Goal: Task Accomplishment & Management: Use online tool/utility

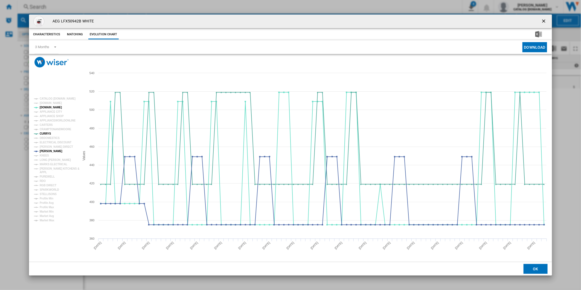
drag, startPoint x: 546, startPoint y: 21, endPoint x: 523, endPoint y: 18, distance: 23.2
click at [546, 21] on ng-md-icon "getI18NText('BUTTONS.CLOSE_DIALOG')" at bounding box center [544, 21] width 7 height 7
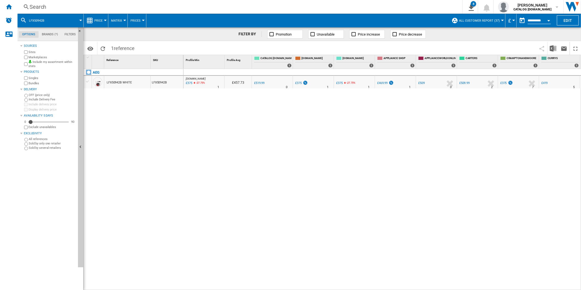
click at [263, 158] on div "AO.COM : AO -27.9 % £375 -27.75 % N/A 1 AO.COM : AO £457.73 0.0 % £519.99" at bounding box center [383, 179] width 398 height 221
click at [10, 10] on div "Home" at bounding box center [9, 7] width 18 height 14
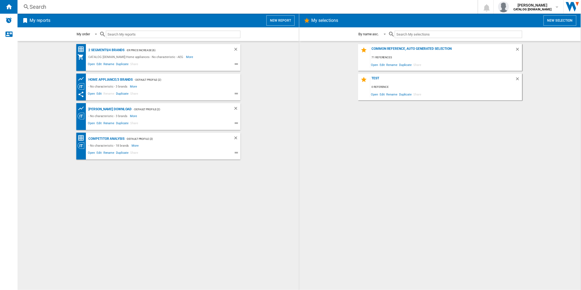
click at [281, 22] on button "New report" at bounding box center [281, 20] width 28 height 10
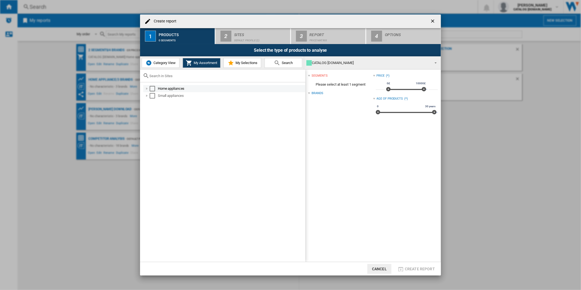
click at [153, 88] on div "Select" at bounding box center [152, 88] width 5 height 5
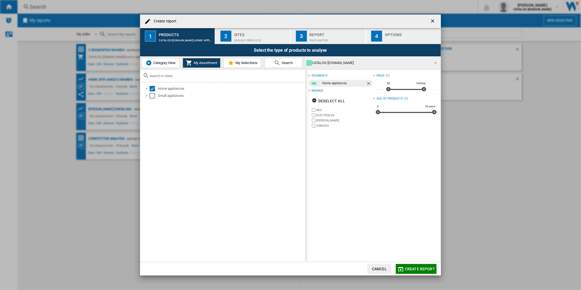
click at [252, 39] on div "Default profile (2)" at bounding box center [261, 39] width 54 height 6
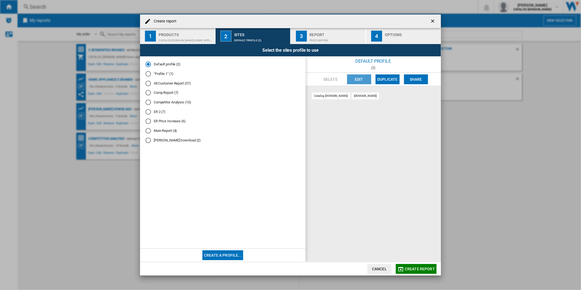
click at [362, 81] on button "Edit" at bounding box center [359, 79] width 24 height 10
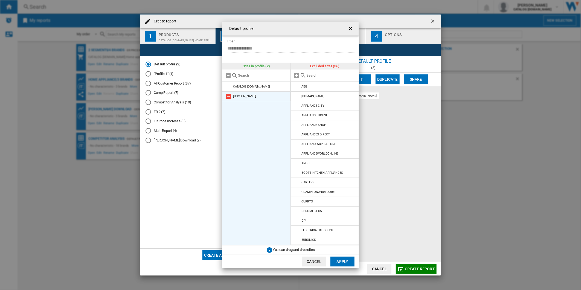
click at [228, 97] on md-icon at bounding box center [228, 96] width 7 height 7
click at [348, 35] on md-dialog-content "**********" at bounding box center [290, 145] width 137 height 247
drag, startPoint x: 348, startPoint y: 35, endPoint x: 363, endPoint y: 27, distance: 17.3
click at [351, 27] on ng-md-icon "getI18NText('BUTTONS.CLOSE_DIALOG')" at bounding box center [351, 29] width 7 height 7
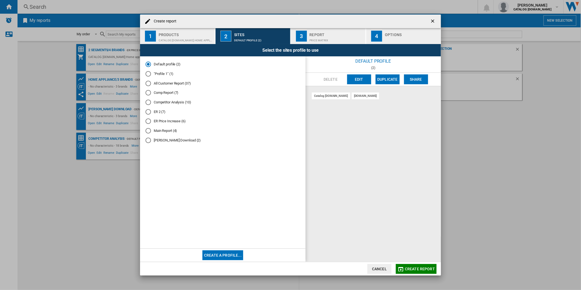
click at [428, 20] on button "button" at bounding box center [433, 21] width 11 height 11
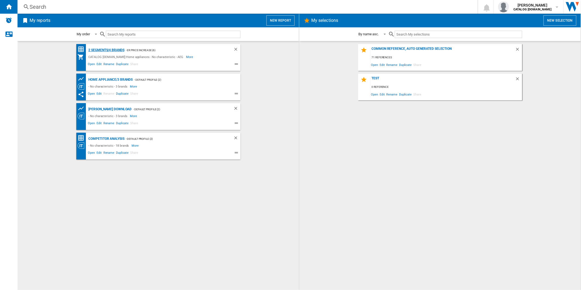
click at [118, 48] on div "2 segments/4 brands" at bounding box center [105, 50] width 37 height 7
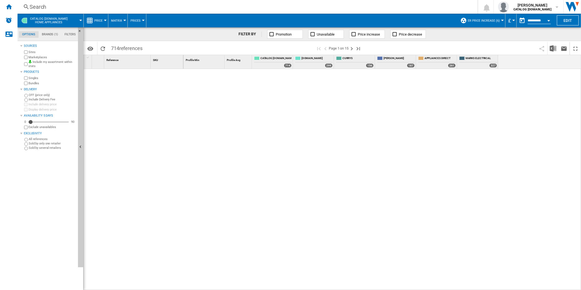
click at [271, 10] on div "Search" at bounding box center [247, 7] width 434 height 8
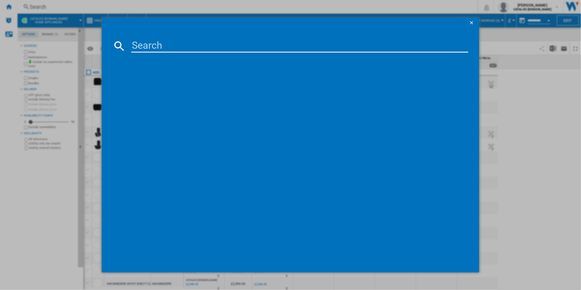
click at [235, 49] on input at bounding box center [299, 45] width 337 height 13
paste input "LFR61944B"
type input "LFR61944B"
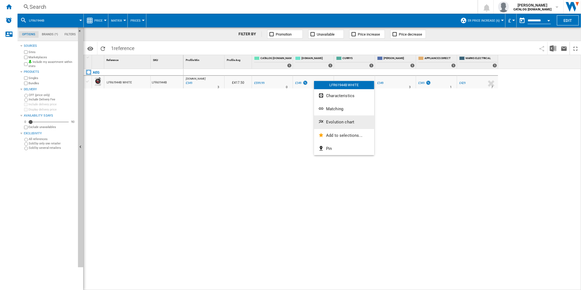
click at [350, 122] on span "Evolution chart" at bounding box center [340, 122] width 28 height 5
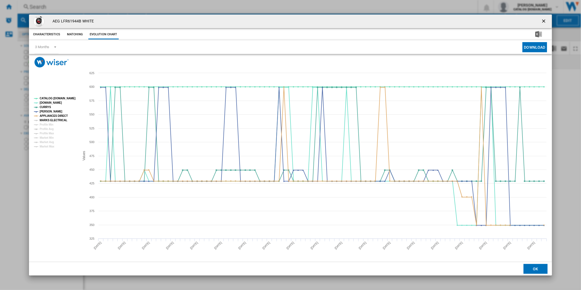
click at [53, 119] on tspan "MARKS ELECTRICAL" at bounding box center [54, 120] width 28 height 3
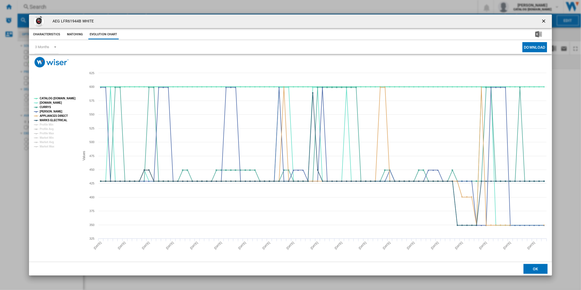
click at [57, 98] on tspan "CATALOG [DOMAIN_NAME]" at bounding box center [58, 98] width 36 height 3
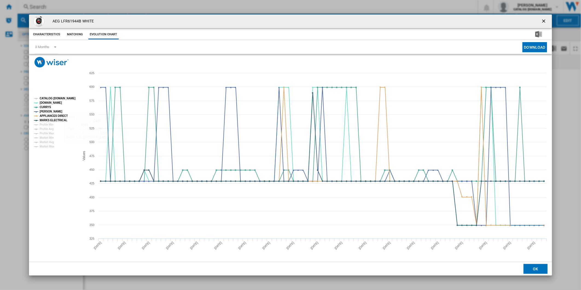
click at [56, 97] on tspan "CATALOG [DOMAIN_NAME]" at bounding box center [58, 98] width 36 height 3
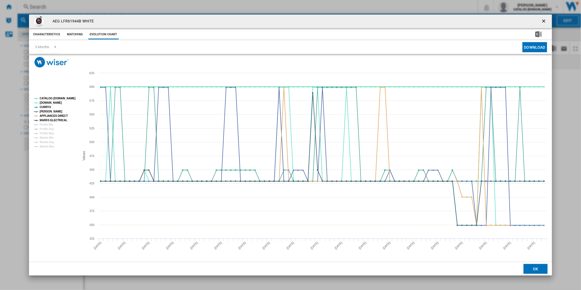
click at [46, 97] on tspan "CATALOG [DOMAIN_NAME]" at bounding box center [58, 98] width 36 height 3
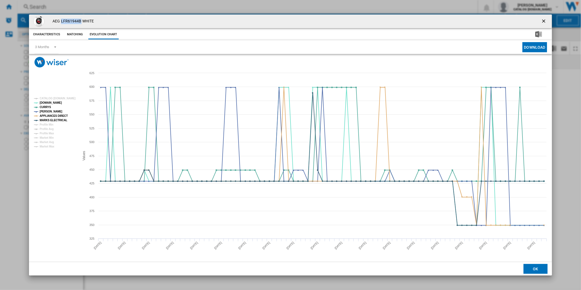
drag, startPoint x: 79, startPoint y: 20, endPoint x: 61, endPoint y: 20, distance: 18.3
click at [61, 20] on h4 "AEG LFR61944B WHITE" at bounding box center [72, 21] width 44 height 5
copy h4 "LFR61944B"
click at [308, 194] on icon "Product popup" at bounding box center [308, 156] width 0 height 166
click at [54, 100] on tspan "CATALOG [DOMAIN_NAME]" at bounding box center [58, 98] width 36 height 3
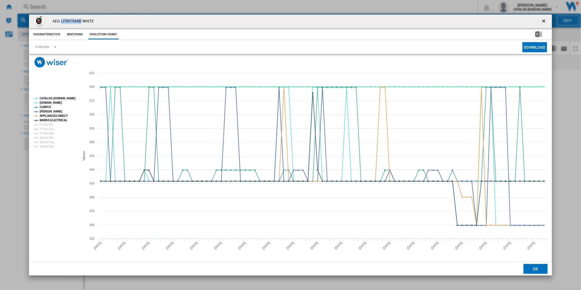
click at [64, 97] on tspan "CATALOG [DOMAIN_NAME]" at bounding box center [58, 98] width 36 height 3
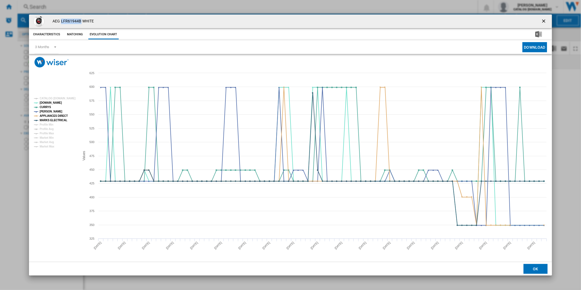
click at [544, 21] on ng-md-icon "getI18NText('BUTTONS.CLOSE_DIALOG')" at bounding box center [544, 21] width 7 height 7
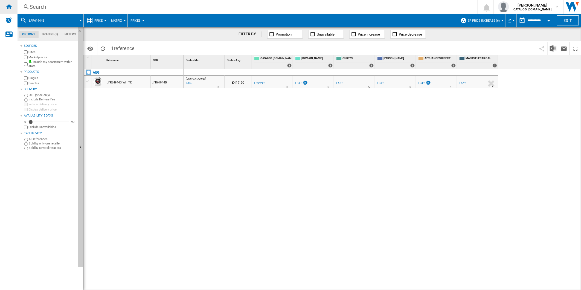
click at [7, 8] on ng-md-icon "Home" at bounding box center [8, 6] width 7 height 7
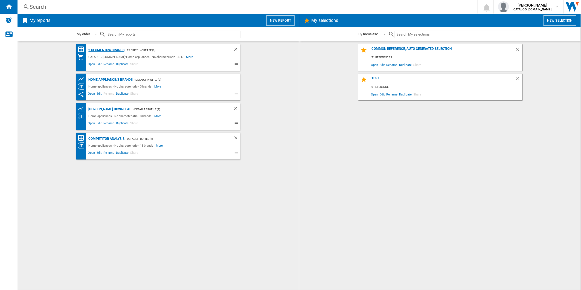
click at [107, 50] on div "2 segments/4 brands" at bounding box center [105, 50] width 37 height 7
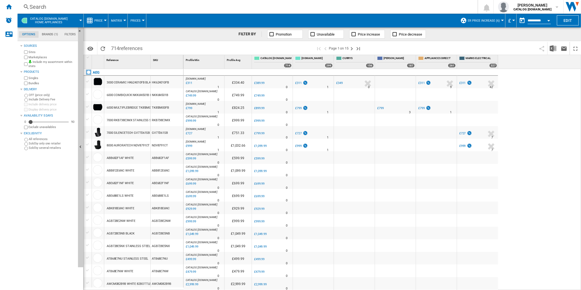
click at [247, 8] on div "Search" at bounding box center [247, 7] width 434 height 8
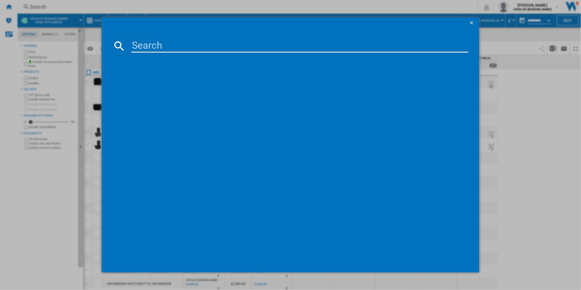
click at [226, 42] on input at bounding box center [299, 45] width 337 height 13
type input "LFX50844B"
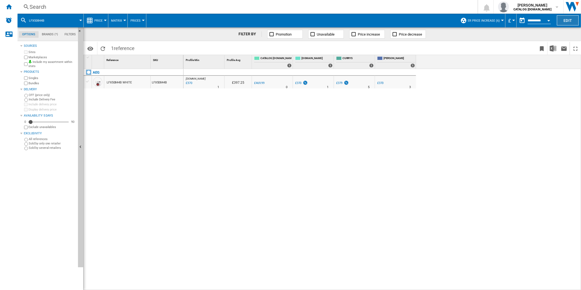
click at [570, 17] on button "Edit" at bounding box center [568, 20] width 22 height 10
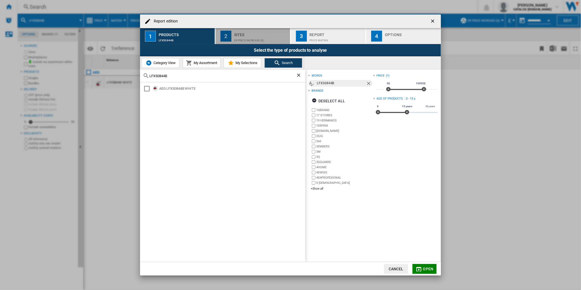
click at [248, 41] on div "ER Price Increase (6)" at bounding box center [261, 39] width 54 height 6
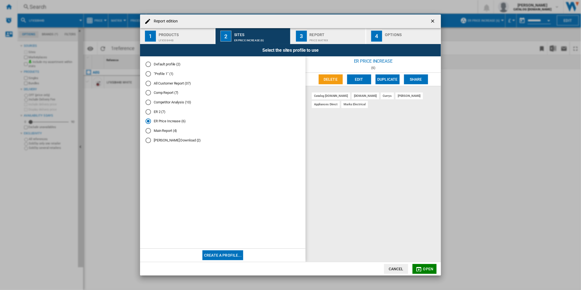
click at [362, 81] on button "Edit" at bounding box center [359, 79] width 24 height 10
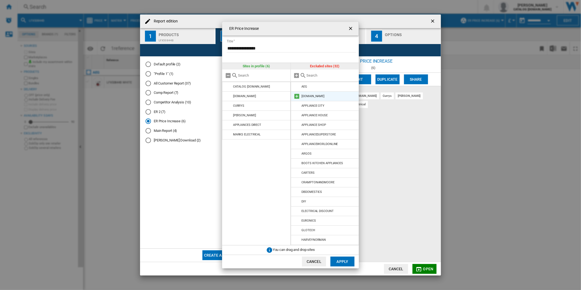
click at [296, 96] on md-icon "ER Price ..." at bounding box center [297, 96] width 7 height 7
click at [343, 264] on button "Apply" at bounding box center [343, 262] width 24 height 10
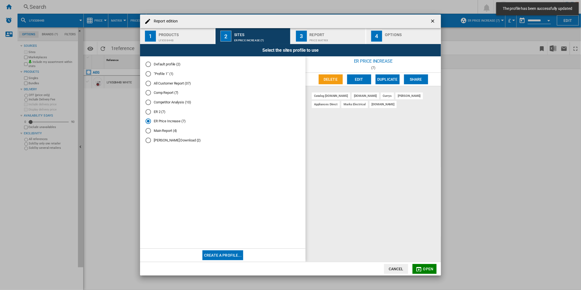
click at [318, 39] on div "Price Matrix" at bounding box center [337, 39] width 54 height 6
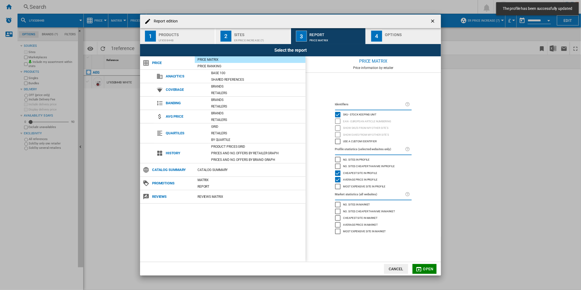
click at [389, 38] on div "Report edition ..." at bounding box center [412, 39] width 54 height 6
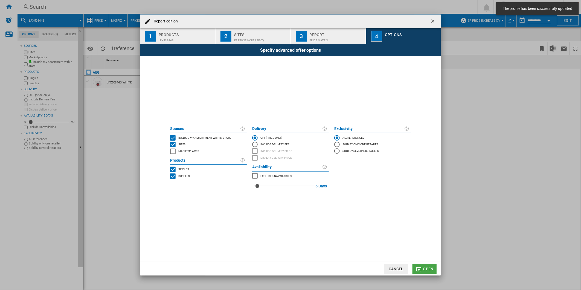
click at [419, 267] on md-icon "Report edition ..." at bounding box center [419, 269] width 7 height 7
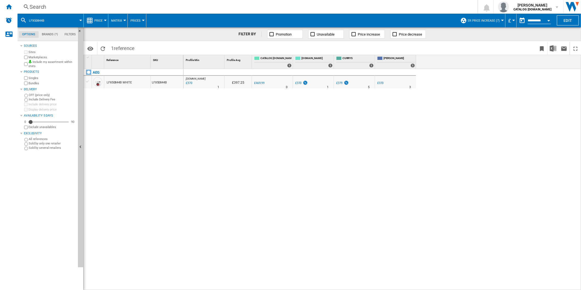
click at [41, 100] on label "Include Delivery Fee" at bounding box center [52, 99] width 47 height 4
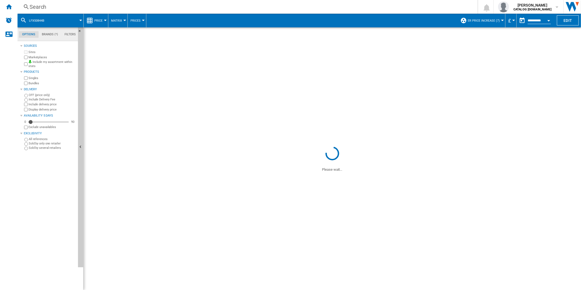
click at [38, 95] on label "OFF (price only)" at bounding box center [52, 95] width 47 height 4
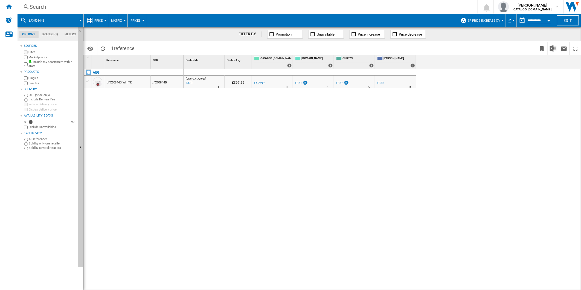
click at [222, 9] on div "Search" at bounding box center [247, 7] width 434 height 8
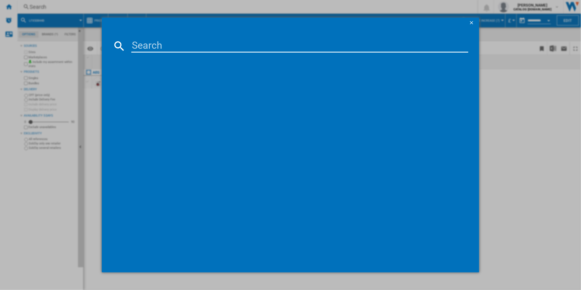
click at [196, 41] on input at bounding box center [299, 45] width 337 height 13
type input "LFX50844B"
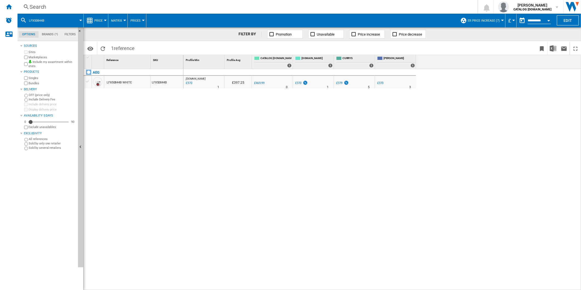
click at [45, 99] on label "Include Delivery Fee" at bounding box center [52, 99] width 47 height 4
click at [37, 95] on label "OFF (price only)" at bounding box center [52, 95] width 47 height 4
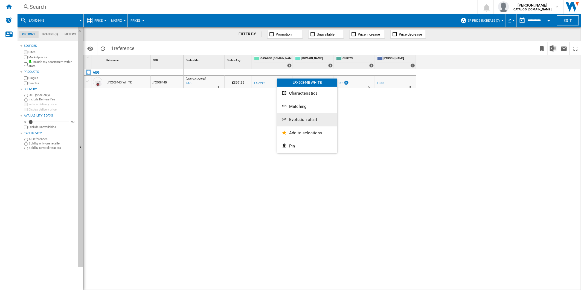
click at [301, 121] on span "Evolution chart" at bounding box center [303, 119] width 28 height 5
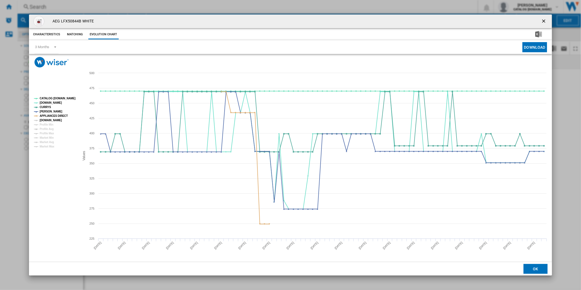
click at [53, 119] on tspan "[DOMAIN_NAME]" at bounding box center [51, 120] width 22 height 3
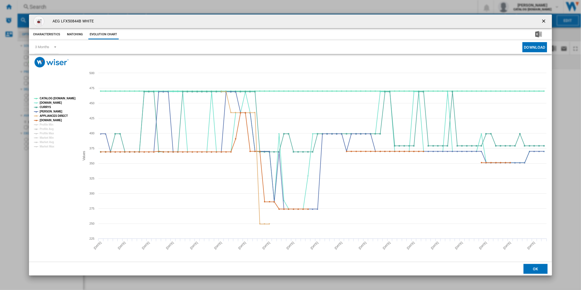
click at [58, 96] on rect "Product popup" at bounding box center [55, 123] width 46 height 56
click at [57, 98] on tspan "CATALOG [DOMAIN_NAME]" at bounding box center [58, 98] width 36 height 3
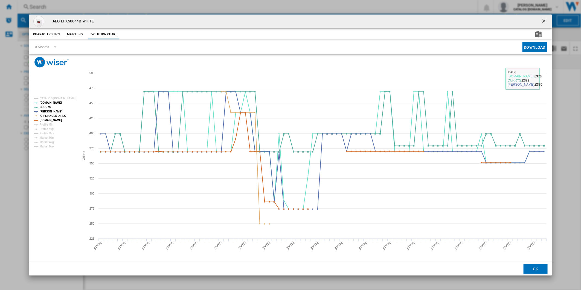
click at [546, 21] on ng-md-icon "getI18NText('BUTTONS.CLOSE_DIALOG')" at bounding box center [544, 21] width 7 height 7
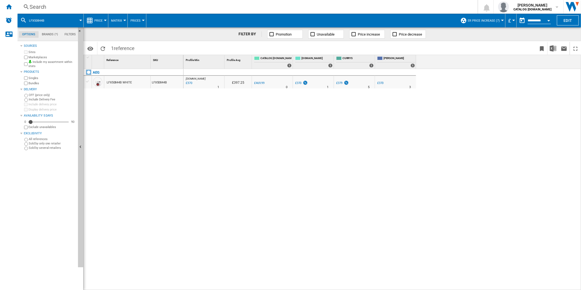
click at [326, 7] on div "Search" at bounding box center [247, 7] width 434 height 8
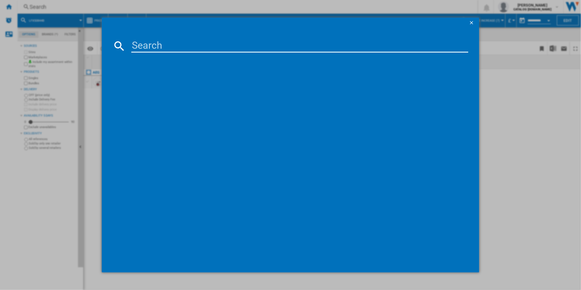
paste input "LFX50942B"
type input "LFX50942B"
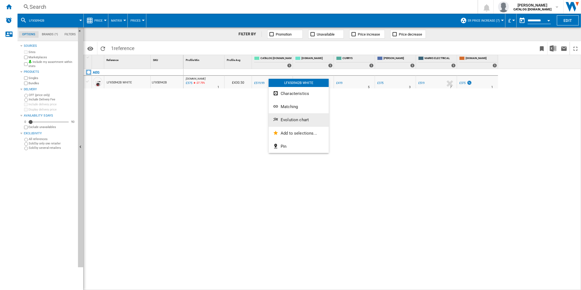
click at [305, 124] on button "Evolution chart" at bounding box center [299, 119] width 60 height 13
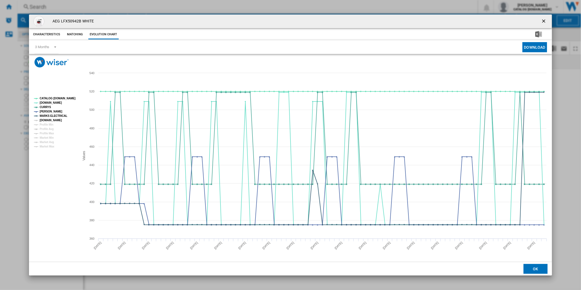
click at [56, 119] on tspan "[DOMAIN_NAME]" at bounding box center [51, 120] width 22 height 3
click at [57, 100] on tspan "CATALOG [DOMAIN_NAME]" at bounding box center [58, 98] width 36 height 3
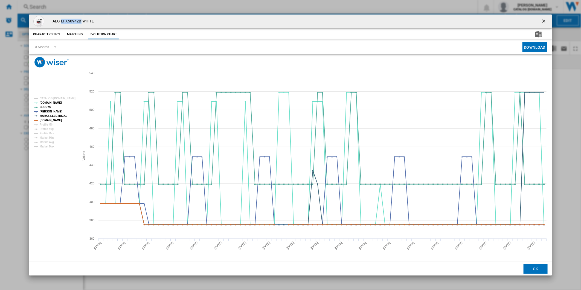
drag, startPoint x: 81, startPoint y: 20, endPoint x: 62, endPoint y: 22, distance: 19.3
click at [62, 22] on h4 "AEG LFX50942B WHITE" at bounding box center [72, 21] width 44 height 5
copy h4 "LFX50942B"
drag, startPoint x: 543, startPoint y: 18, endPoint x: 465, endPoint y: 11, distance: 78.6
click at [543, 18] on ng-md-icon "getI18NText('BUTTONS.CLOSE_DIALOG')" at bounding box center [544, 21] width 7 height 7
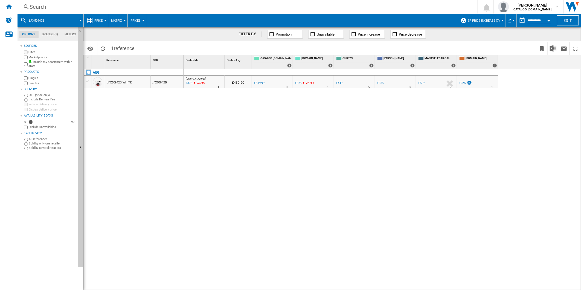
click at [337, 6] on div "Search" at bounding box center [247, 7] width 434 height 8
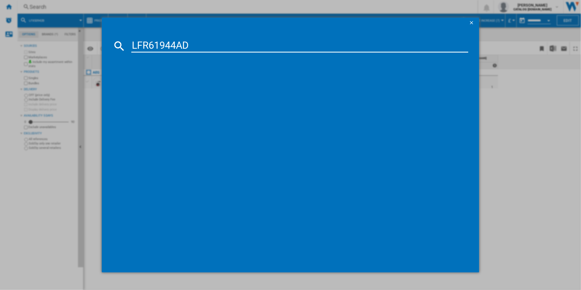
type input "LFR61944AD"
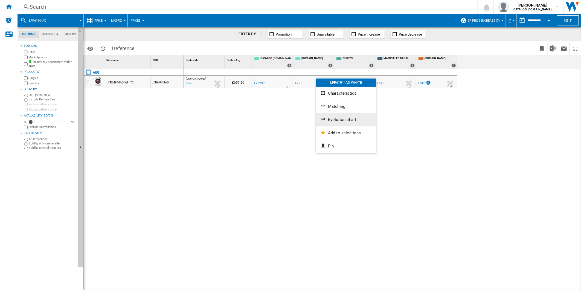
click at [337, 118] on span "Evolution chart" at bounding box center [342, 119] width 28 height 5
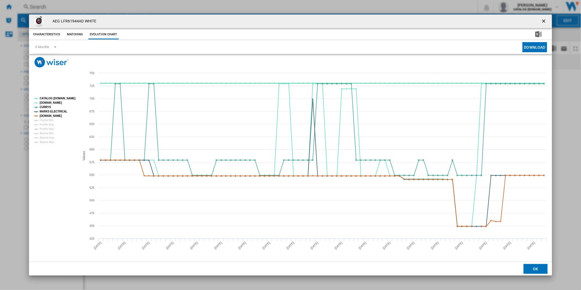
click at [55, 100] on tspan "CATALOG [DOMAIN_NAME]" at bounding box center [58, 98] width 36 height 3
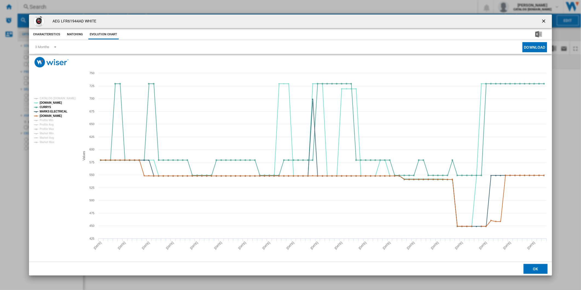
drag, startPoint x: 546, startPoint y: 19, endPoint x: 250, endPoint y: 7, distance: 296.1
click at [544, 19] on ng-md-icon "getI18NText('BUTTONS.CLOSE_DIALOG')" at bounding box center [544, 21] width 7 height 7
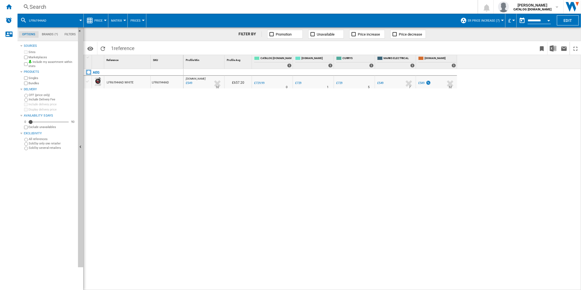
click at [242, 5] on div "Search" at bounding box center [247, 7] width 434 height 8
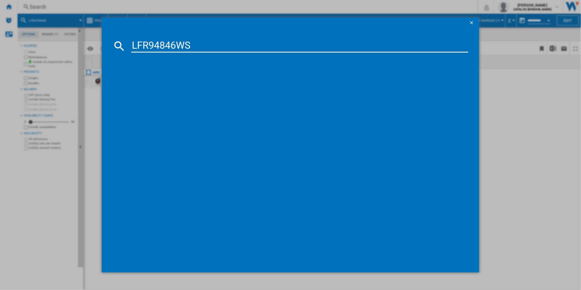
type input "LFR94846WS"
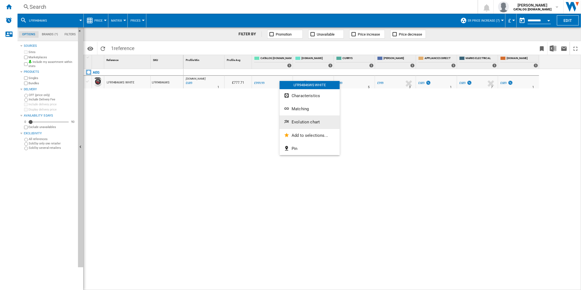
click at [299, 120] on span "Evolution chart" at bounding box center [306, 122] width 28 height 5
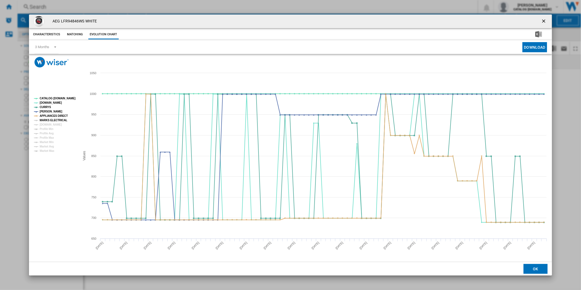
click at [52, 120] on tspan "MARKS ELECTRICAL" at bounding box center [54, 120] width 28 height 3
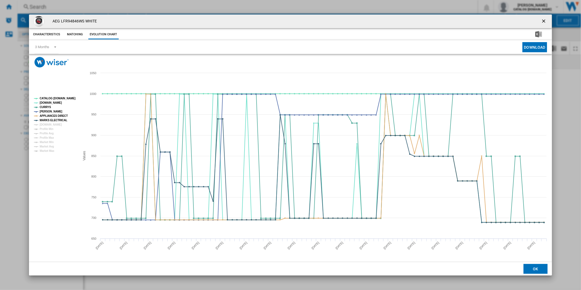
click at [51, 123] on tspan "[DOMAIN_NAME]" at bounding box center [51, 124] width 22 height 3
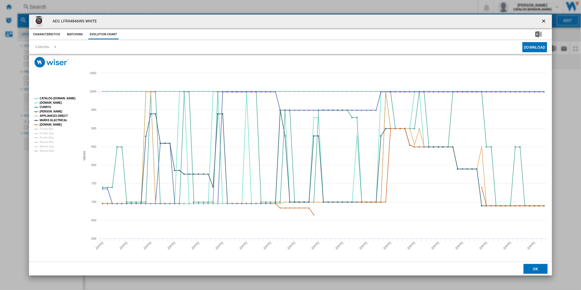
click at [56, 98] on tspan "CATALOG [DOMAIN_NAME]" at bounding box center [58, 98] width 36 height 3
click at [545, 19] on ng-md-icon "getI18NText('BUTTONS.CLOSE_DIALOG')" at bounding box center [544, 21] width 7 height 7
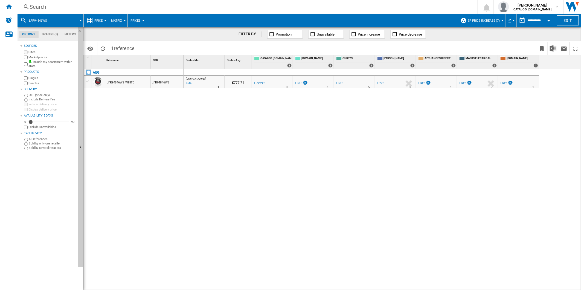
click at [354, 9] on div "Search" at bounding box center [247, 7] width 434 height 8
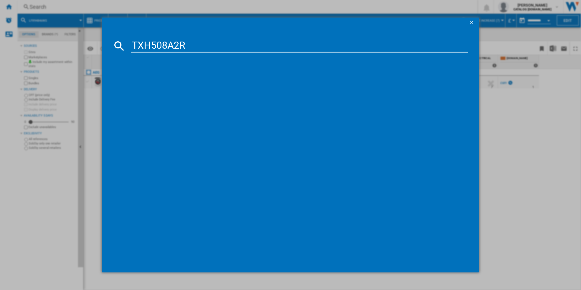
type input "TXH508A2R"
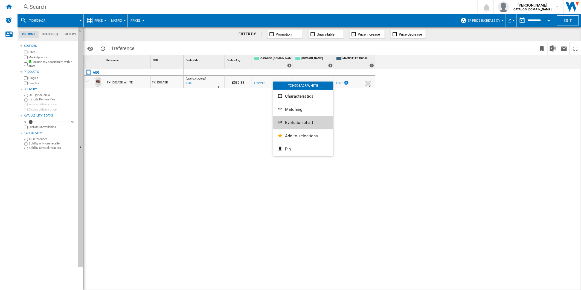
click at [295, 118] on button "Evolution chart" at bounding box center [303, 122] width 60 height 13
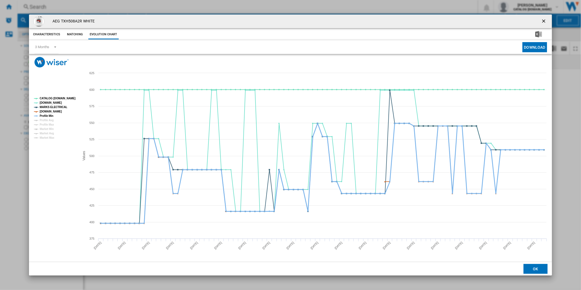
click at [47, 115] on tspan "Profile Min" at bounding box center [47, 115] width 14 height 3
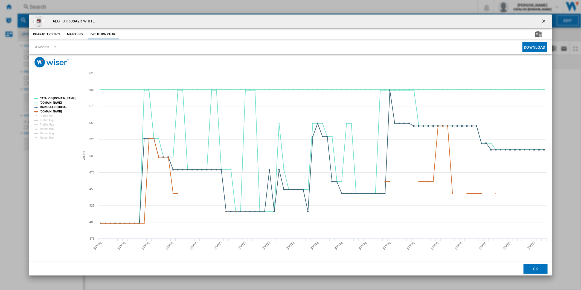
click at [57, 100] on tspan "CATALOG [DOMAIN_NAME]" at bounding box center [58, 98] width 36 height 3
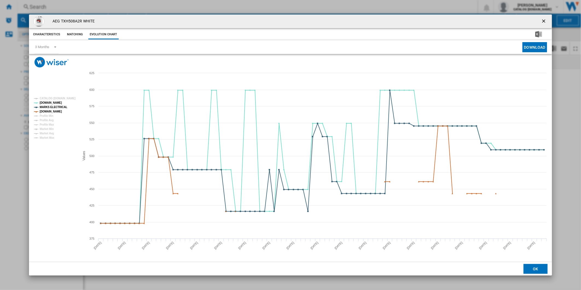
drag, startPoint x: 546, startPoint y: 19, endPoint x: 537, endPoint y: 18, distance: 8.9
click at [546, 19] on ng-md-icon "getI18NText('BUTTONS.CLOSE_DIALOG')" at bounding box center [544, 21] width 7 height 7
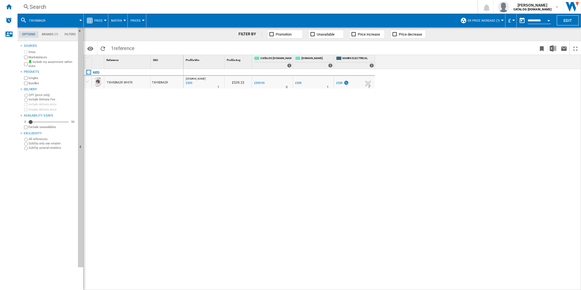
click at [346, 8] on div "Search" at bounding box center [247, 7] width 434 height 8
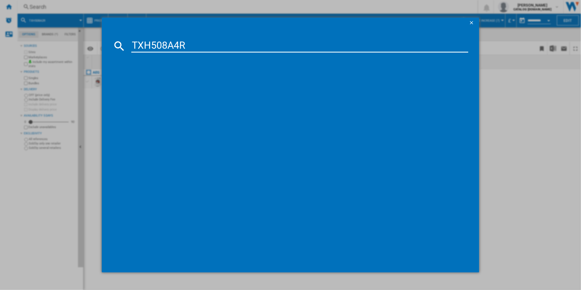
type input "TXH508A4R"
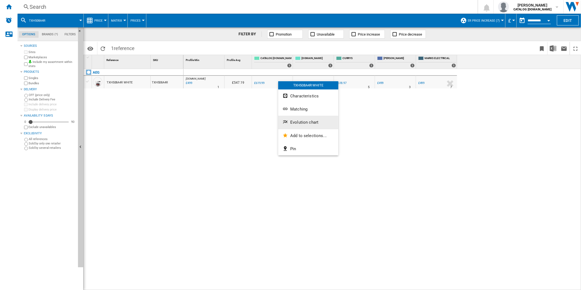
click at [299, 120] on span "Evolution chart" at bounding box center [304, 122] width 28 height 5
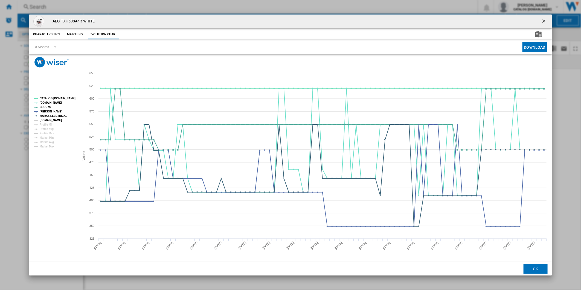
click at [55, 121] on tspan "[DOMAIN_NAME]" at bounding box center [51, 120] width 22 height 3
click at [57, 100] on tspan "CATALOG [DOMAIN_NAME]" at bounding box center [58, 98] width 36 height 3
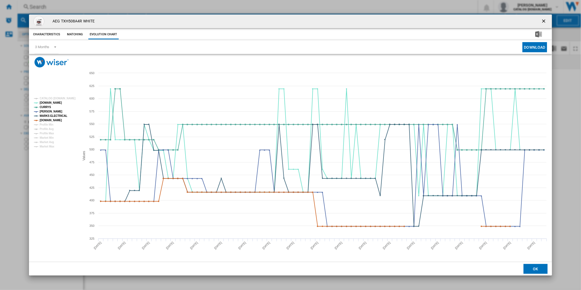
click at [540, 17] on button "Product popup" at bounding box center [544, 21] width 11 height 11
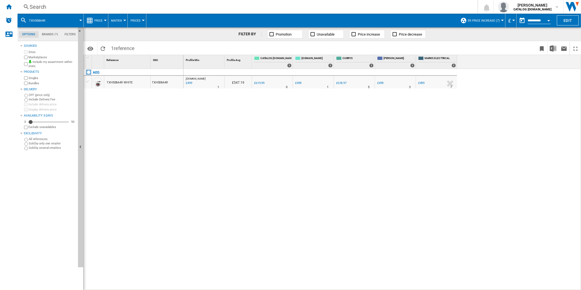
click at [36, 57] on label "Marketplaces" at bounding box center [51, 57] width 47 height 4
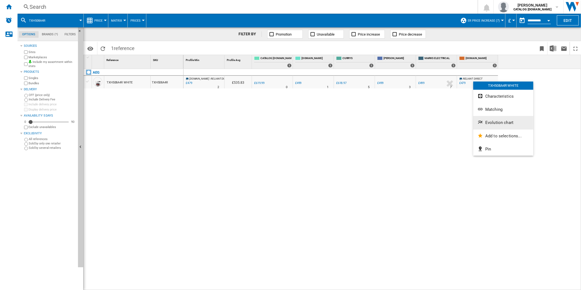
click at [494, 118] on button "Evolution chart" at bounding box center [503, 122] width 60 height 13
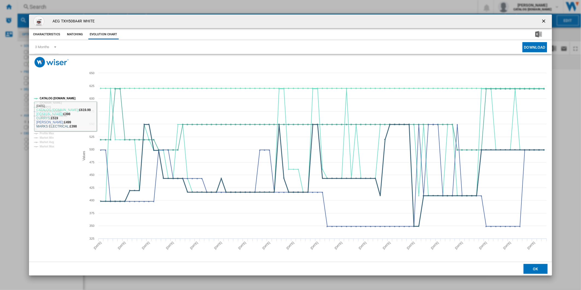
click at [47, 117] on tspan "MARKS ELECTRICAL" at bounding box center [54, 115] width 28 height 3
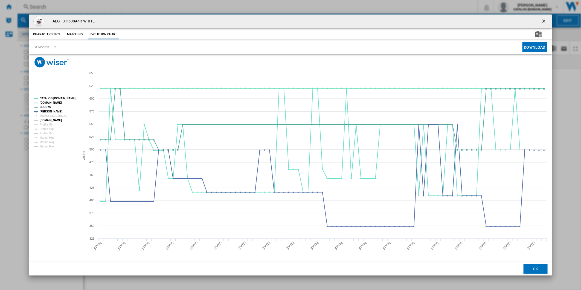
click at [46, 119] on tspan "[DOMAIN_NAME]" at bounding box center [51, 120] width 22 height 3
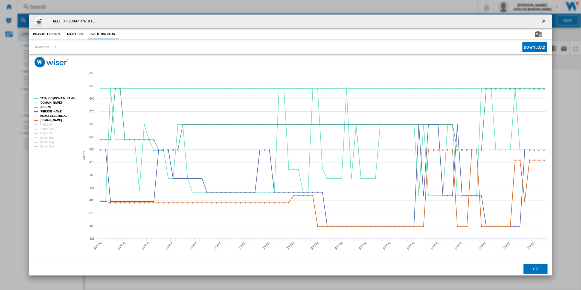
click at [47, 116] on tspan "MARKS ELECTRICAL" at bounding box center [54, 115] width 28 height 3
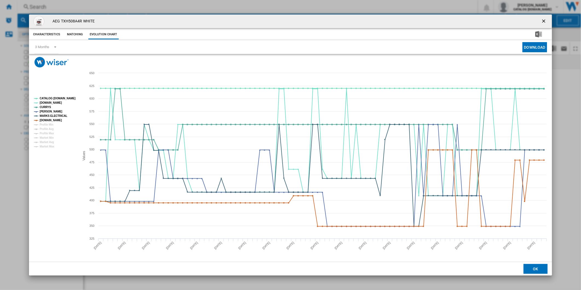
click at [53, 96] on rect "Product popup" at bounding box center [55, 123] width 46 height 56
click at [545, 19] on ng-md-icon "getI18NText('BUTTONS.CLOSE_DIALOG')" at bounding box center [544, 21] width 7 height 7
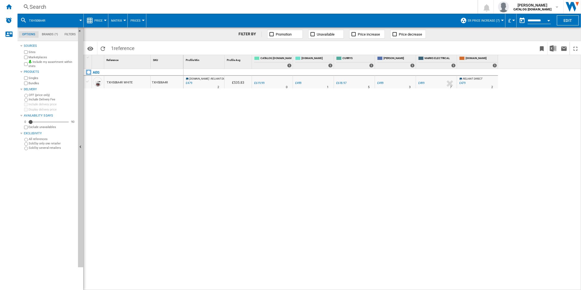
click at [35, 59] on label "Marketplaces" at bounding box center [51, 57] width 47 height 4
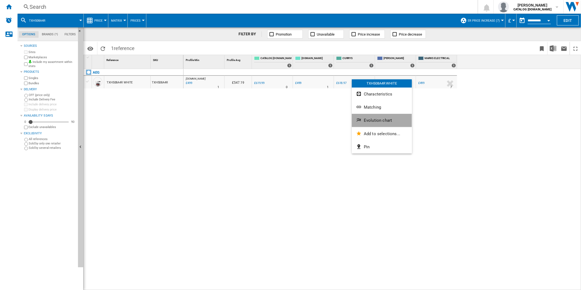
click at [375, 117] on button "Evolution chart" at bounding box center [382, 120] width 60 height 13
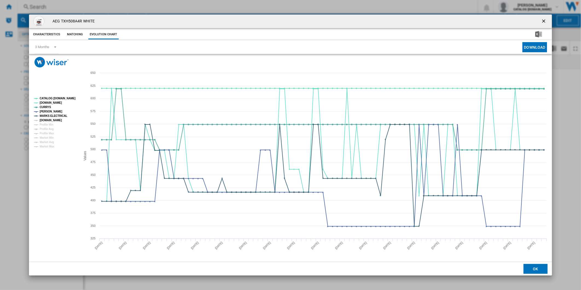
click at [50, 119] on tspan "[DOMAIN_NAME]" at bounding box center [51, 120] width 22 height 3
click at [56, 98] on tspan "CATALOG [DOMAIN_NAME]" at bounding box center [58, 98] width 36 height 3
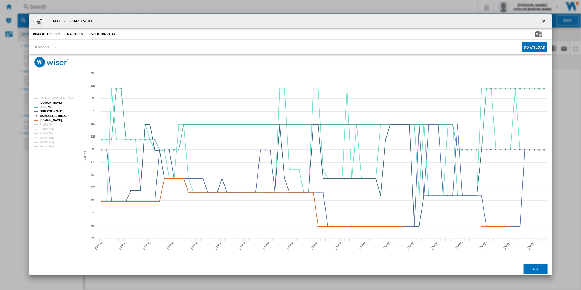
drag, startPoint x: 543, startPoint y: 21, endPoint x: 366, endPoint y: 18, distance: 177.4
click at [543, 21] on ng-md-icon "getI18NText('BUTTONS.CLOSE_DIALOG')" at bounding box center [544, 21] width 7 height 7
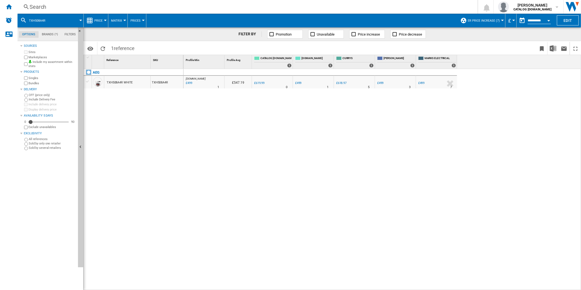
click at [305, 8] on div "Search" at bounding box center [247, 7] width 434 height 8
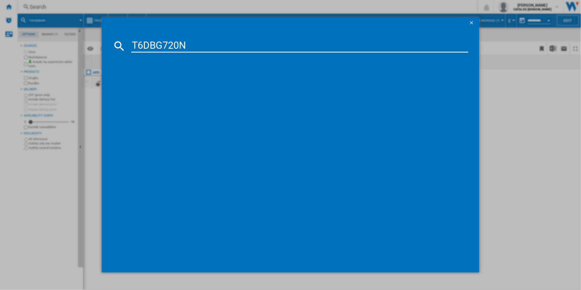
type input "T6DBG720N"
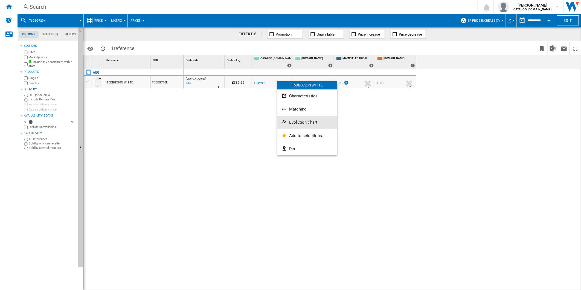
click at [305, 122] on span "Evolution chart" at bounding box center [303, 122] width 28 height 5
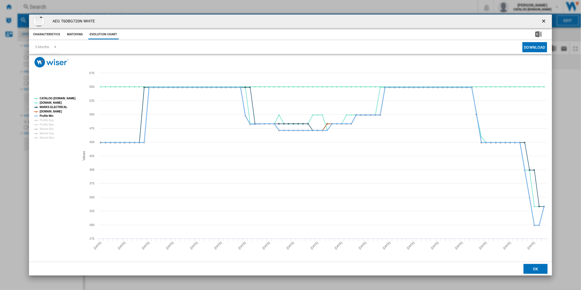
click at [49, 115] on tspan "Profile Min" at bounding box center [47, 115] width 14 height 3
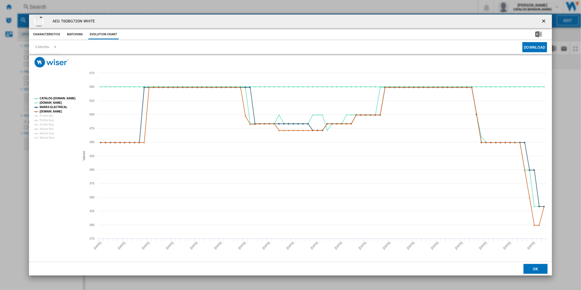
click at [55, 97] on tspan "CATALOG [DOMAIN_NAME]" at bounding box center [58, 98] width 36 height 3
click at [545, 21] on ng-md-icon "getI18NText('BUTTONS.CLOSE_DIALOG')" at bounding box center [544, 21] width 7 height 7
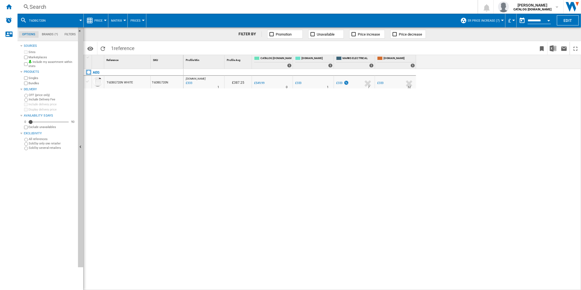
click at [337, 8] on div "Search" at bounding box center [247, 7] width 434 height 8
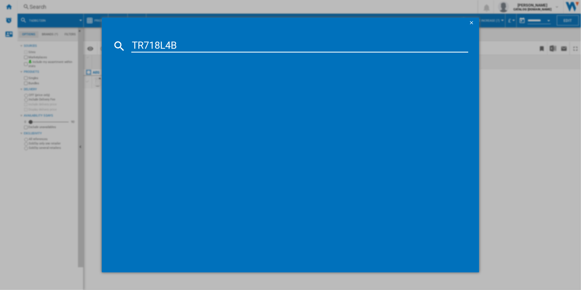
type input "TR718L4B"
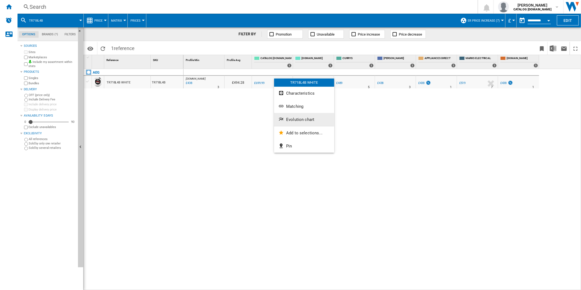
click at [299, 116] on button "Evolution chart" at bounding box center [304, 119] width 60 height 13
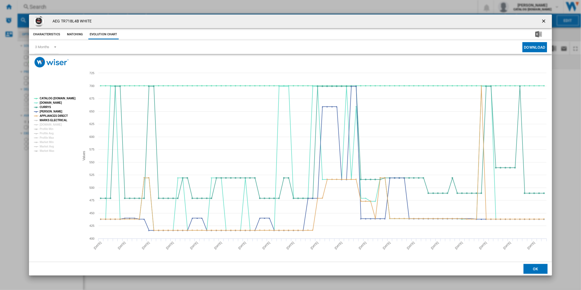
click at [50, 119] on tspan "MARKS ELECTRICAL" at bounding box center [54, 120] width 28 height 3
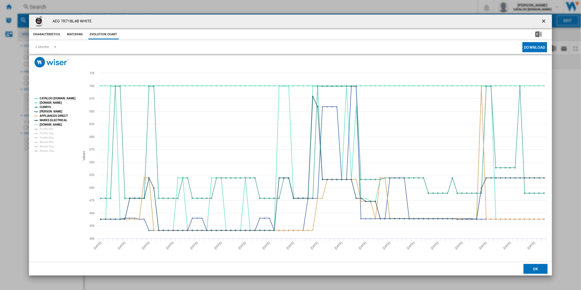
click at [51, 123] on tspan "[DOMAIN_NAME]" at bounding box center [51, 124] width 22 height 3
click at [53, 97] on tspan "CATALOG [DOMAIN_NAME]" at bounding box center [58, 98] width 36 height 3
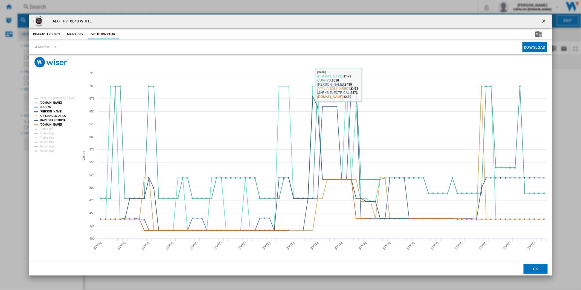
drag, startPoint x: 542, startPoint y: 22, endPoint x: 513, endPoint y: 20, distance: 29.6
click at [542, 22] on ng-md-icon "getI18NText('BUTTONS.CLOSE_DIALOG')" at bounding box center [544, 21] width 7 height 7
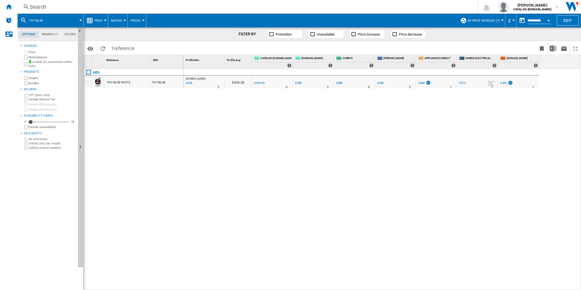
drag, startPoint x: 316, startPoint y: 11, endPoint x: 311, endPoint y: 10, distance: 5.0
click at [313, 10] on div "Search Search 0 [PERSON_NAME] CATALOG [DOMAIN_NAME] CATALOG [DOMAIN_NAME] My se…" at bounding box center [300, 7] width 564 height 14
click at [308, 8] on div "Search" at bounding box center [247, 7] width 434 height 8
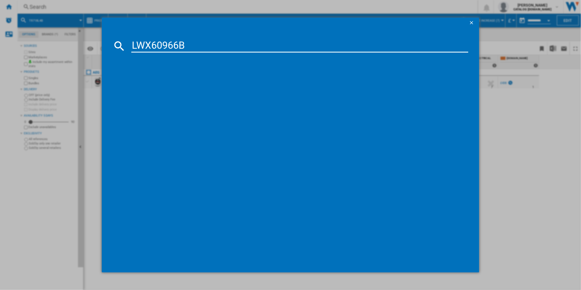
type input "LWX60966B"
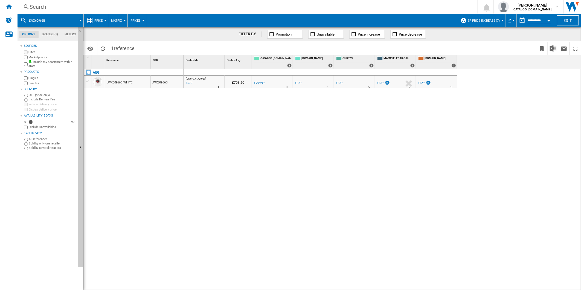
click at [269, 8] on div "Search" at bounding box center [247, 7] width 434 height 8
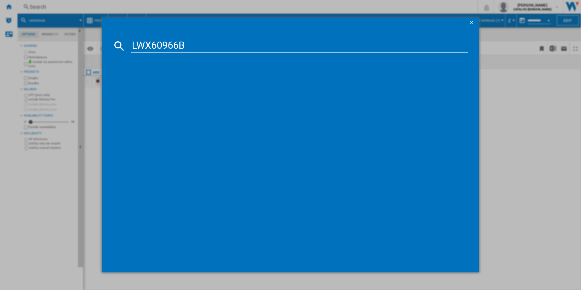
type input "LWX60966B"
click at [475, 22] on ng-md-icon "getI18NText('BUTTONS.CLOSE_DIALOG')" at bounding box center [472, 23] width 7 height 7
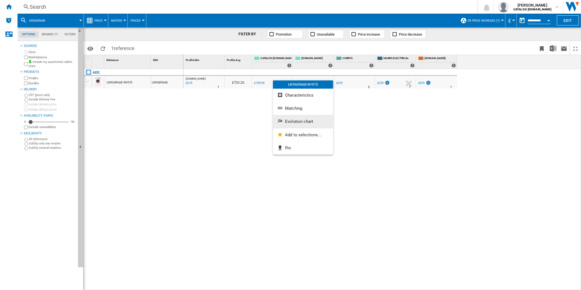
click at [299, 121] on span "Evolution chart" at bounding box center [299, 121] width 28 height 5
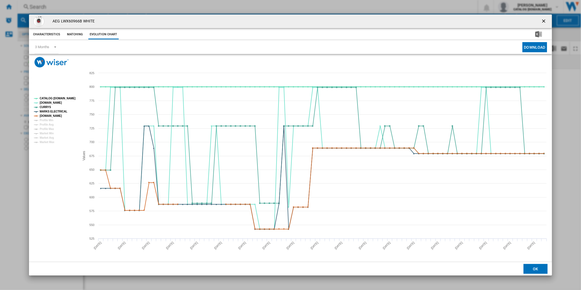
click at [53, 98] on tspan "CATALOG [DOMAIN_NAME]" at bounding box center [58, 98] width 36 height 3
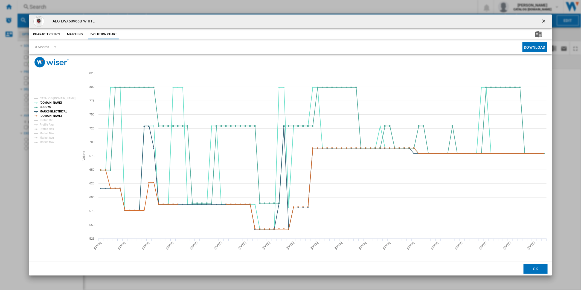
drag, startPoint x: 545, startPoint y: 19, endPoint x: 385, endPoint y: 17, distance: 159.6
click at [545, 19] on ng-md-icon "getI18NText('BUTTONS.CLOSE_DIALOG')" at bounding box center [544, 21] width 7 height 7
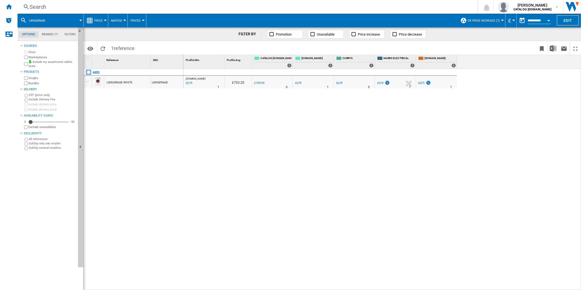
click at [332, 6] on div "Search" at bounding box center [247, 7] width 434 height 8
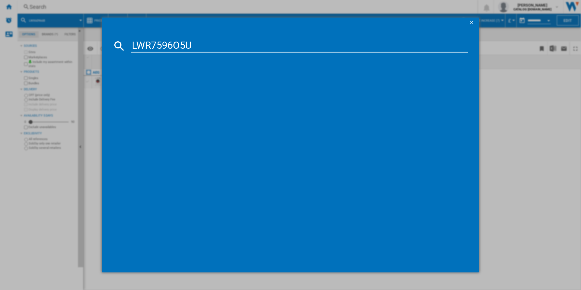
type input "LWR7596O5U"
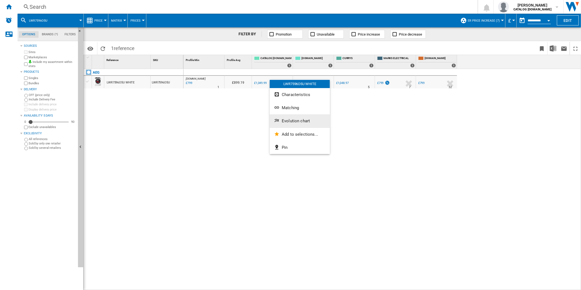
click at [295, 118] on span "Evolution chart" at bounding box center [296, 120] width 28 height 5
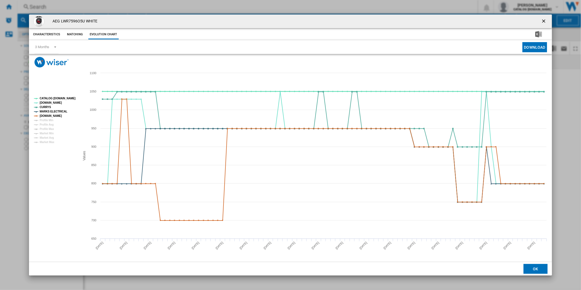
click at [55, 99] on tspan "CATALOG [DOMAIN_NAME]" at bounding box center [58, 98] width 36 height 3
click at [545, 19] on ng-md-icon "getI18NText('BUTTONS.CLOSE_DIALOG')" at bounding box center [544, 21] width 7 height 7
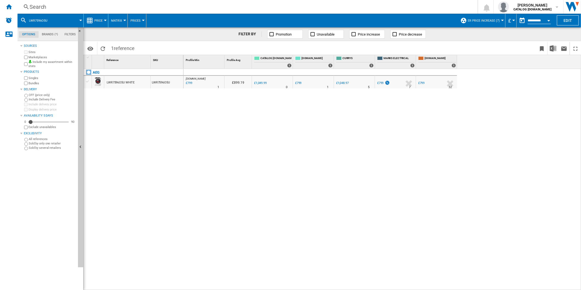
click at [365, 7] on div "Search" at bounding box center [247, 7] width 434 height 8
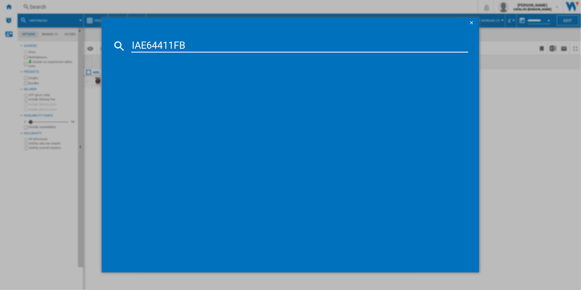
type input "IAE64411FB"
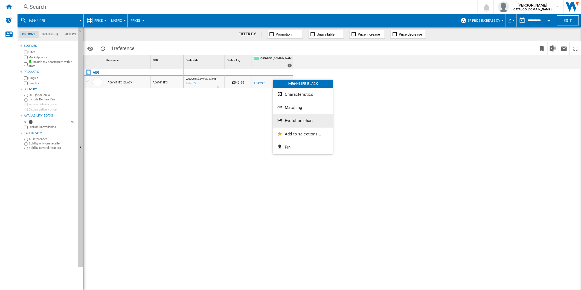
click at [294, 117] on button "Evolution chart" at bounding box center [303, 120] width 60 height 13
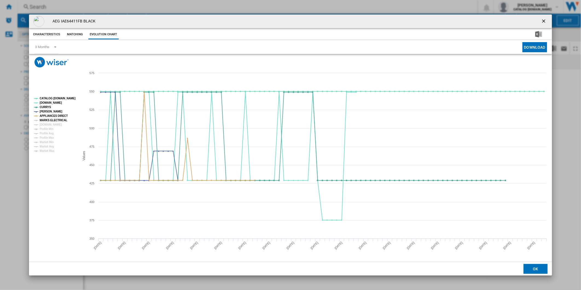
click at [50, 119] on tspan "MARKS ELECTRICAL" at bounding box center [54, 120] width 28 height 3
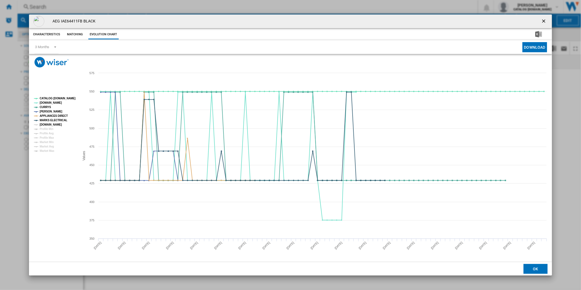
click at [50, 123] on tspan "[DOMAIN_NAME]" at bounding box center [51, 124] width 22 height 3
click at [58, 99] on tspan "CATALOG [DOMAIN_NAME]" at bounding box center [58, 98] width 36 height 3
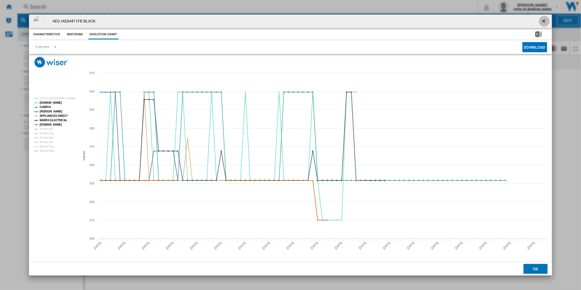
click at [546, 19] on ng-md-icon "getI18NText('BUTTONS.CLOSE_DIALOG')" at bounding box center [544, 21] width 7 height 7
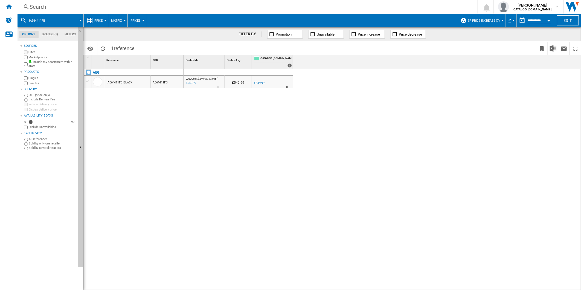
click at [329, 8] on div "Search" at bounding box center [247, 7] width 434 height 8
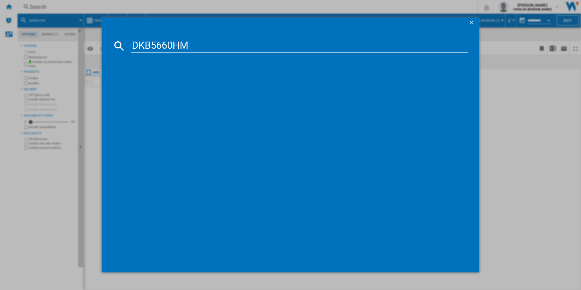
type input "DKB5660HM"
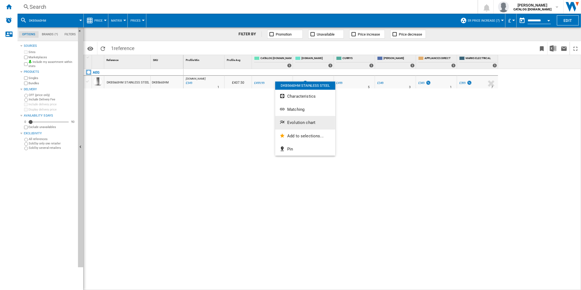
click at [292, 122] on span "Evolution chart" at bounding box center [301, 122] width 28 height 5
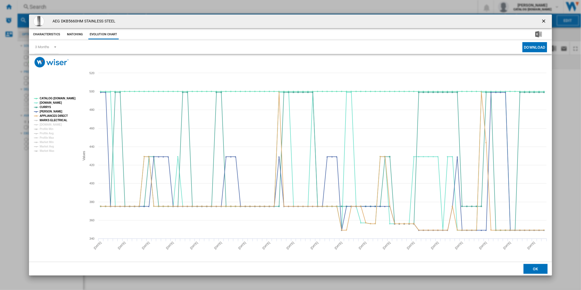
click at [53, 120] on tspan "MARKS ELECTRICAL" at bounding box center [54, 120] width 28 height 3
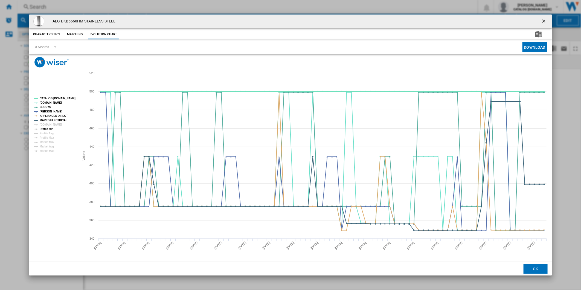
click at [50, 128] on tspan "Profile Min" at bounding box center [47, 129] width 14 height 3
click at [51, 125] on tspan "[DOMAIN_NAME]" at bounding box center [51, 124] width 22 height 3
click at [39, 131] on rect "Product popup" at bounding box center [55, 125] width 46 height 60
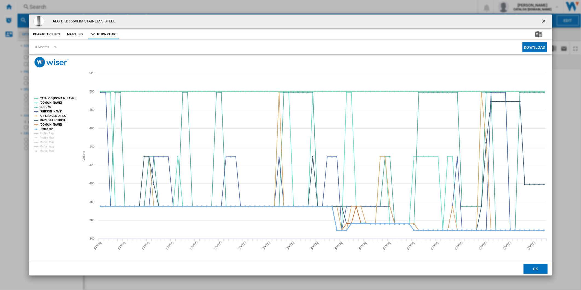
click at [43, 129] on tspan "Profile Min" at bounding box center [47, 129] width 14 height 3
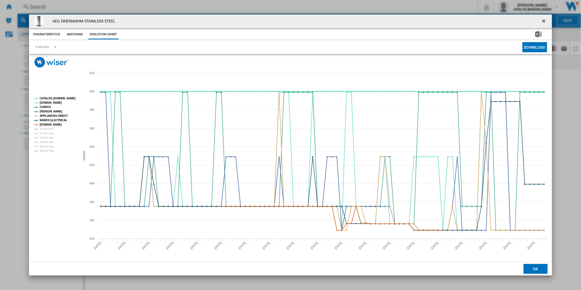
click at [58, 98] on tspan "CATALOG [DOMAIN_NAME]" at bounding box center [58, 98] width 36 height 3
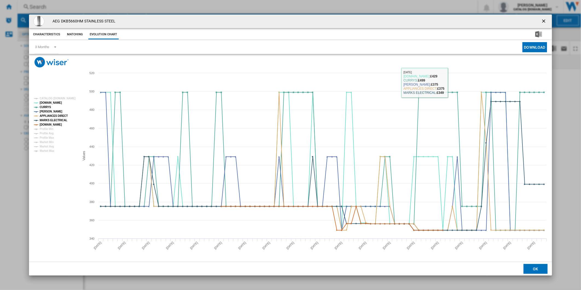
click at [547, 21] on ng-md-icon "getI18NText('BUTTONS.CLOSE_DIALOG')" at bounding box center [544, 21] width 7 height 7
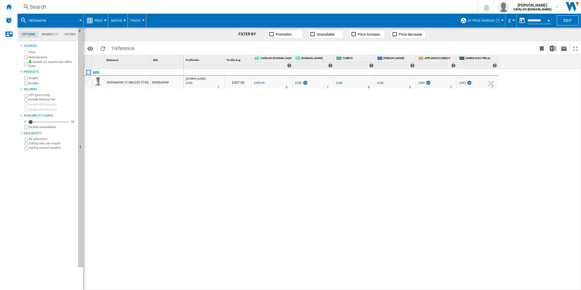
click at [329, 6] on div "Search" at bounding box center [247, 7] width 434 height 8
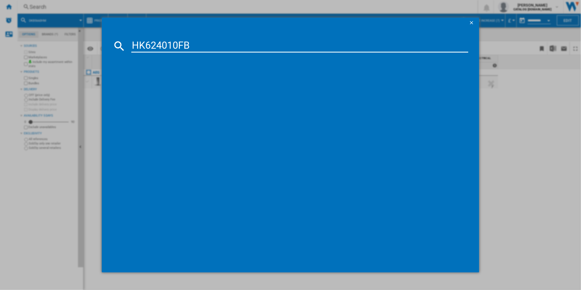
type input "HK624010FB"
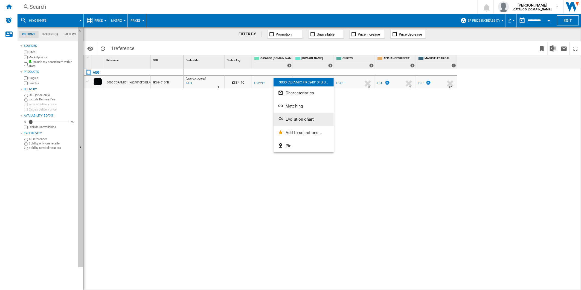
click at [300, 122] on button "Evolution chart" at bounding box center [304, 119] width 60 height 13
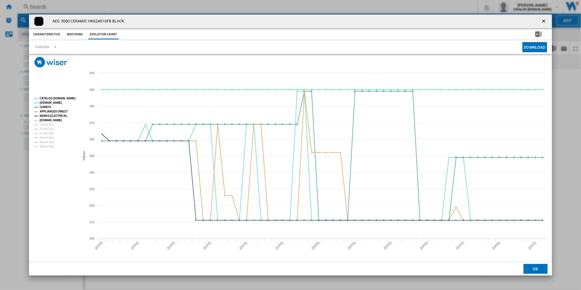
click at [50, 120] on tspan "[DOMAIN_NAME]" at bounding box center [51, 120] width 22 height 3
click at [56, 97] on tspan "CATALOG [DOMAIN_NAME]" at bounding box center [58, 98] width 36 height 3
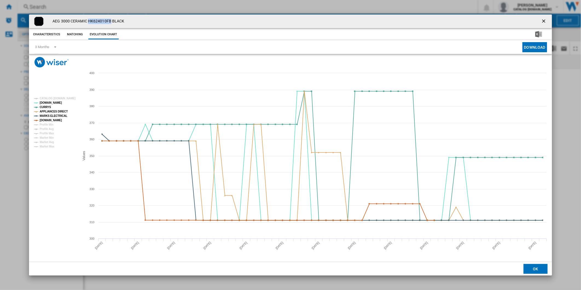
drag, startPoint x: 111, startPoint y: 21, endPoint x: 88, endPoint y: 22, distance: 22.2
click at [88, 22] on h4 "AEG 3000 CERAMIC HK624010FB BLACK" at bounding box center [87, 21] width 74 height 5
copy h4 "HK624010FB"
click at [544, 19] on ng-md-icon "getI18NText('BUTTONS.CLOSE_DIALOG')" at bounding box center [544, 21] width 7 height 7
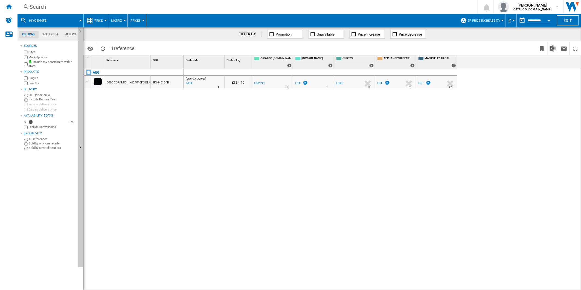
click at [318, 8] on div "Search" at bounding box center [247, 7] width 434 height 8
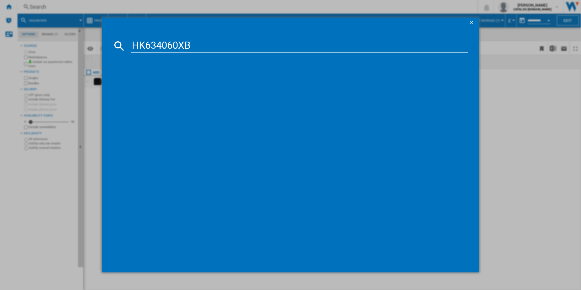
type input "HK634060XB"
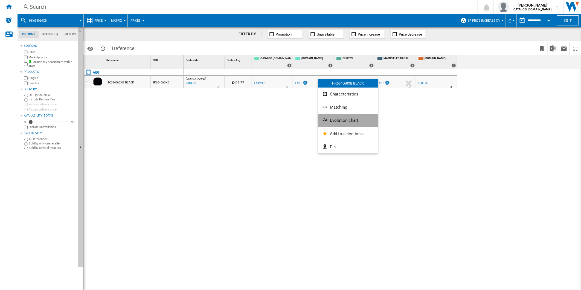
click at [345, 119] on span "Evolution chart" at bounding box center [344, 120] width 28 height 5
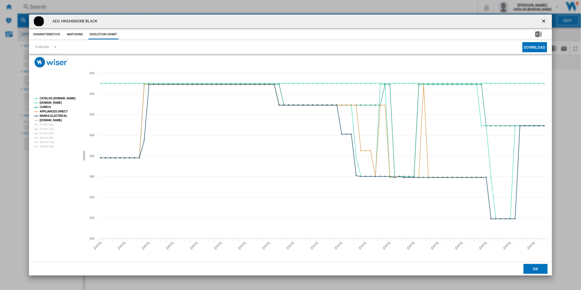
click at [58, 120] on tspan "[DOMAIN_NAME]" at bounding box center [51, 120] width 22 height 3
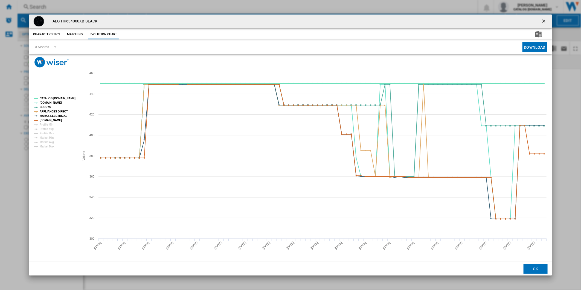
click at [56, 99] on tspan "CATALOG [DOMAIN_NAME]" at bounding box center [58, 98] width 36 height 3
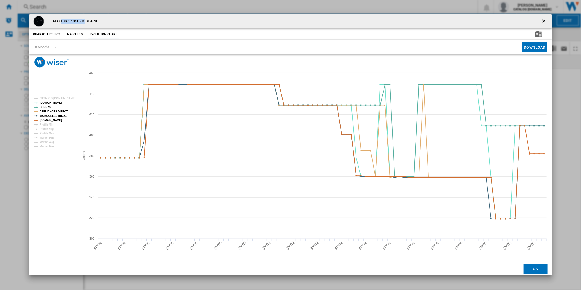
drag, startPoint x: 85, startPoint y: 21, endPoint x: 61, endPoint y: 24, distance: 24.0
click at [61, 24] on h4 "AEG HK634060XB BLACK" at bounding box center [74, 21] width 48 height 5
copy h4 "HK634060XB"
click at [546, 19] on ng-md-icon "getI18NText('BUTTONS.CLOSE_DIALOG')" at bounding box center [544, 21] width 7 height 7
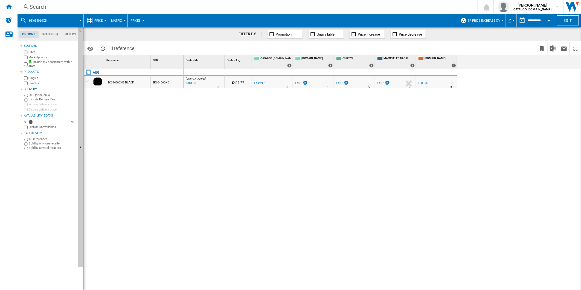
click at [365, 7] on div "Search" at bounding box center [247, 7] width 434 height 8
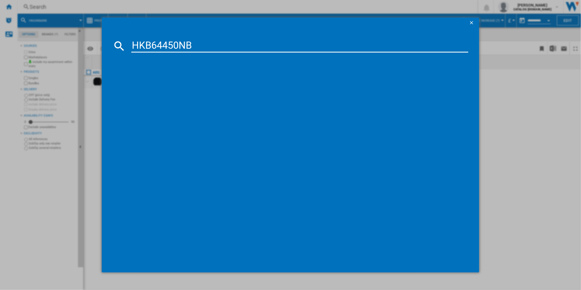
type input "HKB64450NB"
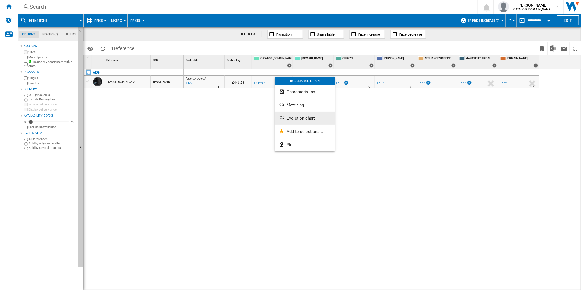
click at [305, 116] on span "Evolution chart" at bounding box center [301, 118] width 28 height 5
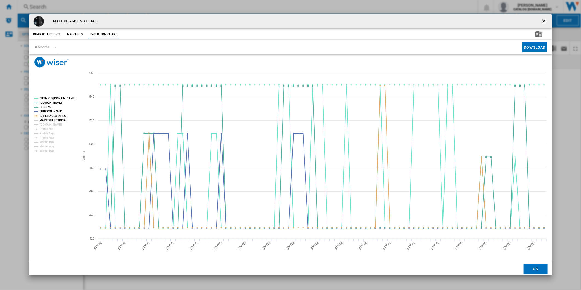
click at [59, 121] on tspan "MARKS ELECTRICAL" at bounding box center [54, 120] width 28 height 3
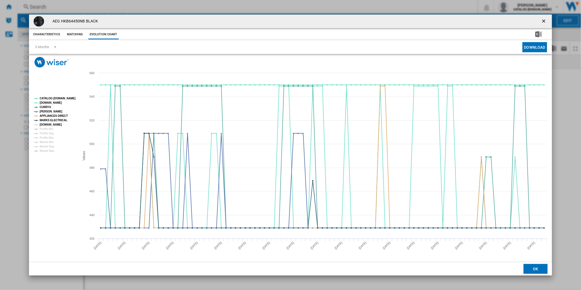
click at [55, 126] on tspan "[DOMAIN_NAME]" at bounding box center [51, 124] width 22 height 3
click at [58, 100] on tspan "CATALOG [DOMAIN_NAME]" at bounding box center [58, 98] width 36 height 3
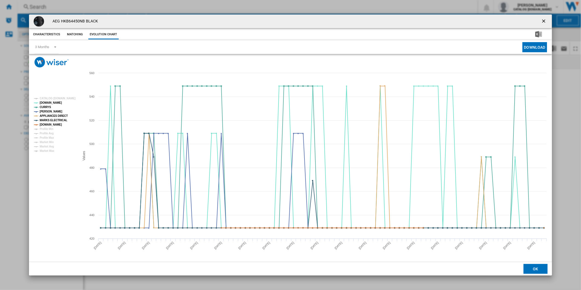
click at [542, 19] on ng-md-icon "getI18NText('BUTTONS.CLOSE_DIALOG')" at bounding box center [544, 21] width 7 height 7
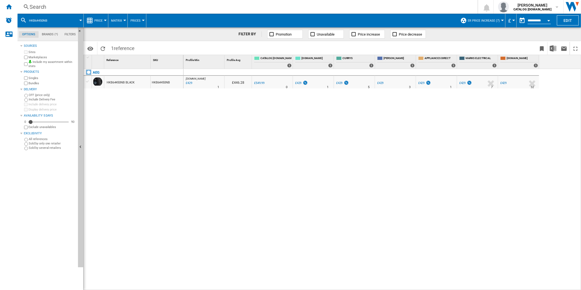
click at [304, 10] on div "Search" at bounding box center [247, 7] width 434 height 8
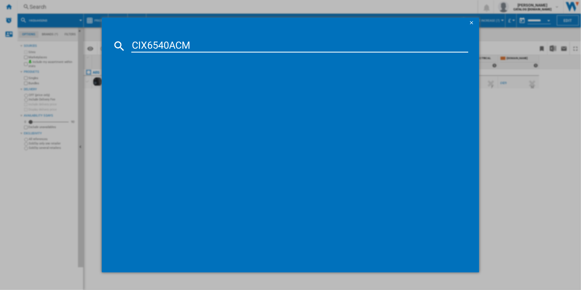
type input "CIX6540ACM"
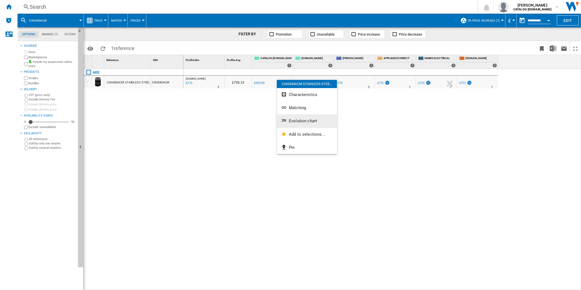
click at [308, 124] on button "Evolution chart" at bounding box center [307, 120] width 60 height 13
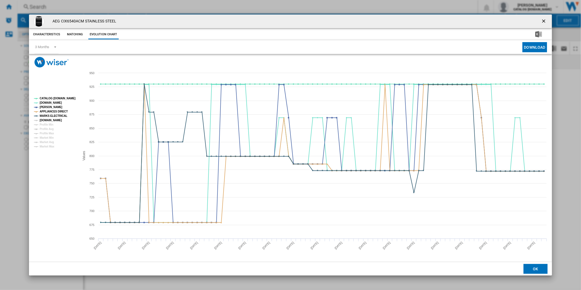
click at [52, 119] on tspan "[DOMAIN_NAME]" at bounding box center [51, 120] width 22 height 3
click at [60, 99] on tspan "CATALOG [DOMAIN_NAME]" at bounding box center [58, 98] width 36 height 3
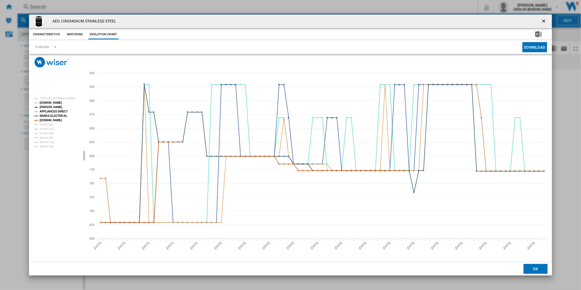
drag, startPoint x: 546, startPoint y: 23, endPoint x: 399, endPoint y: 11, distance: 147.1
click at [546, 23] on ng-md-icon "getI18NText('BUTTONS.CLOSE_DIALOG')" at bounding box center [544, 21] width 7 height 7
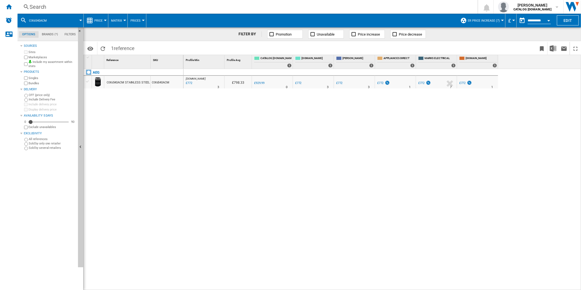
click at [286, 5] on div "Search" at bounding box center [247, 7] width 434 height 8
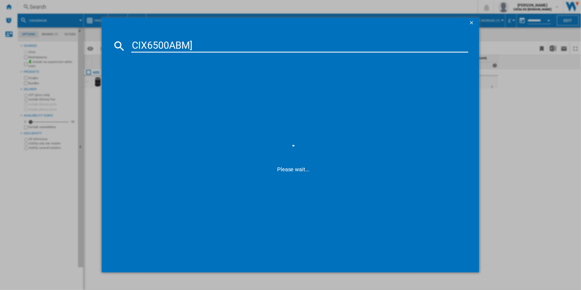
type input "CIX6500ABM"
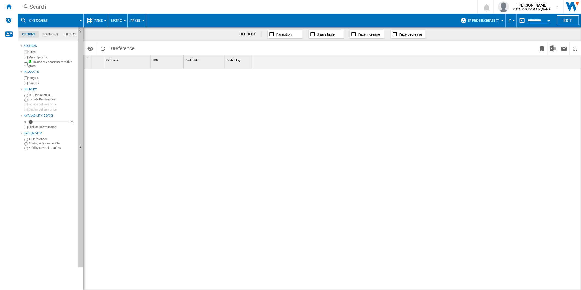
click at [277, 10] on div "Search" at bounding box center [247, 7] width 434 height 8
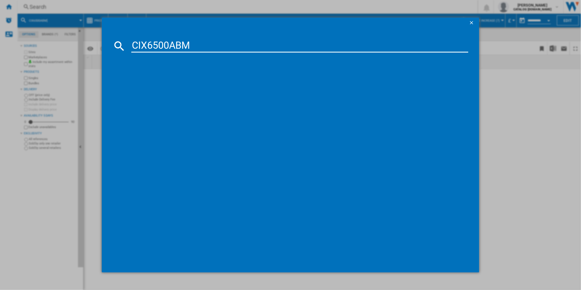
type input "CIX6500ABM"
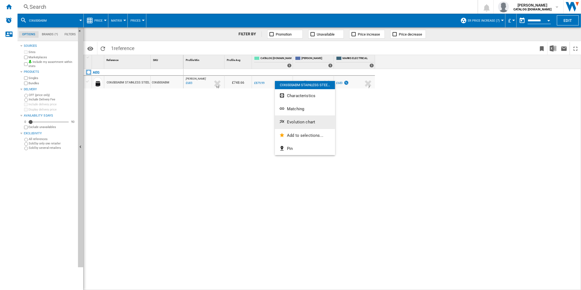
click at [310, 121] on span "Evolution chart" at bounding box center [301, 122] width 28 height 5
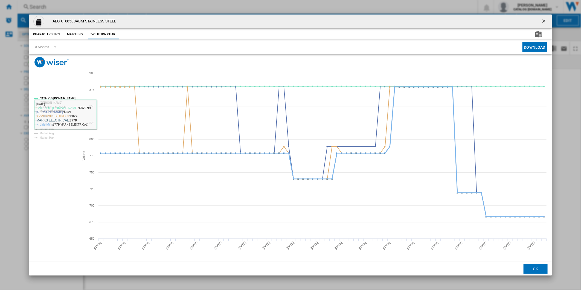
click at [50, 115] on tspan "Profile Min" at bounding box center [47, 115] width 14 height 3
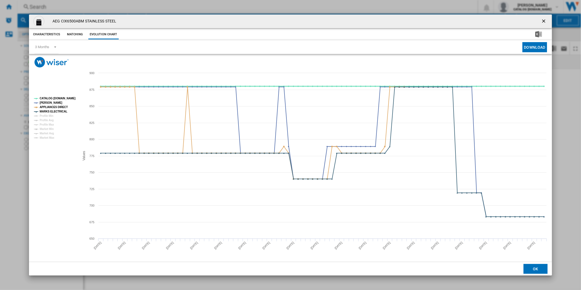
click at [58, 97] on tspan "CATALOG [DOMAIN_NAME]" at bounding box center [58, 98] width 36 height 3
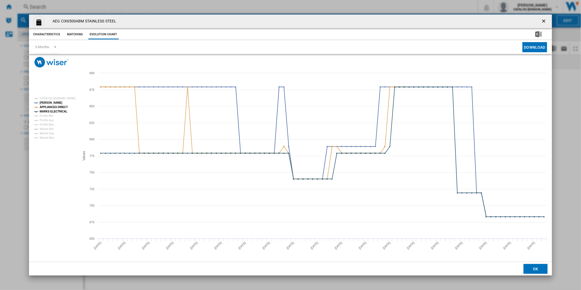
drag, startPoint x: 545, startPoint y: 21, endPoint x: 366, endPoint y: 17, distance: 179.6
click at [545, 21] on ng-md-icon "getI18NText('BUTTONS.CLOSE_DIALOG')" at bounding box center [544, 21] width 7 height 7
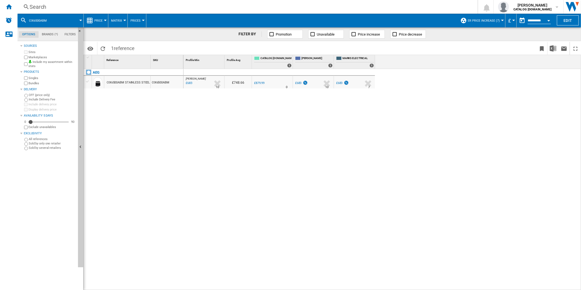
click at [340, 10] on div "Search" at bounding box center [247, 7] width 434 height 8
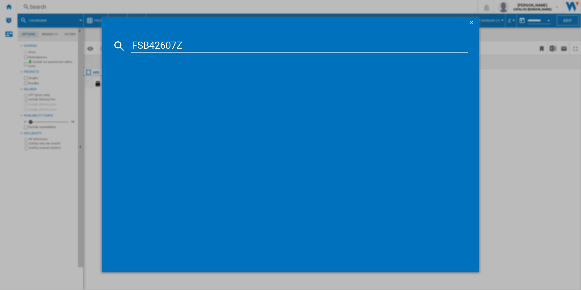
type input "FSB42607Z"
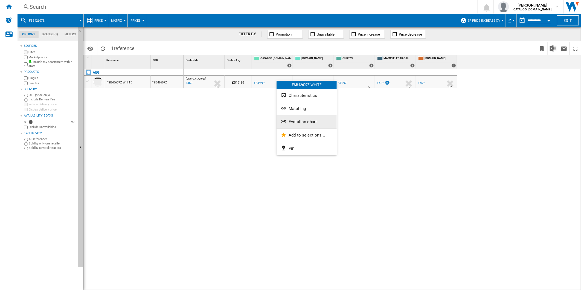
click at [301, 118] on button "Evolution chart" at bounding box center [307, 121] width 60 height 13
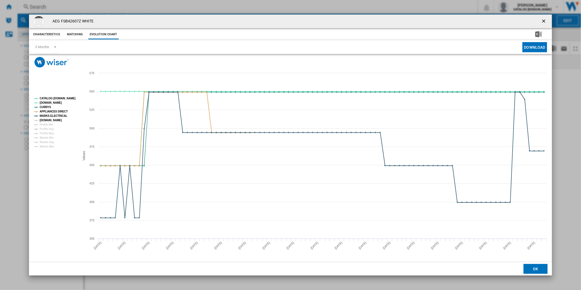
click at [54, 119] on tspan "[DOMAIN_NAME]" at bounding box center [51, 120] width 22 height 3
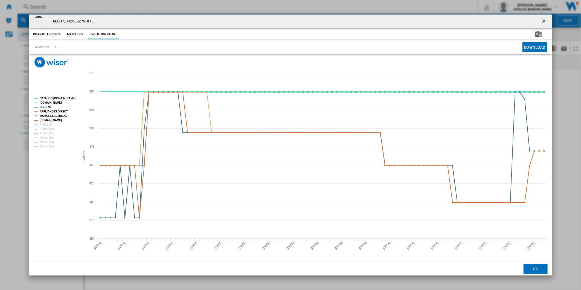
click at [60, 97] on tspan "CATALOG [DOMAIN_NAME]" at bounding box center [58, 98] width 36 height 3
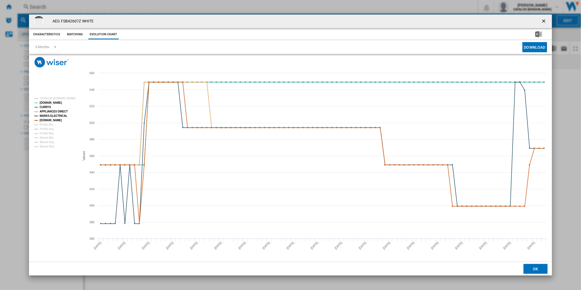
click at [541, 23] on ng-md-icon "getI18NText('BUTTONS.CLOSE_DIALOG')" at bounding box center [544, 21] width 7 height 7
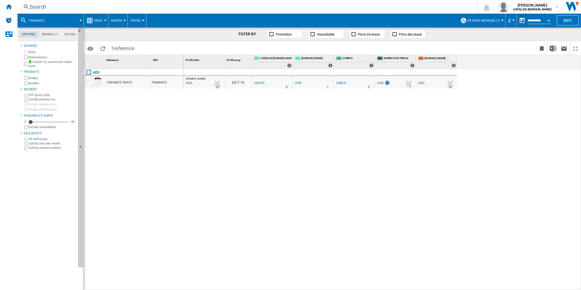
click at [272, 7] on div "Search" at bounding box center [247, 7] width 434 height 8
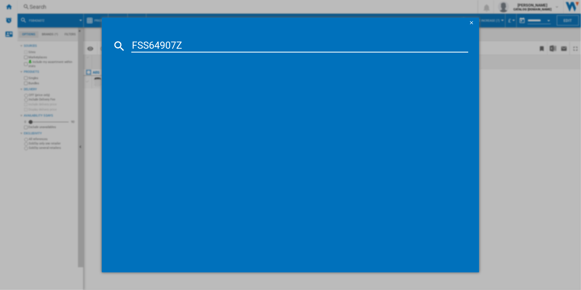
type input "FSS64907Z"
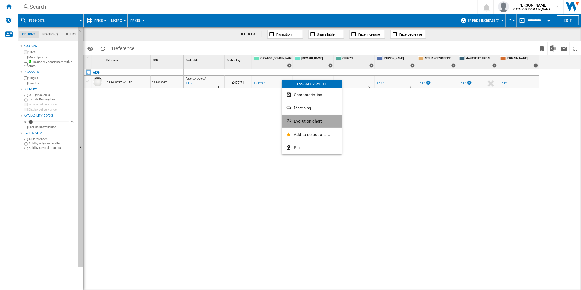
click at [316, 122] on span "Evolution chart" at bounding box center [308, 121] width 28 height 5
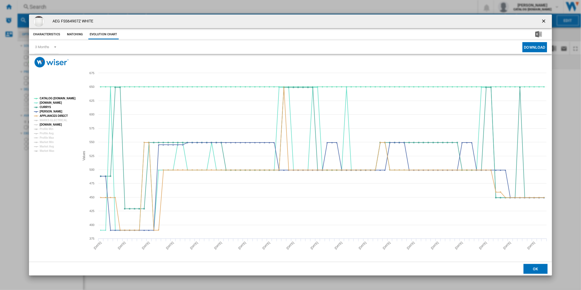
click at [54, 124] on tspan "[DOMAIN_NAME]" at bounding box center [51, 124] width 22 height 3
click at [53, 120] on tspan "MARKS ELECTRICAL" at bounding box center [54, 120] width 28 height 3
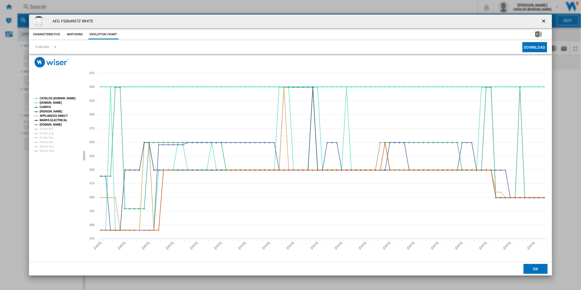
click at [56, 99] on tspan "CATALOG [DOMAIN_NAME]" at bounding box center [58, 98] width 36 height 3
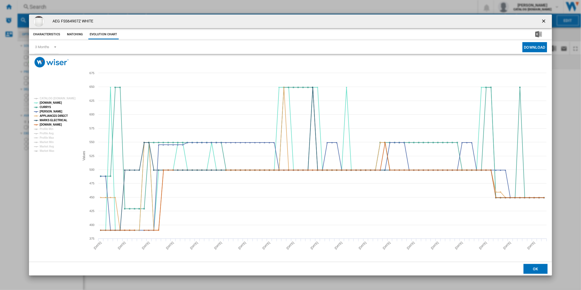
click at [547, 20] on ng-md-icon "getI18NText('BUTTONS.CLOSE_DIALOG')" at bounding box center [544, 21] width 7 height 7
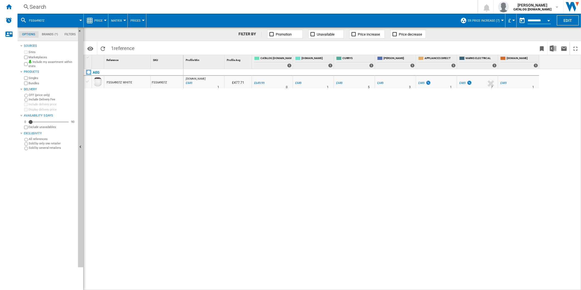
click at [334, 6] on div "Search" at bounding box center [247, 7] width 434 height 8
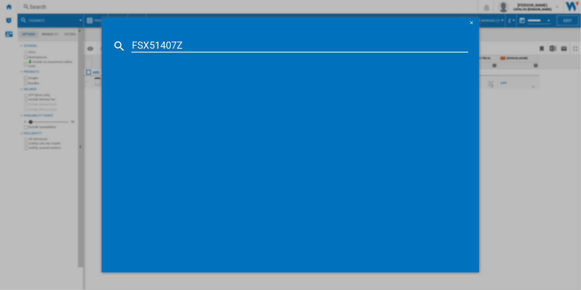
type input "FSX51407Z"
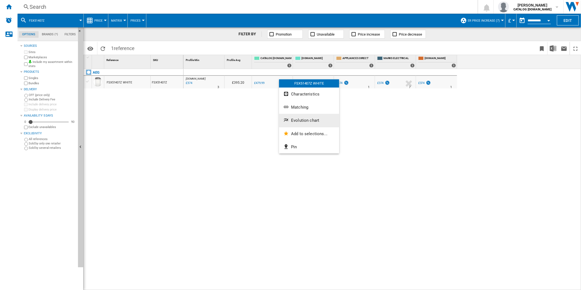
click at [312, 123] on button "Evolution chart" at bounding box center [309, 120] width 60 height 13
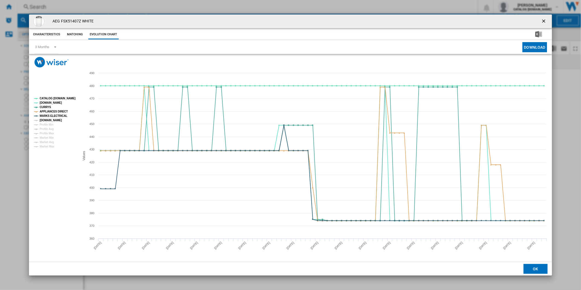
click at [54, 120] on tspan "[DOMAIN_NAME]" at bounding box center [51, 120] width 22 height 3
click at [55, 100] on tspan "CATALOG [DOMAIN_NAME]" at bounding box center [58, 98] width 36 height 3
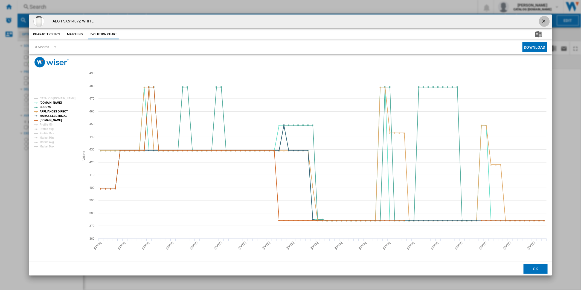
click at [545, 18] on button "Product popup" at bounding box center [544, 21] width 11 height 11
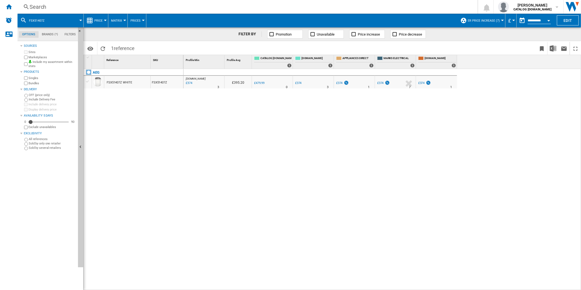
click at [285, 6] on div "Search" at bounding box center [247, 7] width 434 height 8
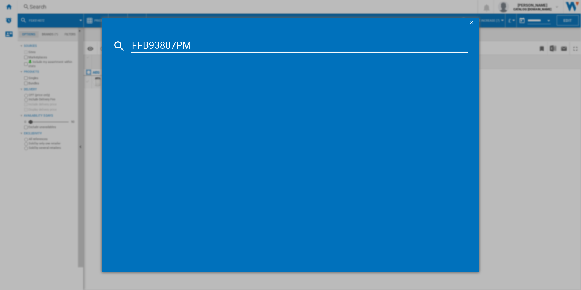
type input "FFB93807PM"
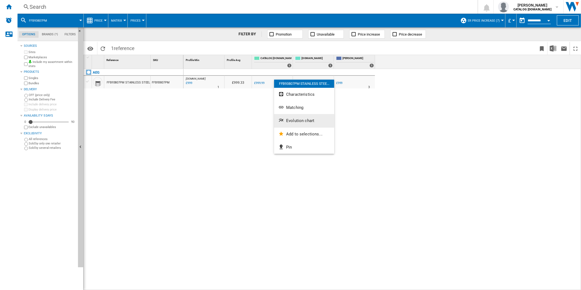
click at [308, 121] on span "Evolution chart" at bounding box center [300, 120] width 28 height 5
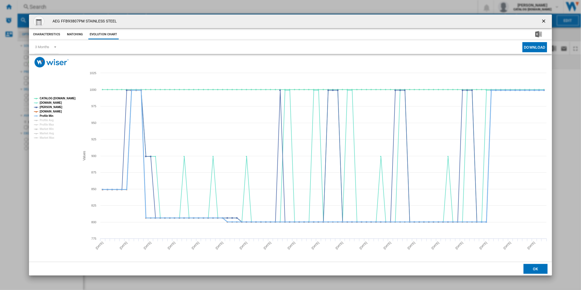
click at [48, 116] on tspan "Profile Min" at bounding box center [47, 115] width 14 height 3
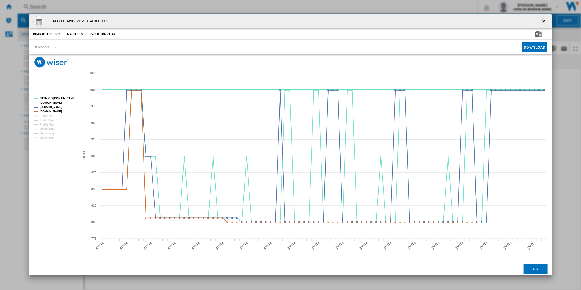
click at [60, 99] on tspan "CATALOG [DOMAIN_NAME]" at bounding box center [58, 98] width 36 height 3
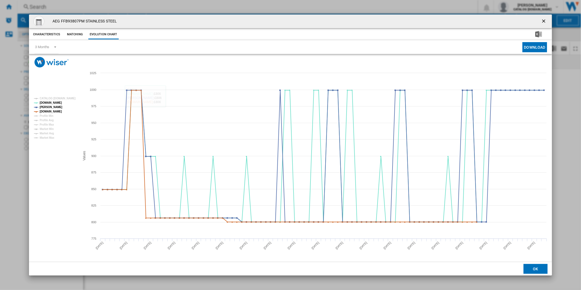
drag, startPoint x: 540, startPoint y: 18, endPoint x: 504, endPoint y: 19, distance: 36.4
click at [540, 18] on button "Product popup" at bounding box center [544, 21] width 11 height 11
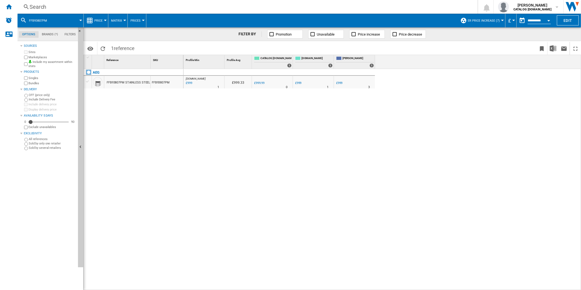
click at [346, 11] on div "Search Search 0 [PERSON_NAME] CATALOG [DOMAIN_NAME] CATALOG [DOMAIN_NAME] My se…" at bounding box center [300, 7] width 564 height 14
click at [340, 9] on div "Search" at bounding box center [247, 7] width 434 height 8
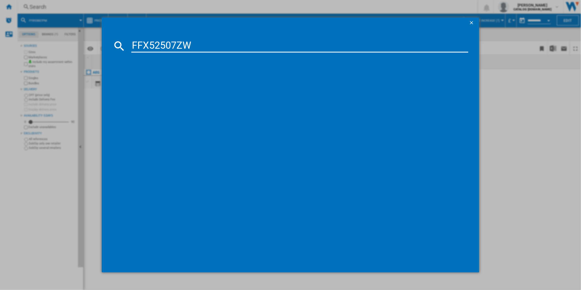
type input "FFX52507ZW"
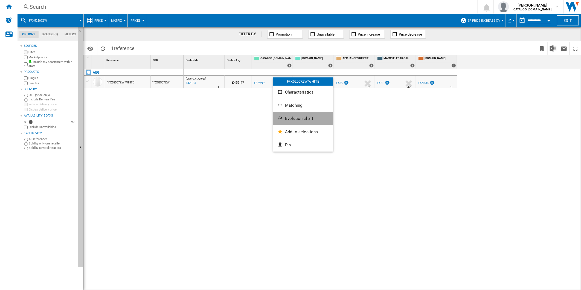
click at [296, 114] on button "Evolution chart" at bounding box center [303, 118] width 60 height 13
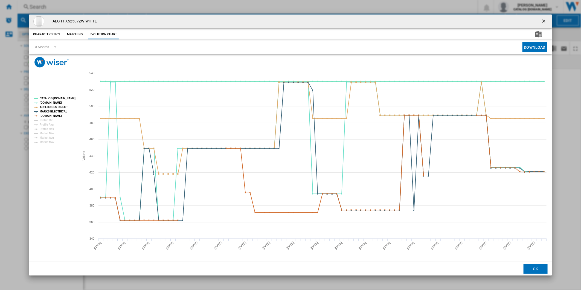
click at [60, 98] on tspan "CATALOG [DOMAIN_NAME]" at bounding box center [58, 98] width 36 height 3
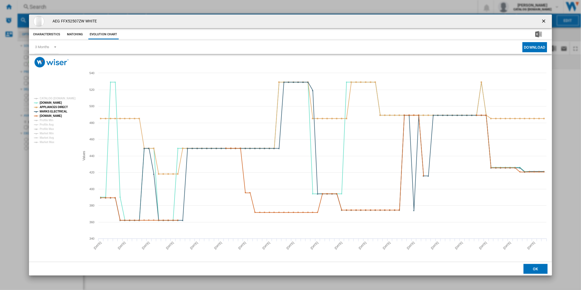
drag, startPoint x: 548, startPoint y: 24, endPoint x: 385, endPoint y: 26, distance: 162.3
click at [544, 24] on ng-md-icon "getI18NText('BUTTONS.CLOSE_DIALOG')" at bounding box center [544, 21] width 7 height 7
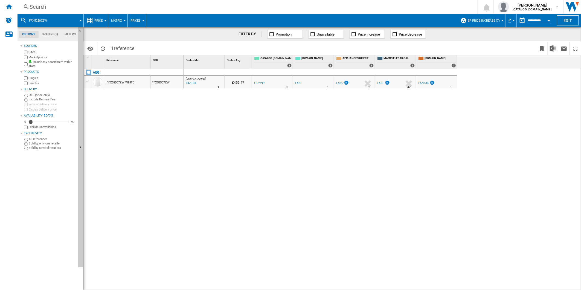
click at [327, 9] on div "Search" at bounding box center [247, 7] width 434 height 8
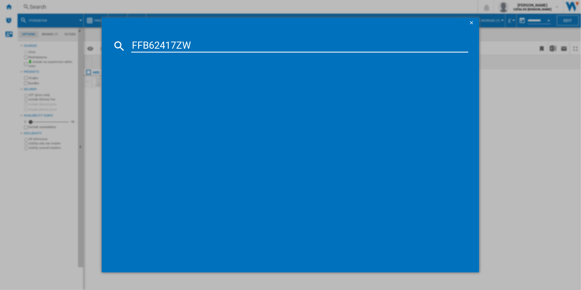
type input "FFB62417ZW"
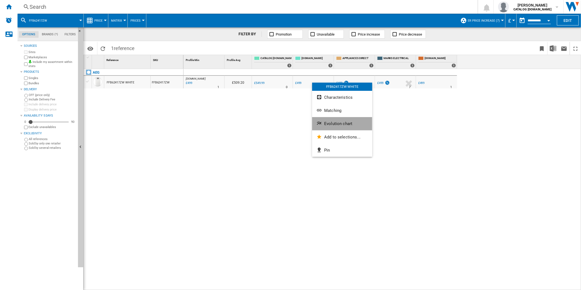
click at [332, 119] on button "Evolution chart" at bounding box center [342, 123] width 60 height 13
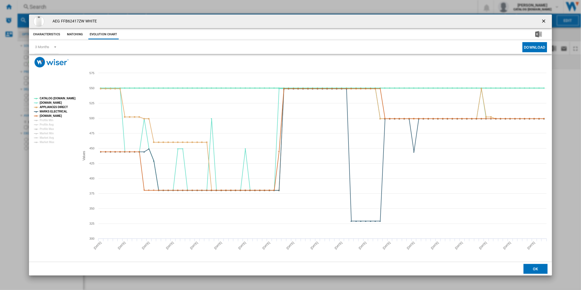
click at [59, 97] on tspan "CATALOG [DOMAIN_NAME]" at bounding box center [58, 98] width 36 height 3
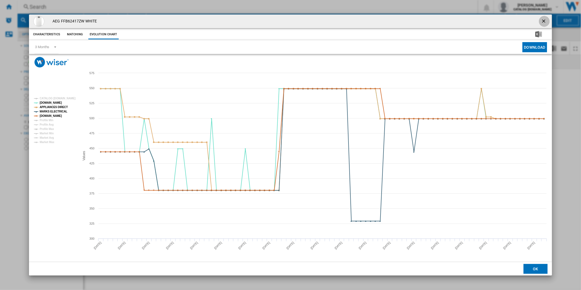
click at [546, 21] on ng-md-icon "getI18NText('BUTTONS.CLOSE_DIALOG')" at bounding box center [544, 21] width 7 height 7
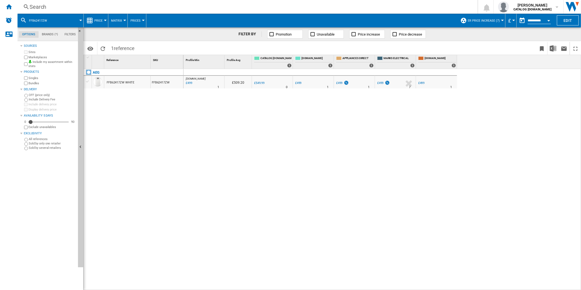
click at [289, 8] on div "Search" at bounding box center [247, 7] width 434 height 8
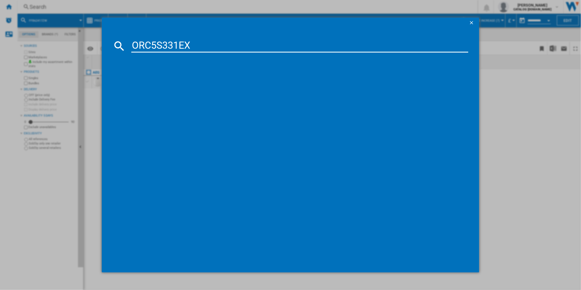
type input "ORC5S331EX"
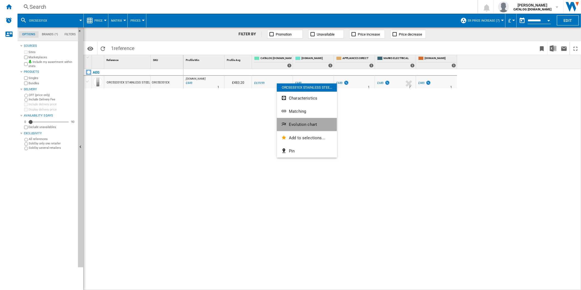
click at [308, 124] on span "Evolution chart" at bounding box center [303, 124] width 28 height 5
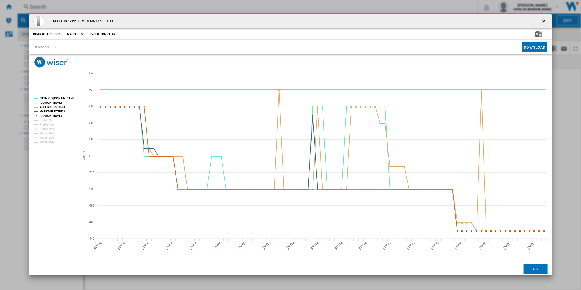
click at [59, 97] on tspan "CATALOG [DOMAIN_NAME]" at bounding box center [58, 98] width 36 height 3
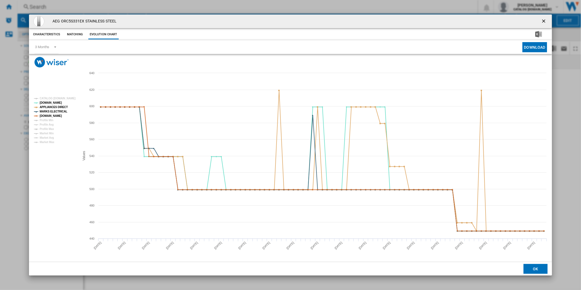
drag, startPoint x: 547, startPoint y: 20, endPoint x: 543, endPoint y: 19, distance: 3.8
click at [547, 20] on ng-md-icon "getI18NText('BUTTONS.CLOSE_DIALOG')" at bounding box center [544, 21] width 7 height 7
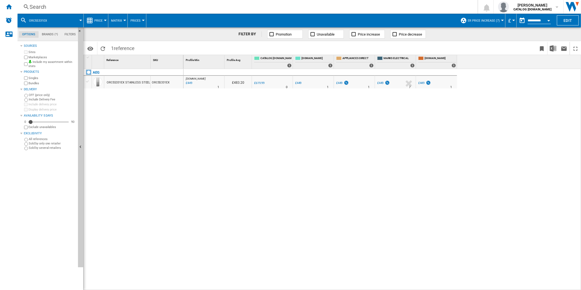
click at [283, 5] on div "Search" at bounding box center [247, 7] width 434 height 8
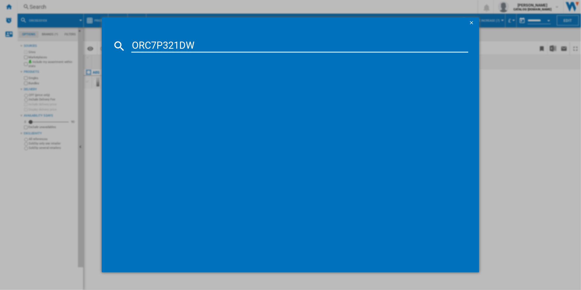
type input "ORC7P321DW"
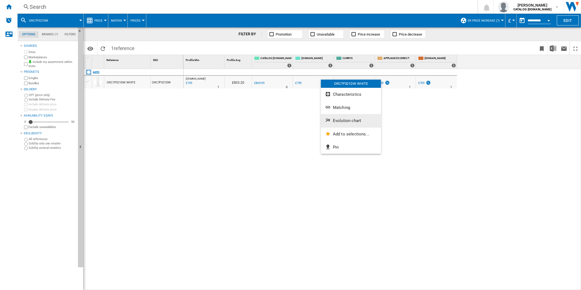
click at [348, 118] on button "Evolution chart" at bounding box center [351, 120] width 60 height 13
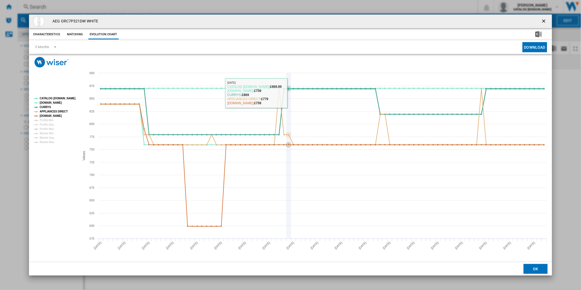
drag, startPoint x: 296, startPoint y: 99, endPoint x: 288, endPoint y: 91, distance: 11.6
click at [288, 91] on icon "Product popup" at bounding box center [322, 112] width 449 height 46
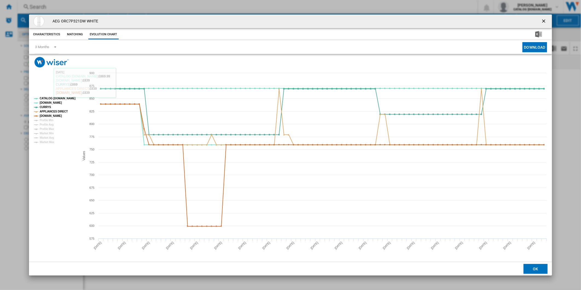
click at [543, 21] on ng-md-icon "getI18NText('BUTTONS.CLOSE_DIALOG')" at bounding box center [544, 21] width 7 height 7
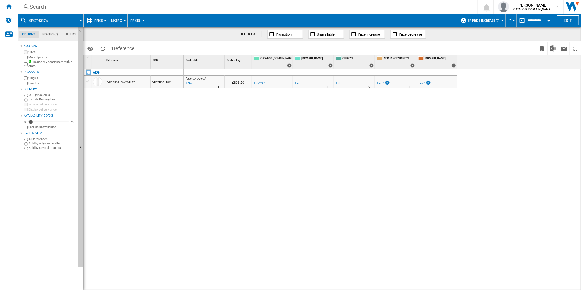
click at [311, 9] on div "Search" at bounding box center [247, 7] width 434 height 8
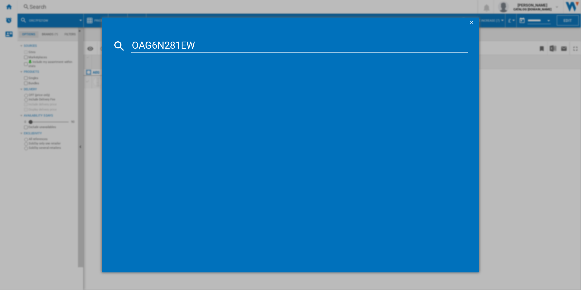
type input "OAG6N281EW"
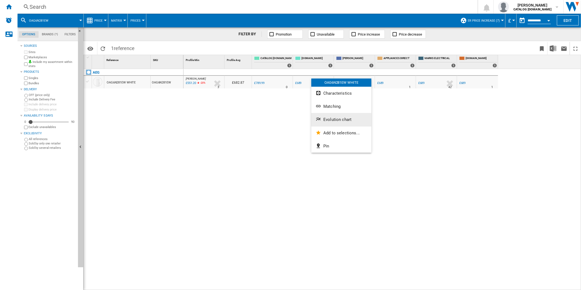
click at [332, 118] on span "Evolution chart" at bounding box center [337, 119] width 28 height 5
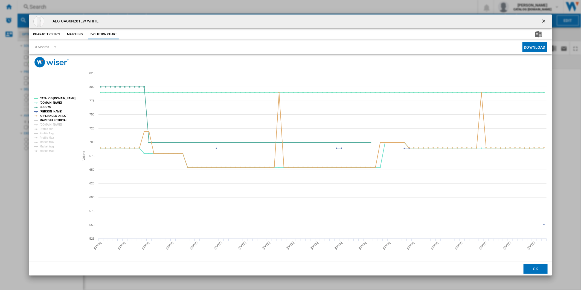
click at [56, 121] on tspan "MARKS ELECTRICAL" at bounding box center [54, 120] width 28 height 3
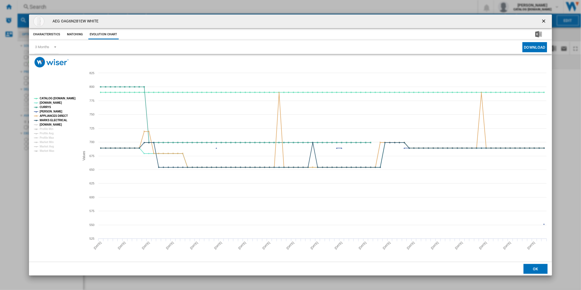
click at [53, 125] on tspan "[DOMAIN_NAME]" at bounding box center [51, 124] width 22 height 3
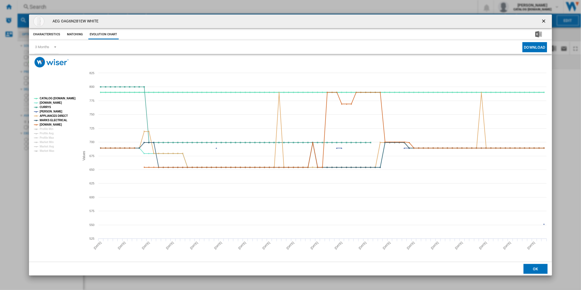
click at [58, 97] on tspan "CATALOG [DOMAIN_NAME]" at bounding box center [58, 98] width 36 height 3
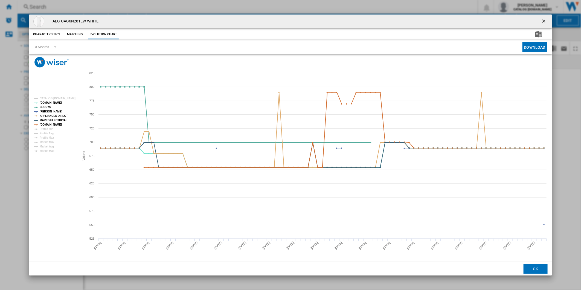
drag, startPoint x: 542, startPoint y: 20, endPoint x: 508, endPoint y: 15, distance: 34.8
click at [542, 20] on ng-md-icon "getI18NText('BUTTONS.CLOSE_DIALOG')" at bounding box center [544, 21] width 7 height 7
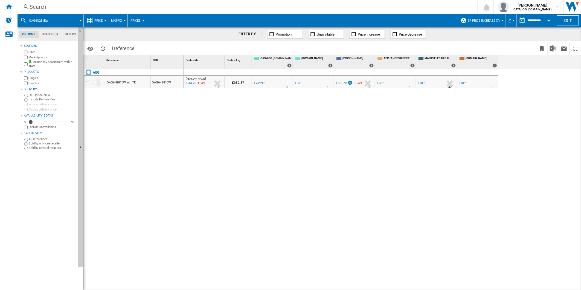
click at [342, 10] on div "Search" at bounding box center [247, 7] width 434 height 8
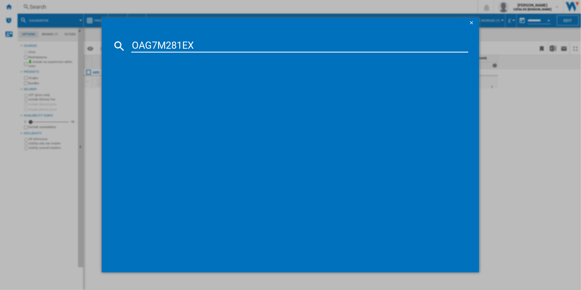
type input "OAG7M281EX"
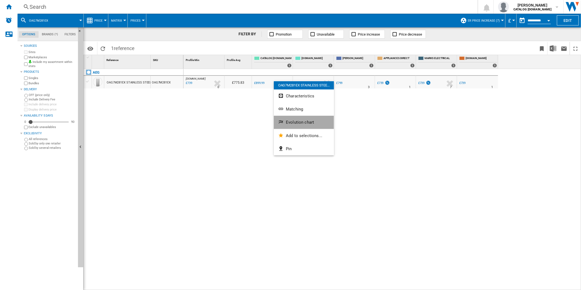
click at [300, 127] on button "Evolution chart" at bounding box center [304, 122] width 60 height 13
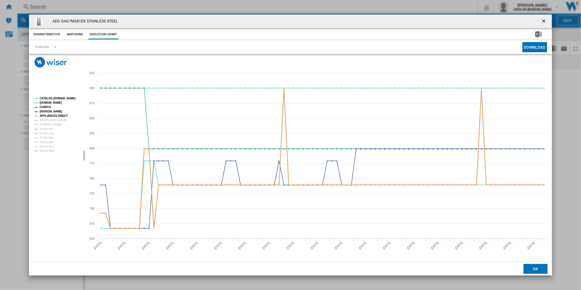
click at [56, 119] on tspan "MARKS ELECTRICAL" at bounding box center [54, 120] width 28 height 3
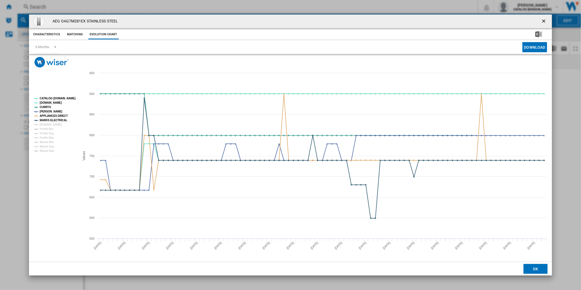
click at [50, 126] on tspan "[DOMAIN_NAME]" at bounding box center [51, 124] width 22 height 3
click at [53, 98] on tspan "CATALOG [DOMAIN_NAME]" at bounding box center [58, 98] width 36 height 3
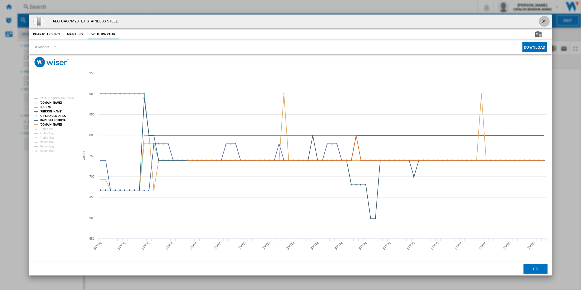
drag, startPoint x: 545, startPoint y: 22, endPoint x: 373, endPoint y: 12, distance: 172.4
click at [541, 22] on ng-md-icon "getI18NText('BUTTONS.CLOSE_DIALOG')" at bounding box center [544, 21] width 7 height 7
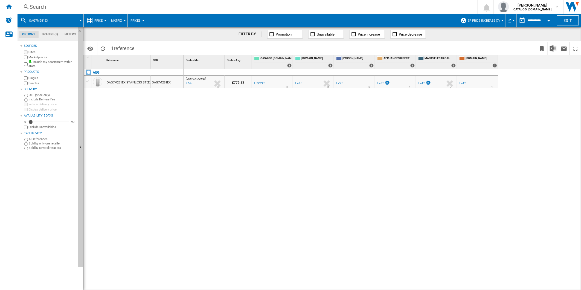
click at [344, 9] on div "Search" at bounding box center [247, 7] width 434 height 8
click at [292, 7] on div "Search" at bounding box center [247, 7] width 434 height 8
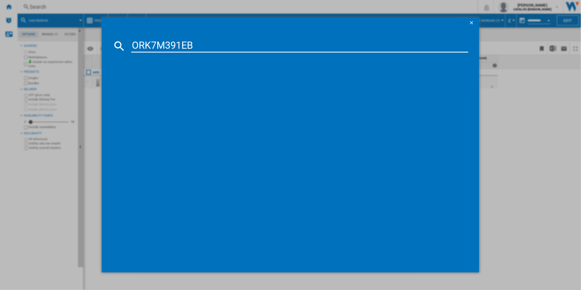
type input "ORK7M391EB"
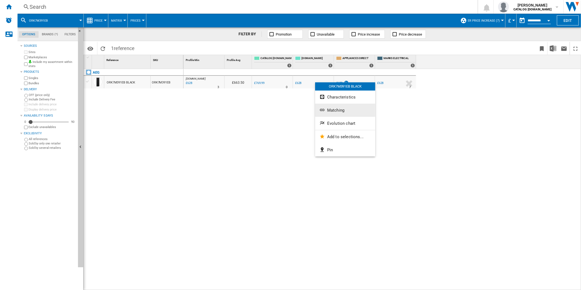
click at [334, 116] on button "Matching" at bounding box center [345, 110] width 60 height 13
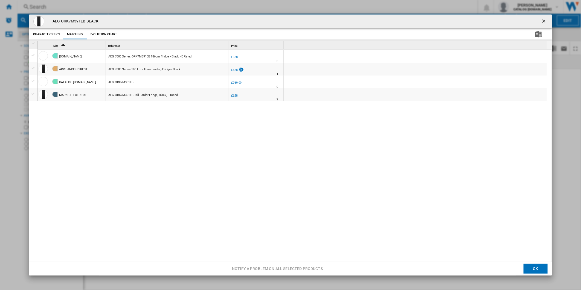
click at [541, 19] on ng-md-icon "getI18NText('BUTTONS.CLOSE_DIALOG')" at bounding box center [544, 21] width 7 height 7
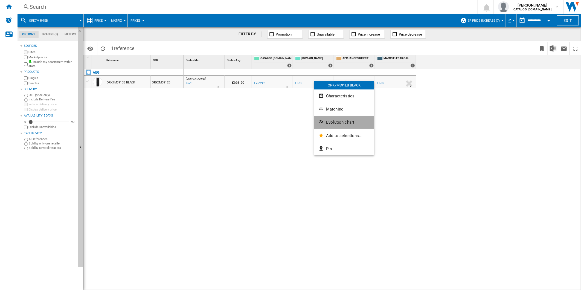
click at [334, 120] on button "Evolution chart" at bounding box center [344, 122] width 60 height 13
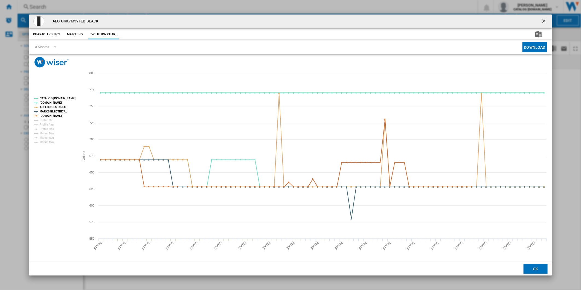
click at [55, 99] on tspan "CATALOG [DOMAIN_NAME]" at bounding box center [58, 98] width 36 height 3
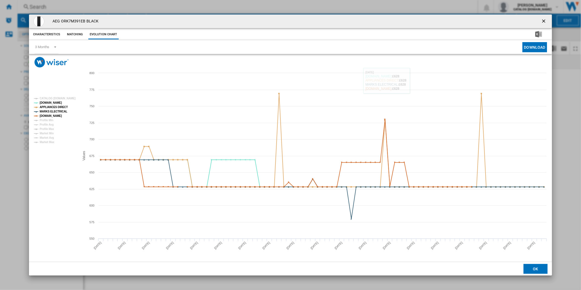
click at [546, 21] on ng-md-icon "getI18NText('BUTTONS.CLOSE_DIALOG')" at bounding box center [544, 21] width 7 height 7
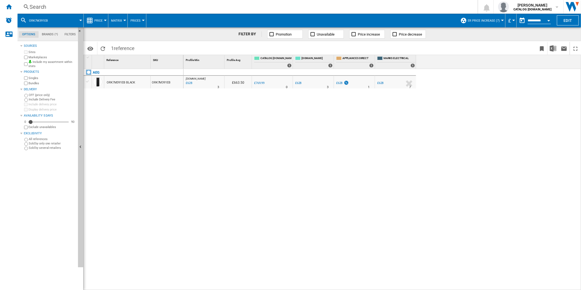
click at [302, 8] on div "Search" at bounding box center [247, 7] width 434 height 8
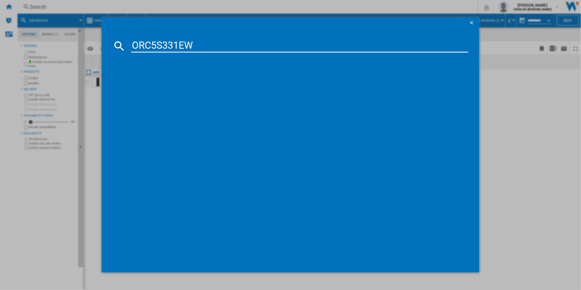
type input "ORC5S331EW"
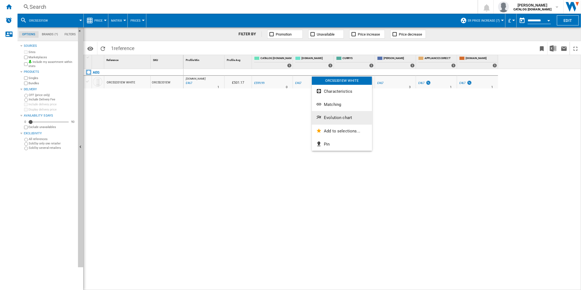
click at [334, 118] on span "Evolution chart" at bounding box center [338, 117] width 28 height 5
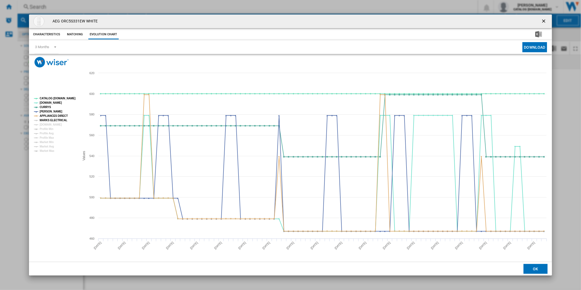
click at [45, 119] on tspan "MARKS ELECTRICAL" at bounding box center [54, 120] width 28 height 3
click at [47, 123] on tspan "[DOMAIN_NAME]" at bounding box center [51, 124] width 22 height 3
click at [57, 97] on tspan "CATALOG [DOMAIN_NAME]" at bounding box center [58, 98] width 36 height 3
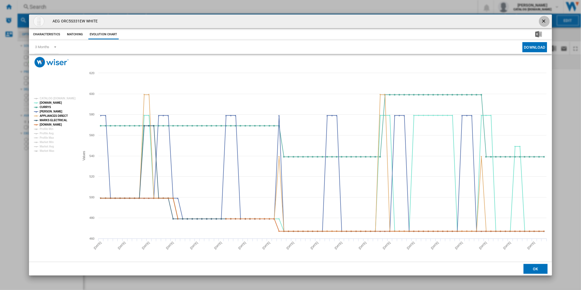
drag, startPoint x: 546, startPoint y: 23, endPoint x: 395, endPoint y: 8, distance: 151.6
click at [546, 23] on ng-md-icon "getI18NText('BUTTONS.CLOSE_DIALOG')" at bounding box center [544, 21] width 7 height 7
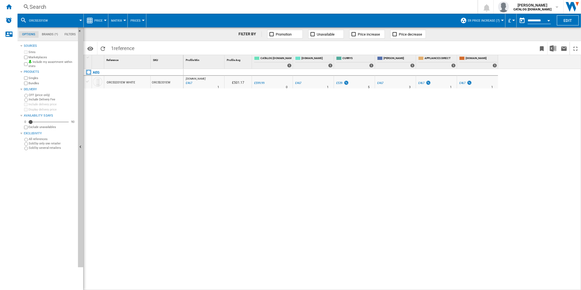
click at [325, 4] on div "Search" at bounding box center [247, 7] width 434 height 8
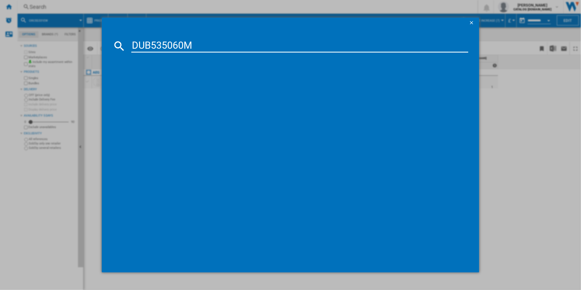
type input "DUB535060M"
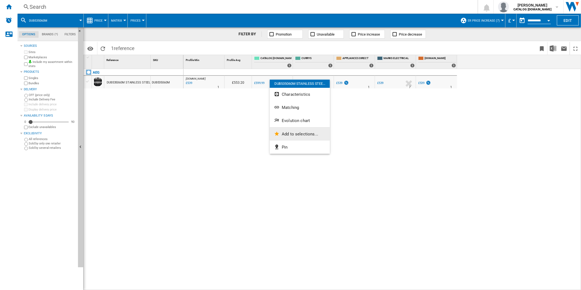
click at [296, 128] on button "Add to selections..." at bounding box center [300, 134] width 60 height 13
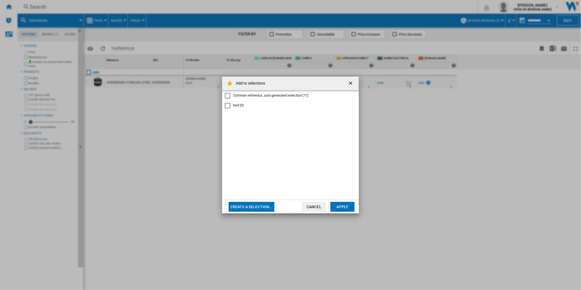
click at [348, 84] on button "button" at bounding box center [351, 83] width 11 height 11
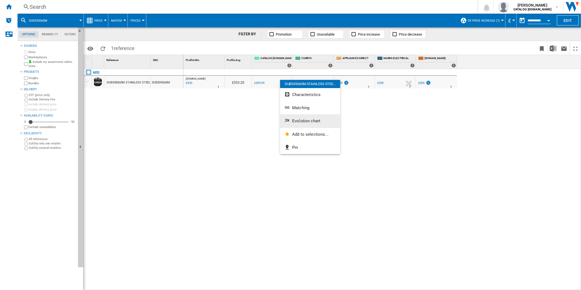
click at [302, 117] on button "Evolution chart" at bounding box center [310, 120] width 60 height 13
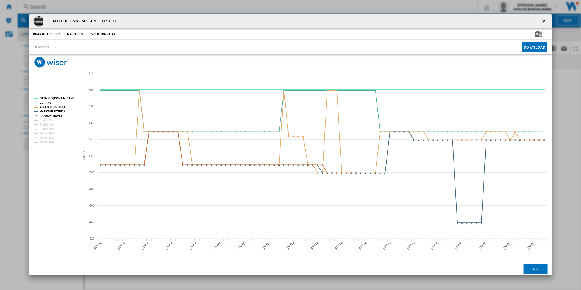
click at [61, 99] on tspan "CATALOG [DOMAIN_NAME]" at bounding box center [58, 98] width 36 height 3
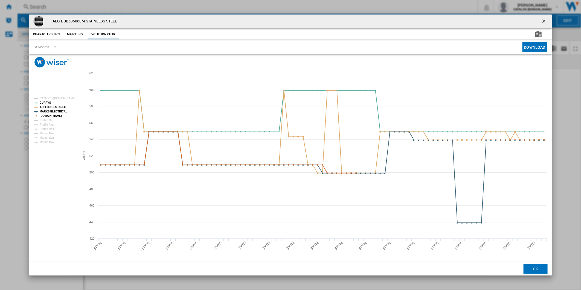
drag, startPoint x: 544, startPoint y: 18, endPoint x: 381, endPoint y: 17, distance: 162.8
click at [544, 18] on button "Product popup" at bounding box center [544, 21] width 11 height 11
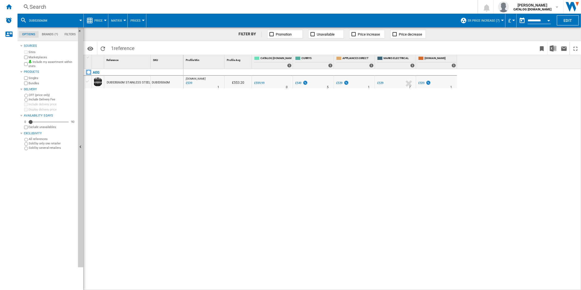
click at [291, 5] on div "Search" at bounding box center [247, 7] width 434 height 8
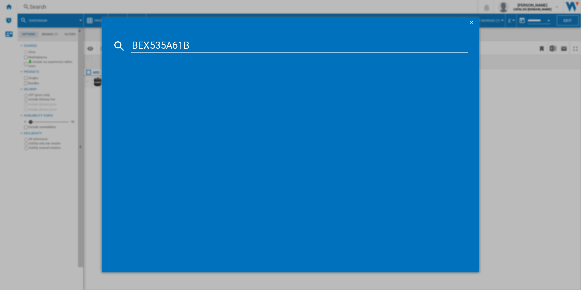
type input "BEX535A61B"
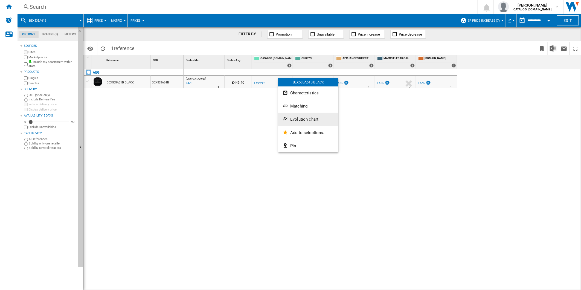
click at [292, 122] on span "Evolution chart" at bounding box center [304, 119] width 28 height 5
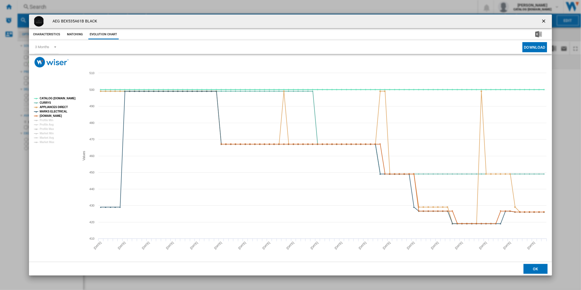
click at [59, 98] on tspan "CATALOG [DOMAIN_NAME]" at bounding box center [58, 98] width 36 height 3
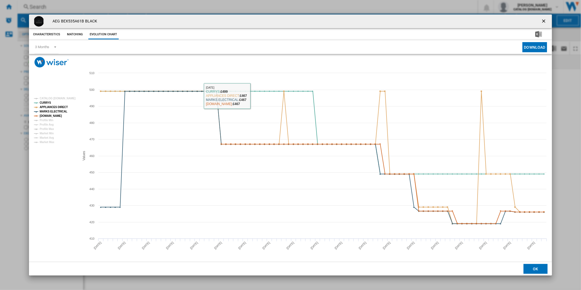
drag, startPoint x: 544, startPoint y: 19, endPoint x: 400, endPoint y: 14, distance: 144.3
click at [544, 19] on ng-md-icon "getI18NText('BUTTONS.CLOSE_DIALOG')" at bounding box center [544, 21] width 7 height 7
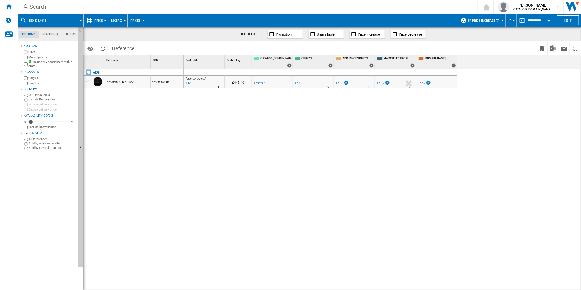
click at [321, 8] on div "Search" at bounding box center [247, 7] width 434 height 8
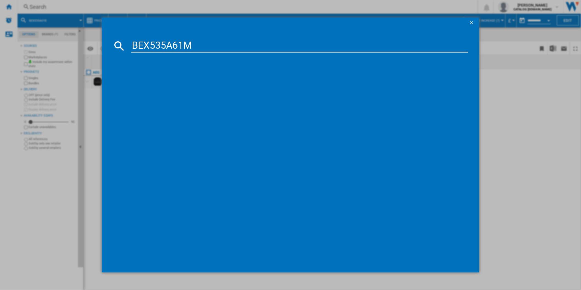
type input "BEX535A61M"
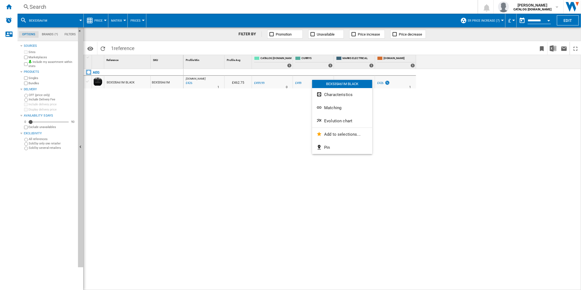
click at [336, 120] on span "Evolution chart" at bounding box center [338, 120] width 28 height 5
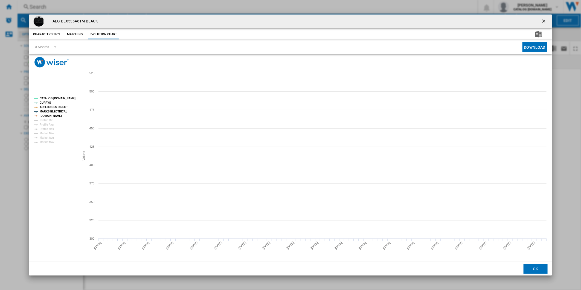
click at [54, 97] on tspan "CATALOG [DOMAIN_NAME]" at bounding box center [58, 98] width 36 height 3
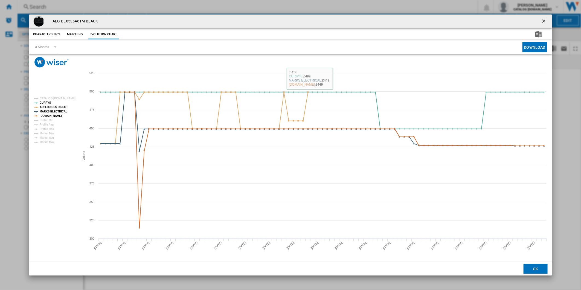
click at [543, 22] on ng-md-icon "getI18NText('BUTTONS.CLOSE_DIALOG')" at bounding box center [544, 21] width 7 height 7
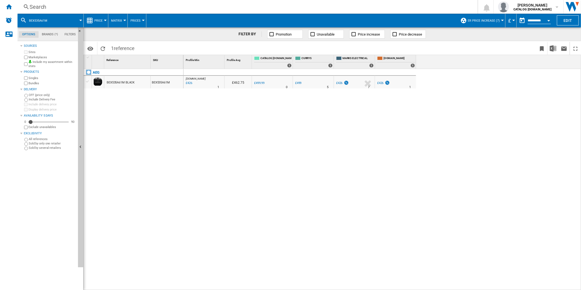
click at [333, 7] on div "Search" at bounding box center [247, 7] width 434 height 8
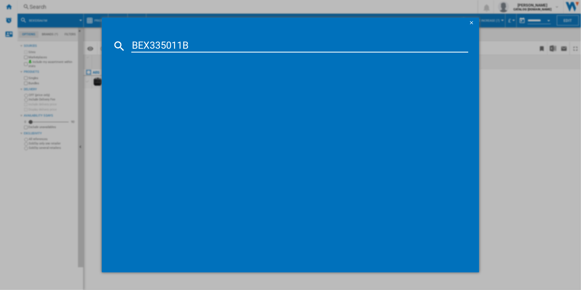
type input "BEX335011B"
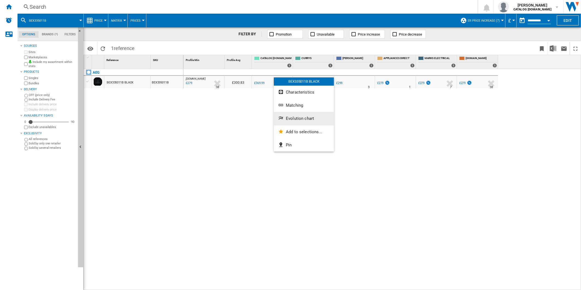
click at [305, 119] on span "Evolution chart" at bounding box center [300, 118] width 28 height 5
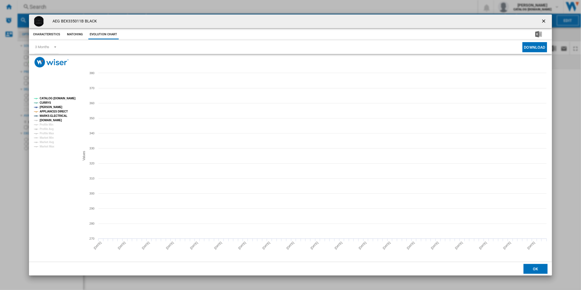
click at [50, 120] on tspan "[DOMAIN_NAME]" at bounding box center [51, 120] width 22 height 3
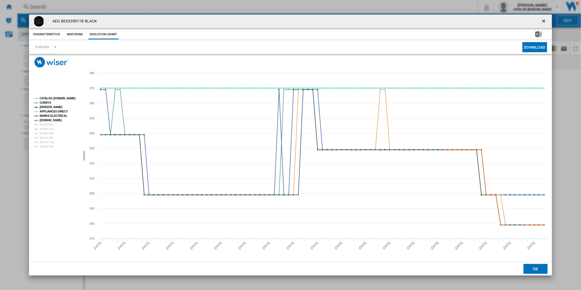
click at [57, 99] on tspan "CATALOG [DOMAIN_NAME]" at bounding box center [58, 98] width 36 height 3
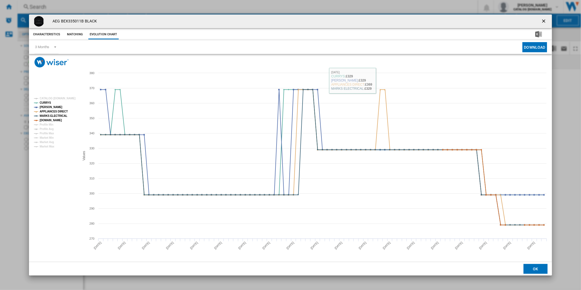
click at [544, 21] on ng-md-icon "getI18NText('BUTTONS.CLOSE_DIALOG')" at bounding box center [544, 21] width 7 height 7
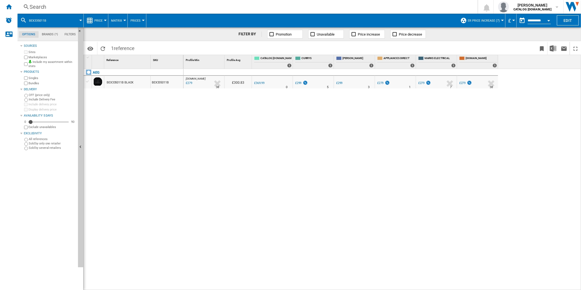
click at [332, 6] on div "Search" at bounding box center [247, 7] width 434 height 8
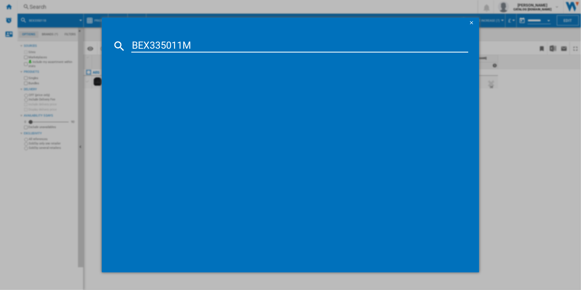
type input "BEX335011M"
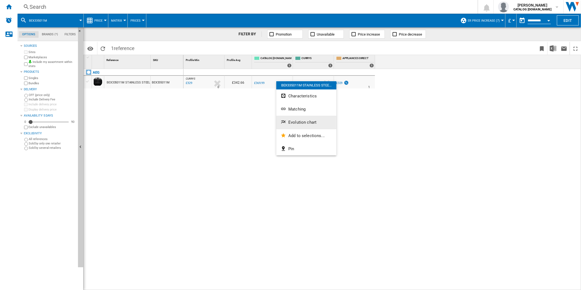
click at [307, 118] on button "Evolution chart" at bounding box center [306, 122] width 60 height 13
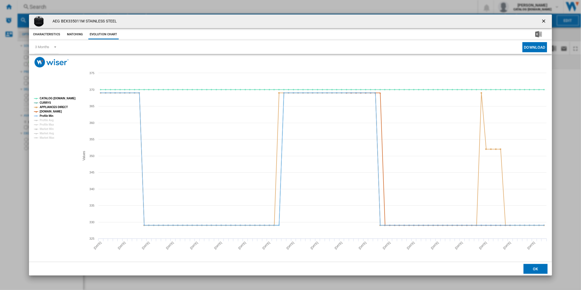
click at [53, 116] on tspan "Profile Min" at bounding box center [47, 115] width 14 height 3
click at [58, 94] on rect "Product popup" at bounding box center [290, 165] width 523 height 194
click at [58, 97] on tspan "CATALOG [DOMAIN_NAME]" at bounding box center [58, 98] width 36 height 3
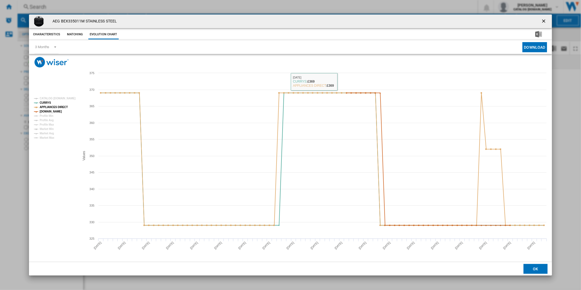
click at [548, 18] on button "Product popup" at bounding box center [544, 21] width 11 height 11
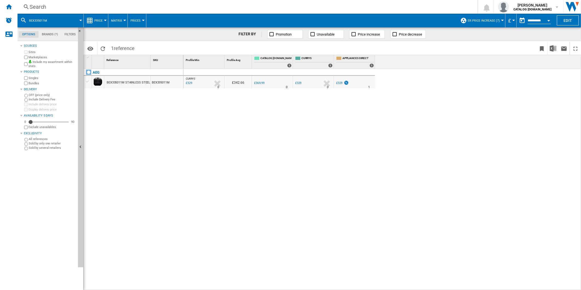
click at [325, 8] on div "Search" at bounding box center [247, 7] width 434 height 8
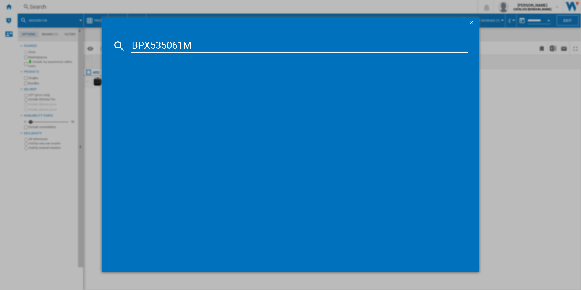
type input "BPX535061M"
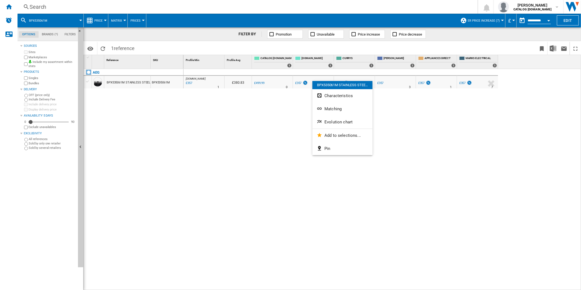
click at [354, 119] on button "Evolution chart" at bounding box center [343, 121] width 60 height 13
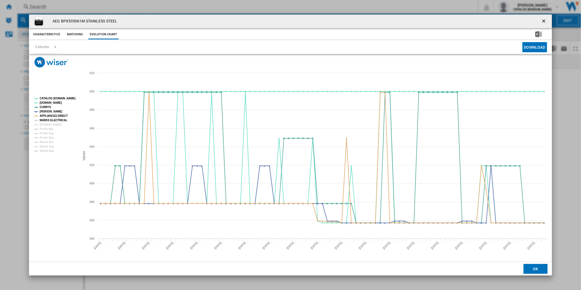
click at [58, 121] on tspan "MARKS ELECTRICAL" at bounding box center [54, 120] width 28 height 3
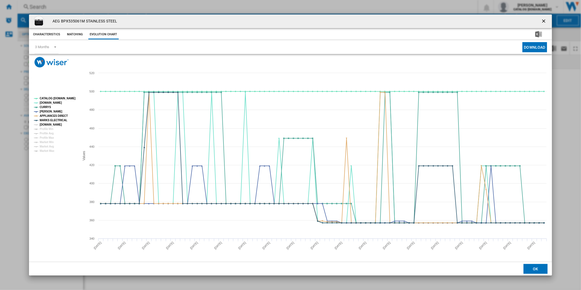
click at [55, 124] on tspan "[DOMAIN_NAME]" at bounding box center [51, 124] width 22 height 3
click at [57, 99] on tspan "CATALOG [DOMAIN_NAME]" at bounding box center [58, 98] width 36 height 3
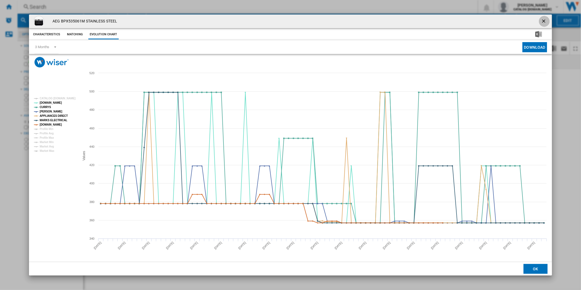
click at [546, 20] on ng-md-icon "getI18NText('BUTTONS.CLOSE_DIALOG')" at bounding box center [544, 21] width 7 height 7
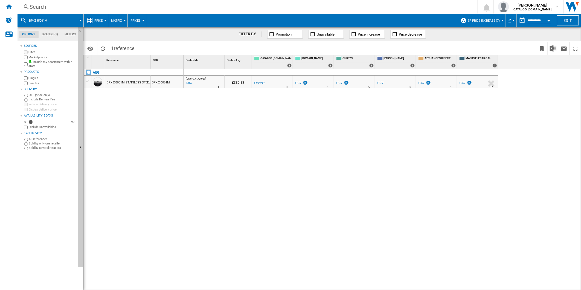
click at [355, 7] on div "Search" at bounding box center [247, 7] width 434 height 8
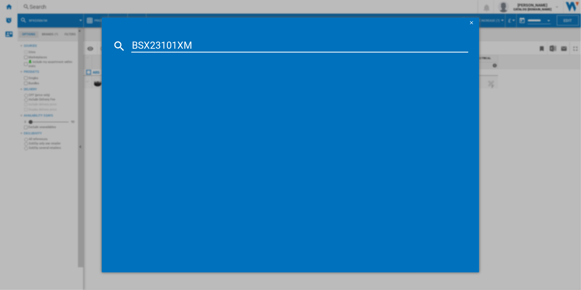
type input "BSX23101XM"
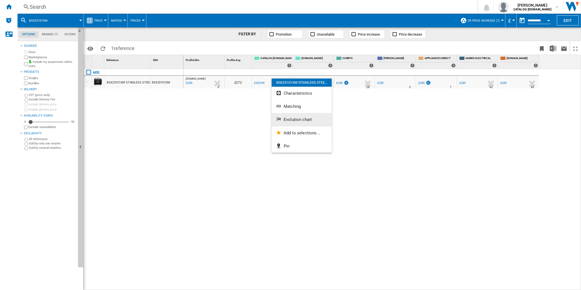
click at [301, 115] on button "Evolution chart" at bounding box center [302, 119] width 60 height 13
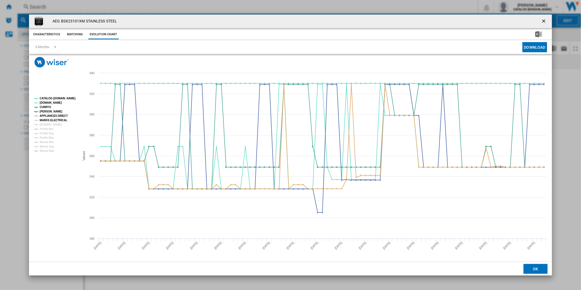
click at [50, 120] on tspan "MARKS ELECTRICAL" at bounding box center [54, 120] width 28 height 3
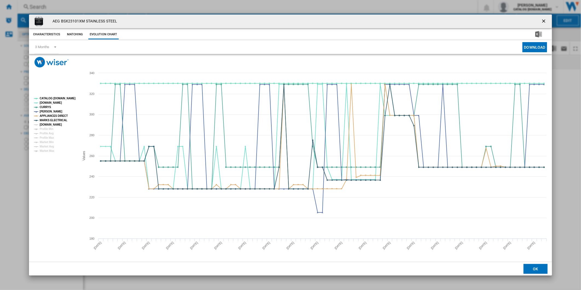
click at [50, 123] on tspan "[DOMAIN_NAME]" at bounding box center [51, 124] width 22 height 3
click at [56, 99] on tspan "CATALOG [DOMAIN_NAME]" at bounding box center [58, 98] width 36 height 3
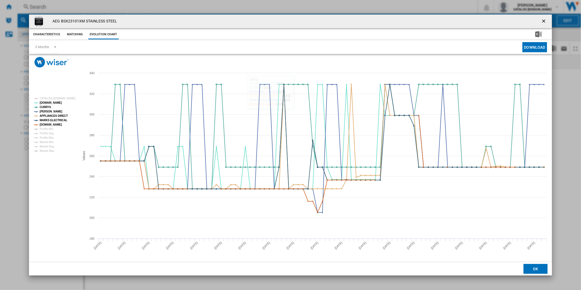
click at [542, 17] on button "Product popup" at bounding box center [544, 21] width 11 height 11
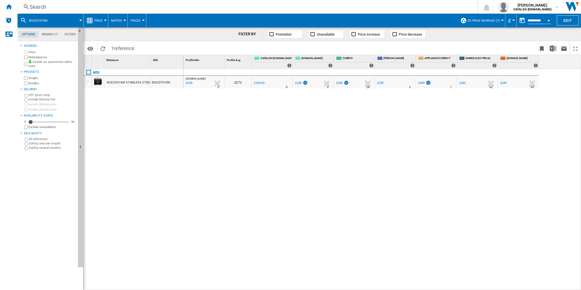
click at [355, 11] on div "Search Search 0 [PERSON_NAME] CATALOG [DOMAIN_NAME] CATALOG [DOMAIN_NAME] My se…" at bounding box center [300, 7] width 564 height 14
click at [331, 9] on div "Search" at bounding box center [247, 7] width 434 height 8
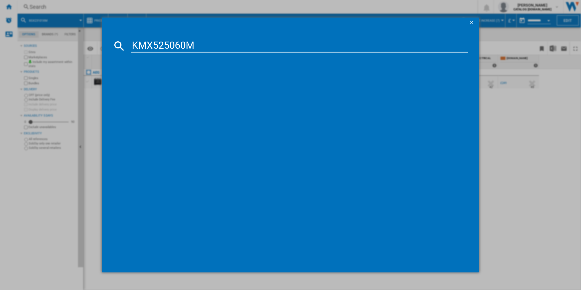
type input "KMX525060M"
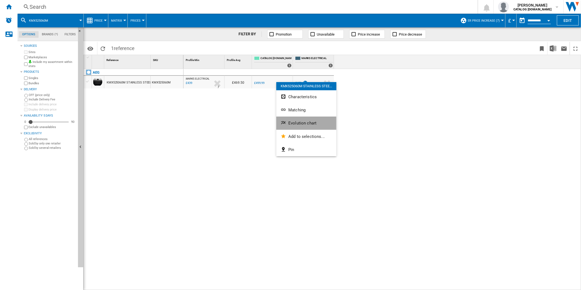
click at [297, 125] on span "Evolution chart" at bounding box center [302, 123] width 28 height 5
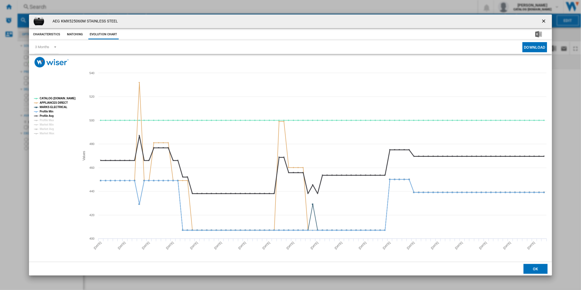
click at [47, 114] on tspan "Profile Avg" at bounding box center [47, 115] width 14 height 3
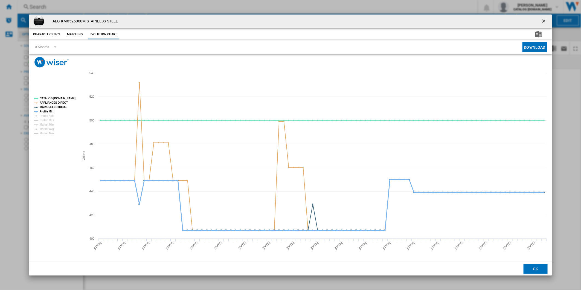
click at [46, 112] on tspan "Profile Min" at bounding box center [47, 111] width 14 height 3
click at [55, 99] on tspan "CATALOG [DOMAIN_NAME]" at bounding box center [58, 98] width 36 height 3
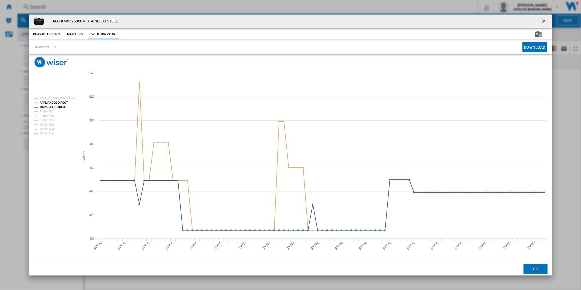
drag, startPoint x: 549, startPoint y: 18, endPoint x: 519, endPoint y: 18, distance: 30.1
click at [547, 18] on button "Product popup" at bounding box center [544, 21] width 11 height 11
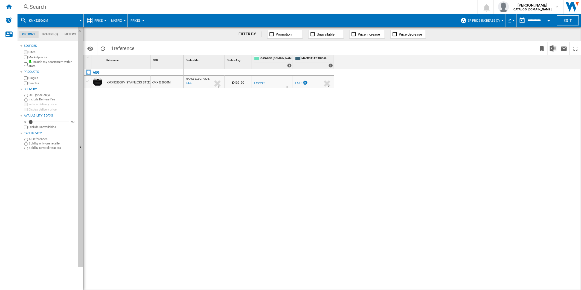
click at [363, 6] on div "Search" at bounding box center [247, 7] width 434 height 8
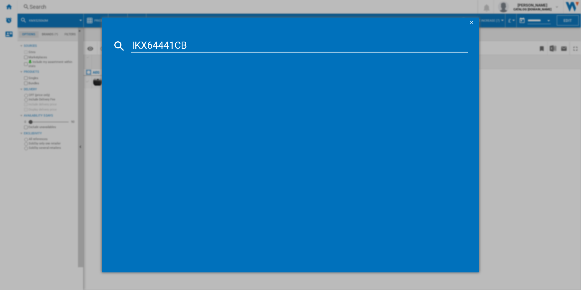
type input "IKX64441CB"
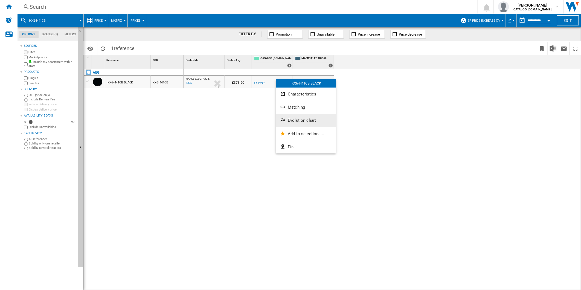
click at [300, 123] on button "Evolution chart" at bounding box center [306, 120] width 60 height 13
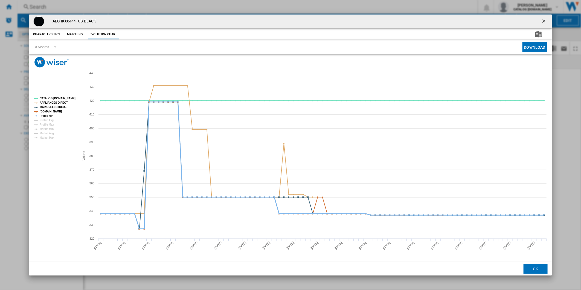
click at [48, 115] on tspan "Profile Min" at bounding box center [47, 115] width 14 height 3
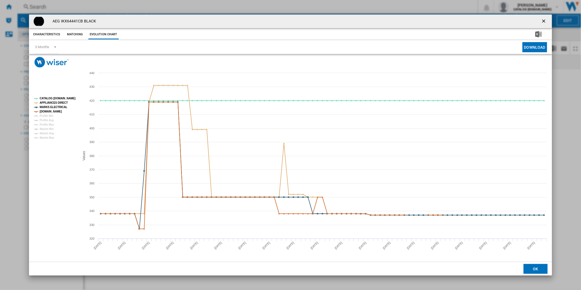
click at [57, 95] on rect "Product popup" at bounding box center [290, 165] width 523 height 194
click at [57, 97] on tspan "CATALOG [DOMAIN_NAME]" at bounding box center [58, 98] width 36 height 3
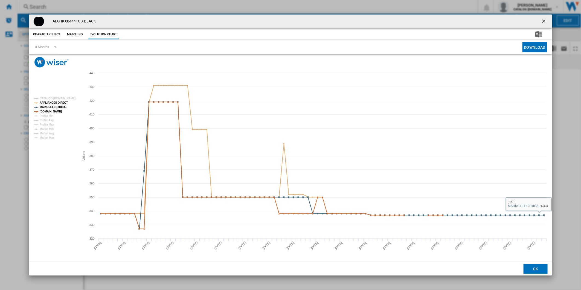
drag, startPoint x: 546, startPoint y: 21, endPoint x: 399, endPoint y: 14, distance: 147.4
click at [545, 21] on ng-md-icon "getI18NText('BUTTONS.CLOSE_DIALOG')" at bounding box center [544, 21] width 7 height 7
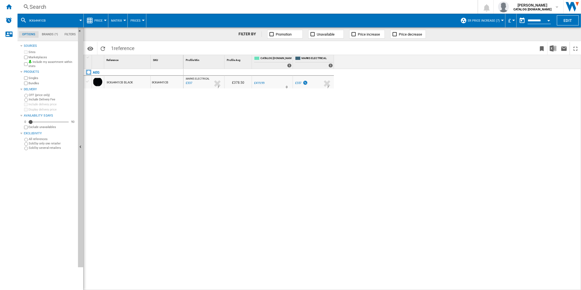
click at [315, 7] on div "Search" at bounding box center [247, 7] width 434 height 8
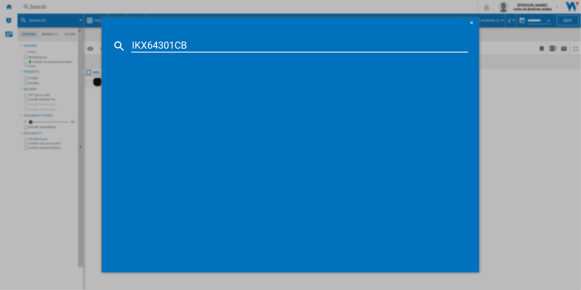
type input "IKX64301CB"
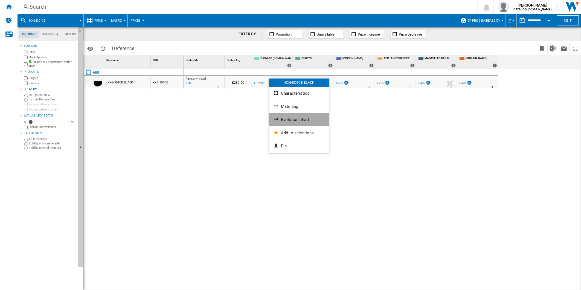
click at [291, 120] on span "Evolution chart" at bounding box center [295, 119] width 28 height 5
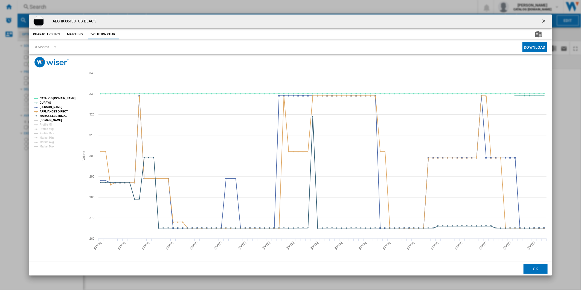
click at [53, 119] on tspan "[DOMAIN_NAME]" at bounding box center [51, 120] width 22 height 3
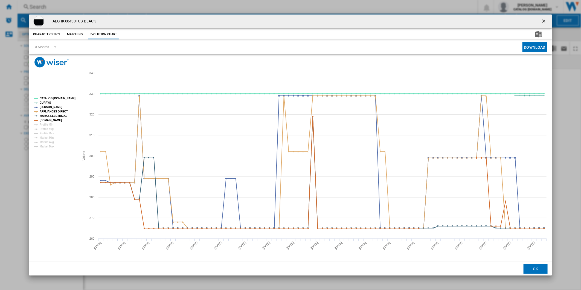
click at [55, 99] on tspan "CATALOG [DOMAIN_NAME]" at bounding box center [58, 98] width 36 height 3
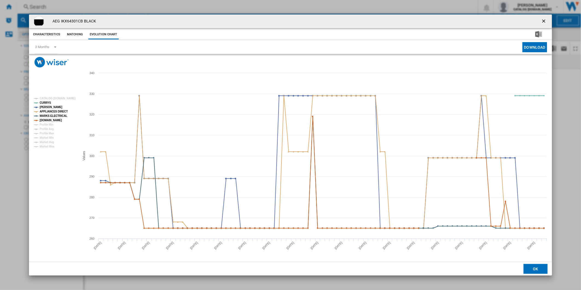
drag, startPoint x: 543, startPoint y: 18, endPoint x: 440, endPoint y: 18, distance: 102.9
click at [543, 18] on ng-md-icon "getI18NText('BUTTONS.CLOSE_DIALOG')" at bounding box center [544, 21] width 7 height 7
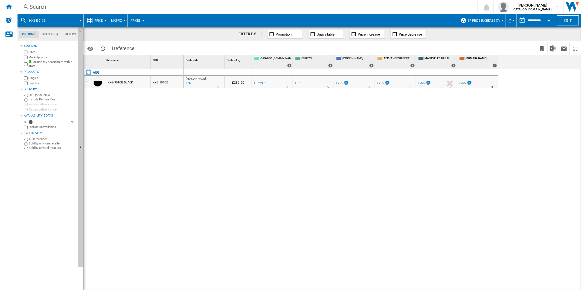
click at [330, 9] on div "Search" at bounding box center [247, 7] width 434 height 8
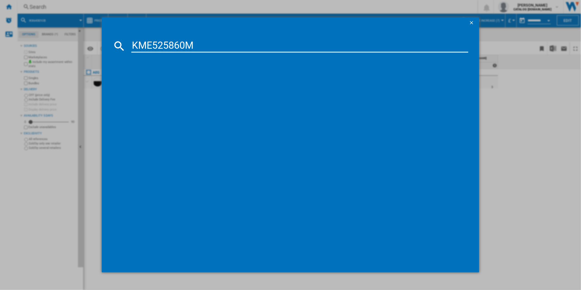
type input "KME525860M"
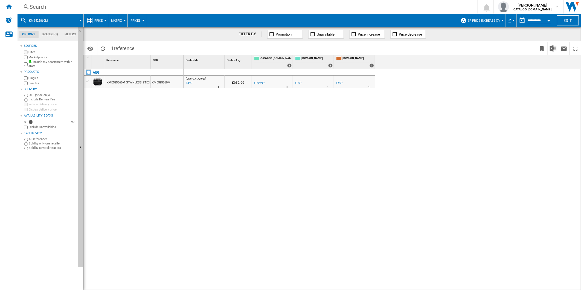
click at [270, 9] on div "Search" at bounding box center [247, 7] width 434 height 8
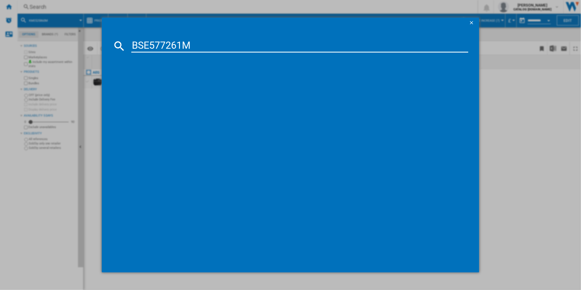
type input "BSE577261M"
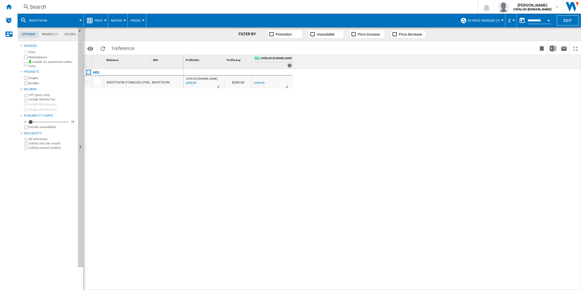
click at [244, 7] on div "Search" at bounding box center [247, 7] width 434 height 8
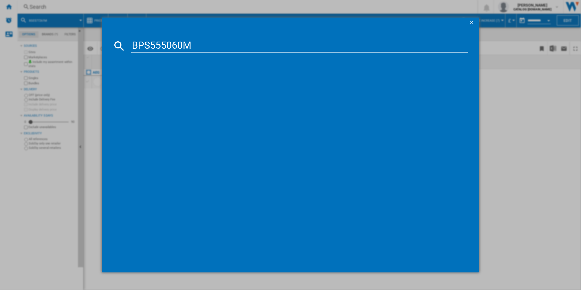
type input "BPS555060M"
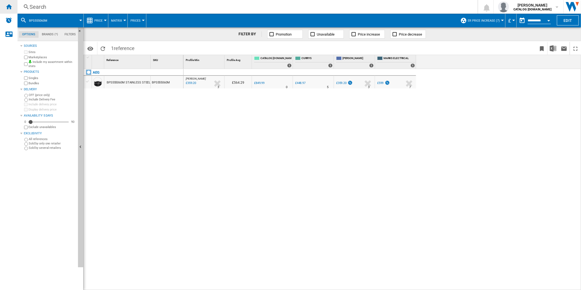
click at [11, 6] on ng-md-icon "Home" at bounding box center [8, 6] width 7 height 7
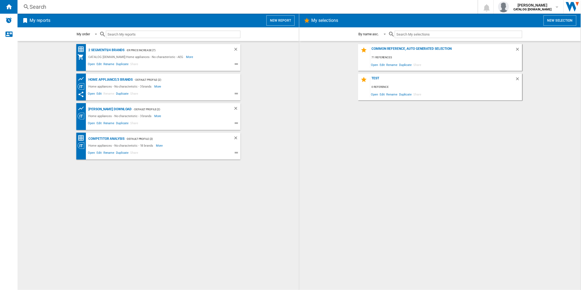
click at [284, 19] on button "New report" at bounding box center [281, 20] width 28 height 10
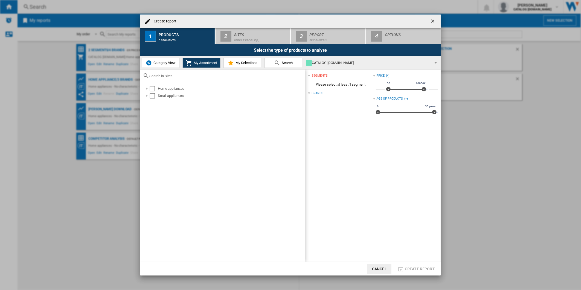
click at [433, 22] on ng-md-icon "getI18NText('BUTTONS.CLOSE_DIALOG')" at bounding box center [433, 21] width 7 height 7
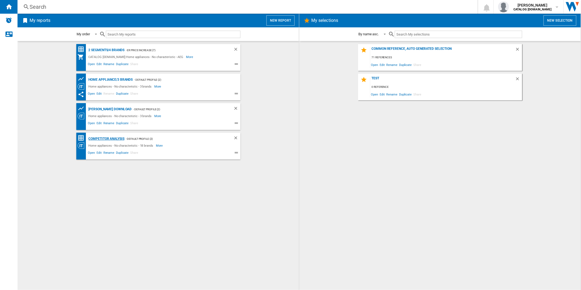
click at [104, 140] on div "Competitor Analysis" at bounding box center [105, 138] width 37 height 7
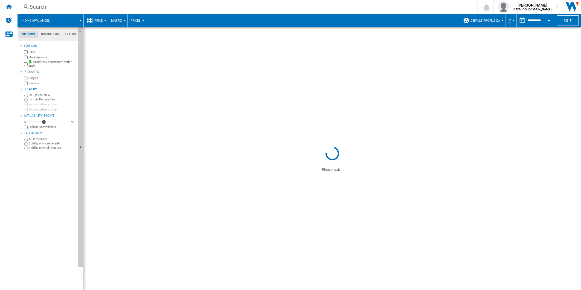
click at [497, 21] on span "Default profile (2)" at bounding box center [485, 21] width 29 height 4
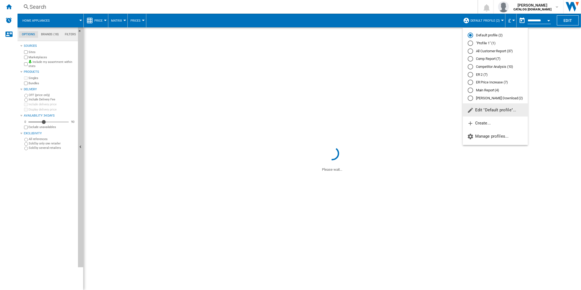
click at [470, 67] on div "Competitor Analysis (10)" at bounding box center [470, 66] width 5 height 5
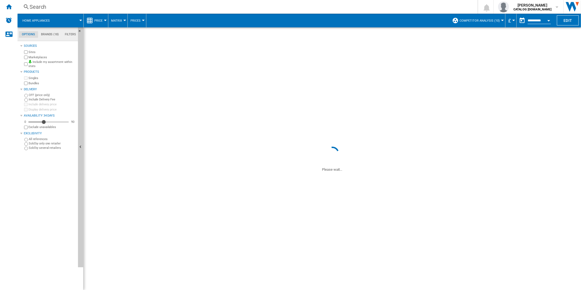
click at [489, 22] on button "Competitor Analysis (10)" at bounding box center [481, 21] width 43 height 14
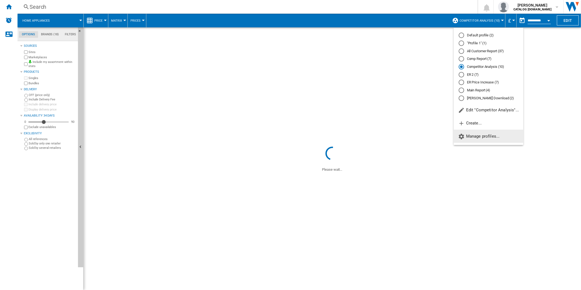
click at [477, 140] on button "Manage profiles..." at bounding box center [489, 136] width 70 height 13
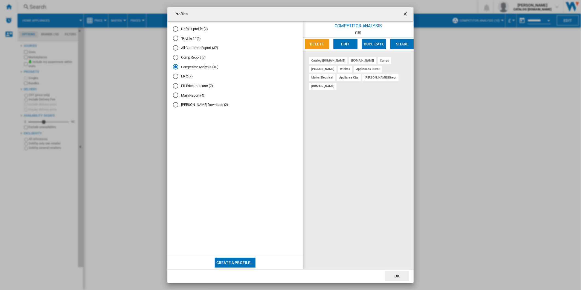
click at [176, 27] on div "Default profile (2)" at bounding box center [175, 28] width 5 height 5
click at [177, 38] on div at bounding box center [175, 38] width 5 height 5
click at [322, 44] on button "Delete" at bounding box center [317, 44] width 24 height 10
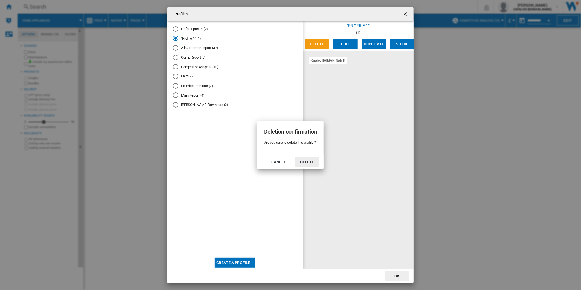
click at [310, 162] on button "Delete" at bounding box center [307, 162] width 24 height 10
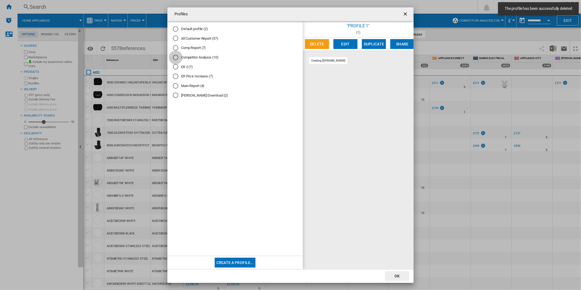
click at [176, 57] on div "Competitor Analysis (10)" at bounding box center [175, 57] width 5 height 5
click at [176, 47] on div "Comp Report (7)" at bounding box center [175, 47] width 5 height 5
click at [323, 45] on button "Delete" at bounding box center [317, 44] width 24 height 10
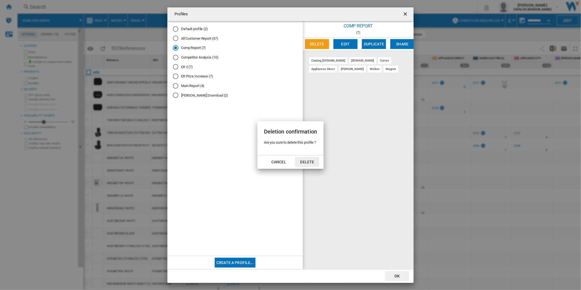
click at [306, 163] on button "Delete" at bounding box center [307, 162] width 24 height 10
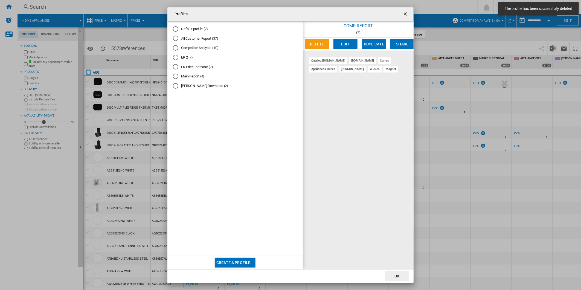
click at [174, 59] on div "ER 2 (7)" at bounding box center [175, 57] width 5 height 5
click at [176, 66] on div "ER Price Increase (7)" at bounding box center [175, 66] width 5 height 5
click at [178, 58] on div "ER 2 (7)" at bounding box center [175, 57] width 5 height 5
click at [177, 68] on div "ER Price Increase (7)" at bounding box center [175, 66] width 5 height 5
click at [176, 58] on div "ER 2 (7)" at bounding box center [175, 57] width 5 height 5
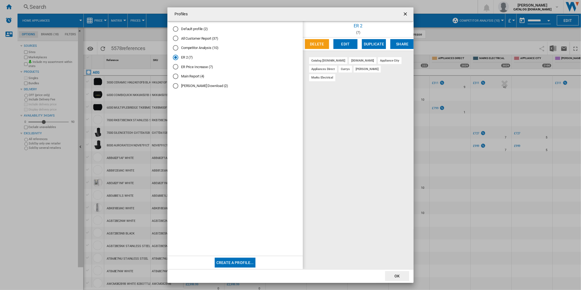
click at [314, 41] on button "Delete" at bounding box center [317, 44] width 24 height 10
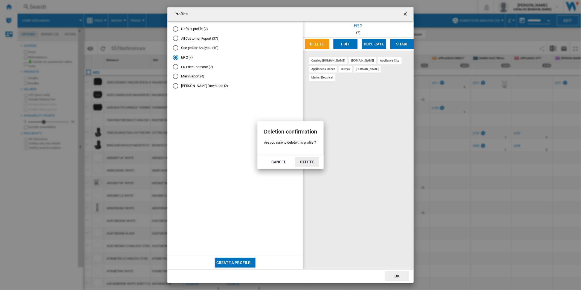
click at [300, 160] on button "Delete" at bounding box center [307, 162] width 24 height 10
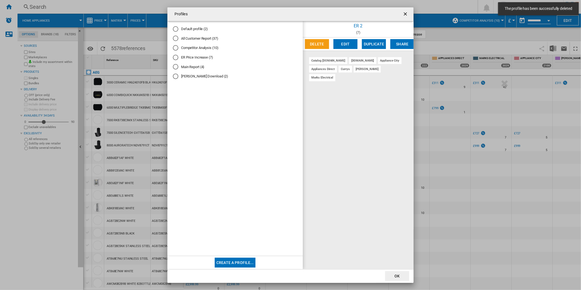
click at [178, 58] on md-radio-button "ER Price Increase (7)" at bounding box center [235, 57] width 125 height 5
click at [339, 42] on button "Edit" at bounding box center [346, 44] width 24 height 10
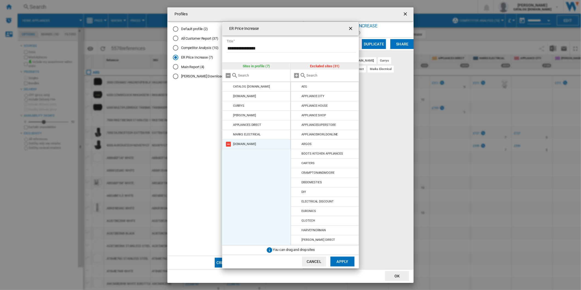
click at [228, 144] on md-icon "ER Price ..." at bounding box center [228, 144] width 7 height 7
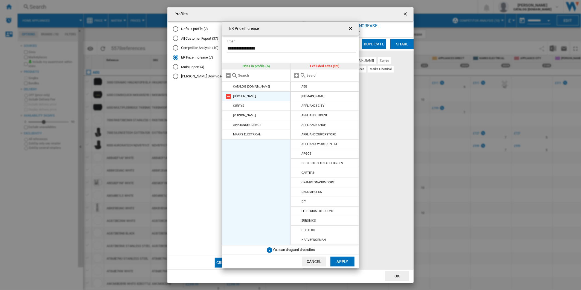
click at [228, 94] on md-icon "ER Price ..." at bounding box center [228, 96] width 7 height 7
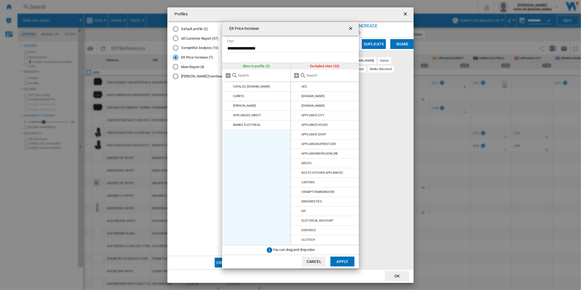
click at [228, 94] on md-icon "ER Price ..." at bounding box center [228, 96] width 7 height 7
click at [228, 103] on md-icon "ER Price ..." at bounding box center [228, 106] width 7 height 7
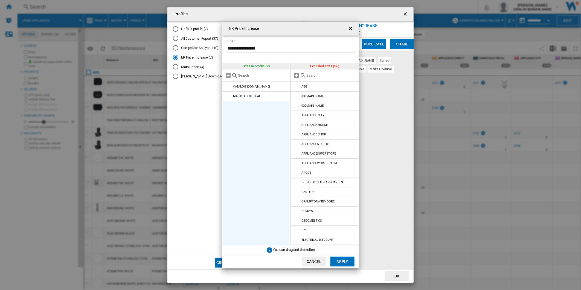
click at [228, 94] on md-icon "ER Price ..." at bounding box center [228, 96] width 7 height 7
click at [297, 105] on md-icon "ER Price ..." at bounding box center [297, 106] width 7 height 7
click at [297, 106] on md-icon "ER Price ..." at bounding box center [297, 106] width 7 height 7
click at [296, 123] on md-icon "ER Price ..." at bounding box center [297, 125] width 7 height 7
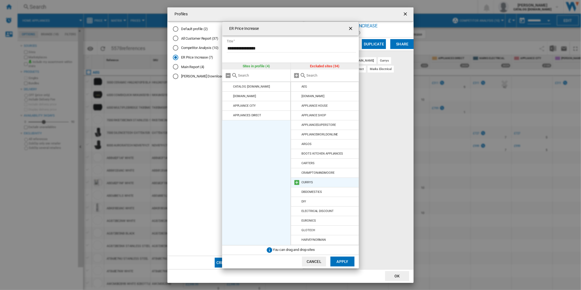
click at [297, 183] on md-icon "ER Price ..." at bounding box center [297, 182] width 7 height 7
click at [298, 174] on md-icon "ER Price ..." at bounding box center [297, 173] width 7 height 7
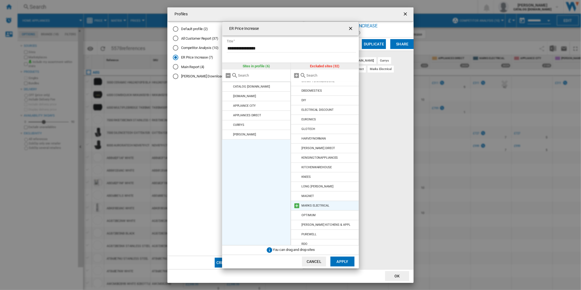
click at [299, 206] on md-icon "ER Price ..." at bounding box center [297, 206] width 7 height 7
click at [346, 261] on button "Apply" at bounding box center [343, 262] width 24 height 10
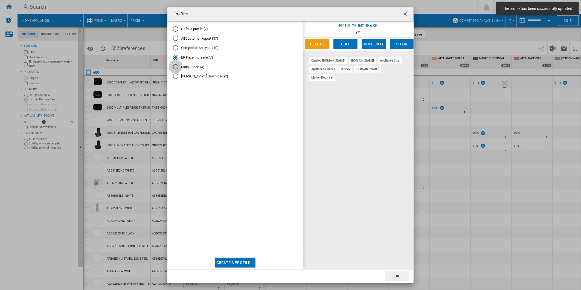
click at [177, 65] on div "Main Report (4)" at bounding box center [175, 66] width 5 height 5
click at [321, 43] on button "Delete" at bounding box center [317, 44] width 24 height 10
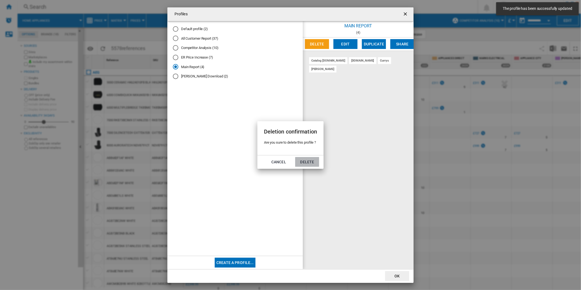
click at [308, 163] on button "Delete" at bounding box center [307, 162] width 24 height 10
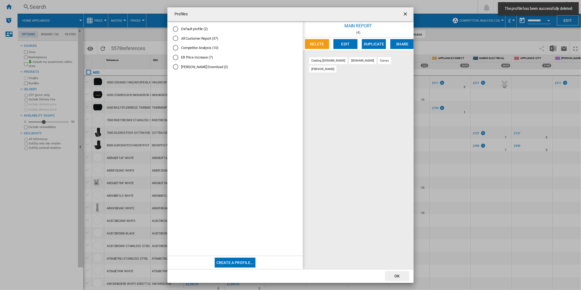
click at [190, 67] on md-radio-button "[PERSON_NAME] Download (2)" at bounding box center [235, 66] width 125 height 5
click at [347, 44] on button "Edit" at bounding box center [346, 44] width 24 height 10
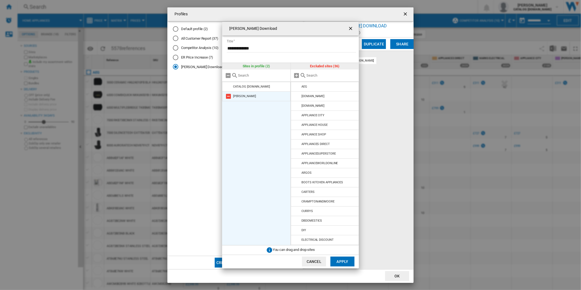
click at [229, 96] on md-icon "Wren Download ..." at bounding box center [228, 96] width 7 height 7
click at [298, 106] on md-icon "Wren Download ..." at bounding box center [297, 106] width 7 height 7
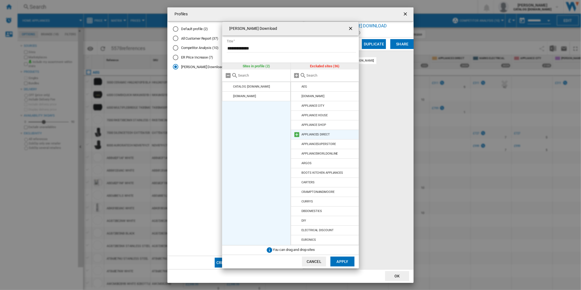
click at [297, 134] on md-icon "Wren Download ..." at bounding box center [297, 134] width 7 height 7
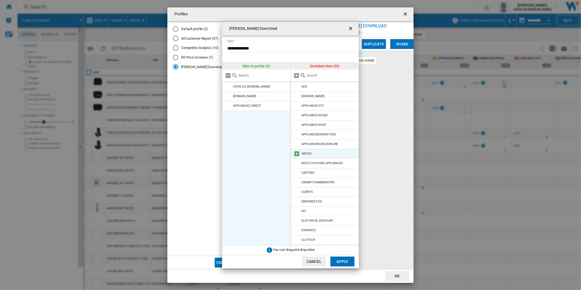
click at [295, 152] on md-icon "Wren Download ..." at bounding box center [297, 154] width 7 height 7
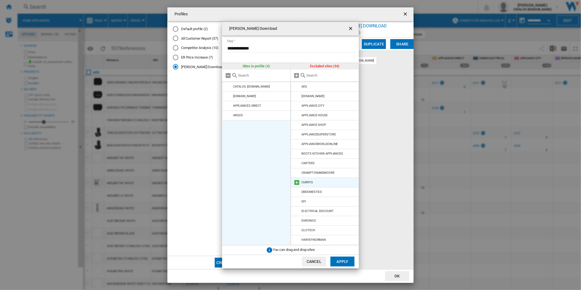
click at [297, 184] on md-icon "Wren Download ..." at bounding box center [297, 182] width 7 height 7
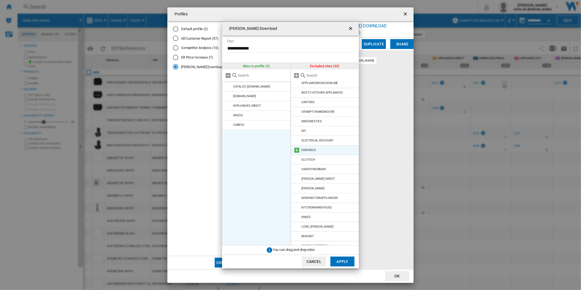
click at [297, 151] on md-icon "Wren Download ..." at bounding box center [297, 150] width 7 height 7
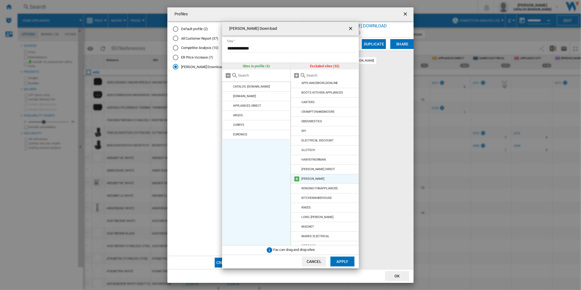
click at [297, 177] on md-icon "Wren Download ..." at bounding box center [297, 179] width 7 height 7
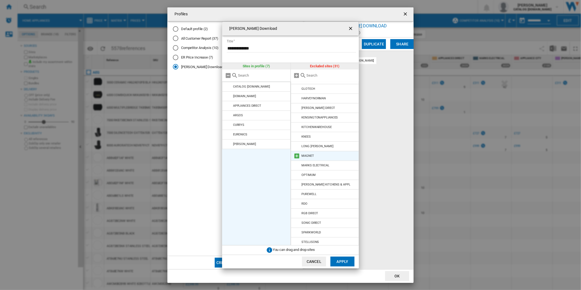
click at [297, 155] on md-icon "Wren Download ..." at bounding box center [297, 156] width 7 height 7
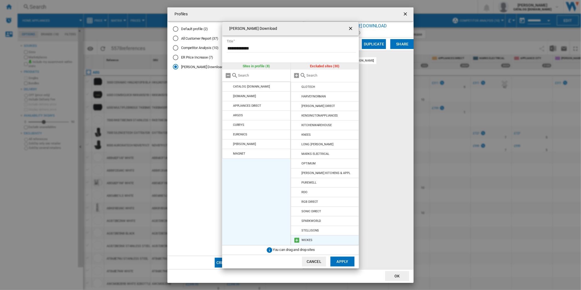
click at [297, 239] on md-icon "Wren Download ..." at bounding box center [297, 240] width 7 height 7
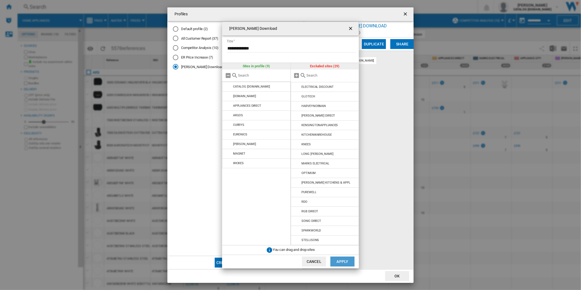
click at [345, 260] on button "Apply" at bounding box center [343, 262] width 24 height 10
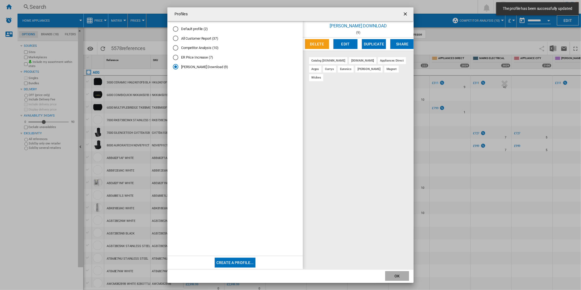
click at [391, 276] on button "OK" at bounding box center [397, 276] width 24 height 10
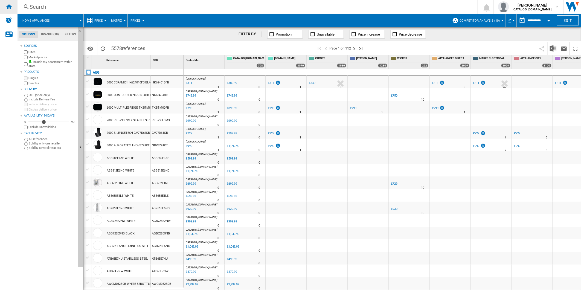
click at [11, 10] on div "Home" at bounding box center [9, 7] width 18 height 14
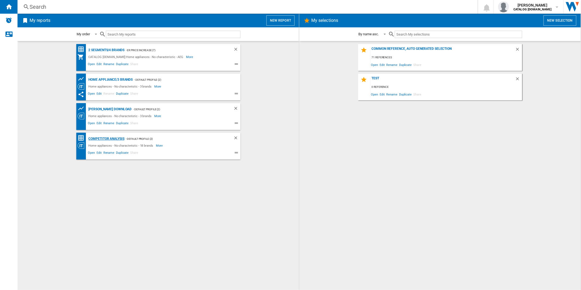
click at [102, 140] on div "Competitor Analysis" at bounding box center [105, 138] width 37 height 7
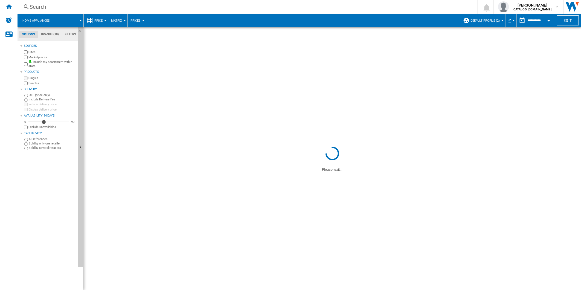
click at [487, 19] on span "Default profile (2)" at bounding box center [485, 21] width 29 height 4
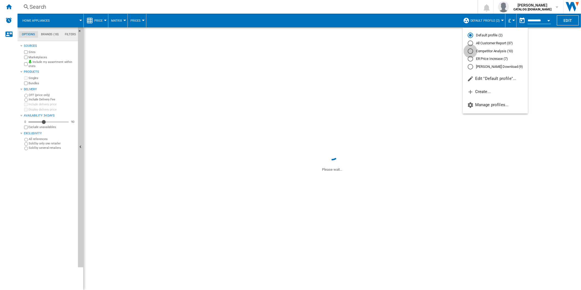
click at [470, 52] on div "Competitor Analysis (10)" at bounding box center [470, 50] width 5 height 5
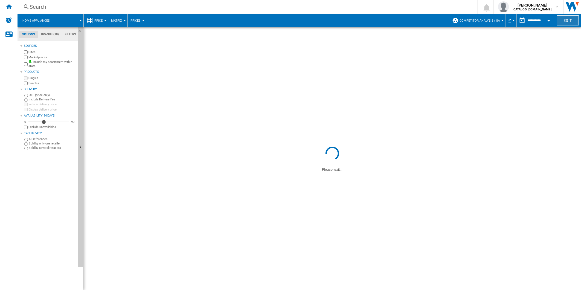
click at [562, 22] on button "Edit" at bounding box center [568, 20] width 22 height 10
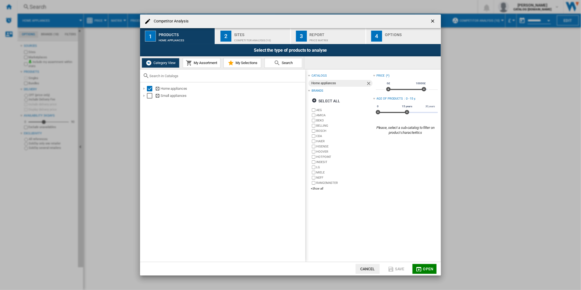
click at [245, 34] on div "Sites" at bounding box center [261, 33] width 54 height 6
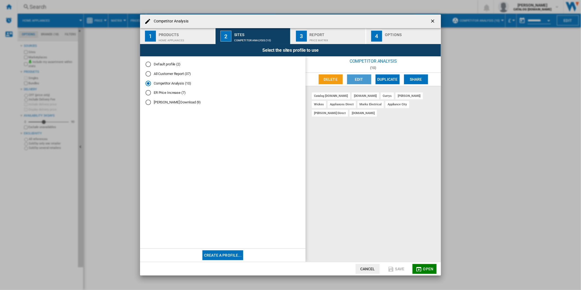
click at [360, 79] on button "Edit" at bounding box center [359, 79] width 24 height 10
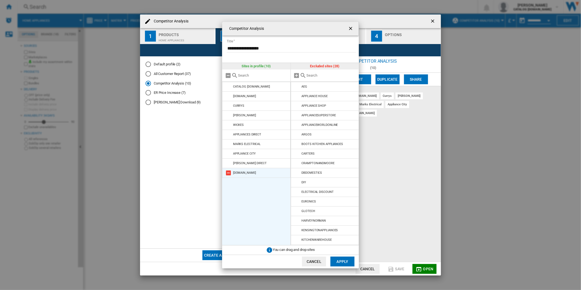
click at [231, 174] on md-icon "Competitor Analysis ..." at bounding box center [228, 173] width 7 height 7
click at [344, 261] on button "Apply" at bounding box center [343, 262] width 24 height 10
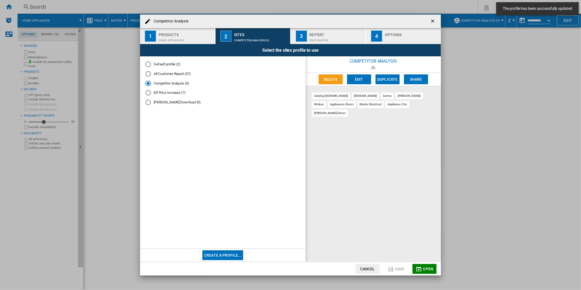
click at [426, 263] on md-dialog-actions "Cancel Save Open" at bounding box center [290, 269] width 301 height 14
click at [431, 267] on span "Open" at bounding box center [428, 269] width 10 height 4
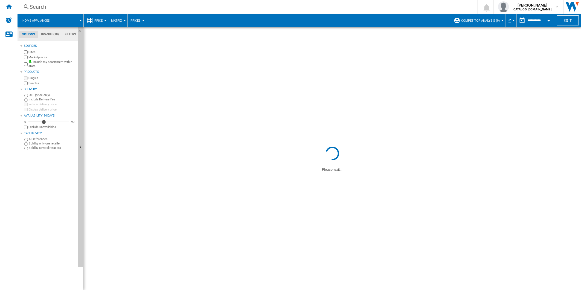
click at [493, 21] on span "Competitor Analysis (9)" at bounding box center [480, 21] width 39 height 4
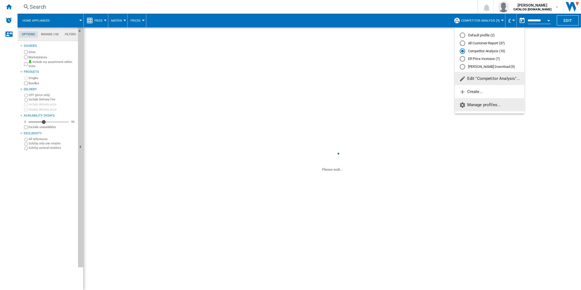
click at [479, 111] on button "Manage profiles..." at bounding box center [490, 104] width 70 height 13
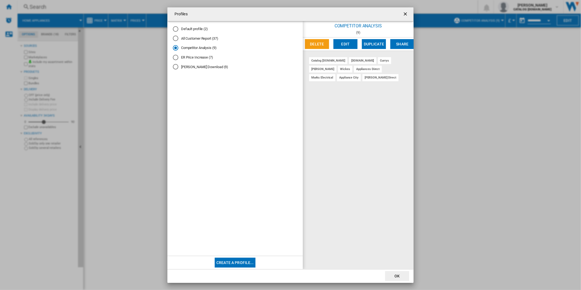
click at [401, 279] on button "OK" at bounding box center [397, 276] width 24 height 10
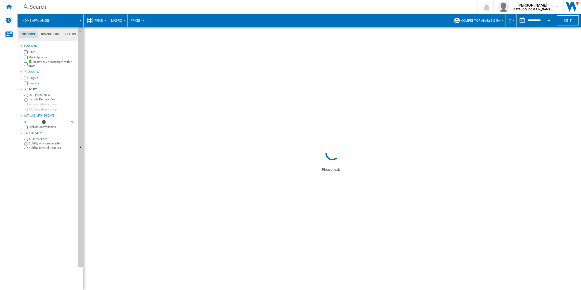
click at [522, 19] on button "button" at bounding box center [522, 20] width 11 height 11
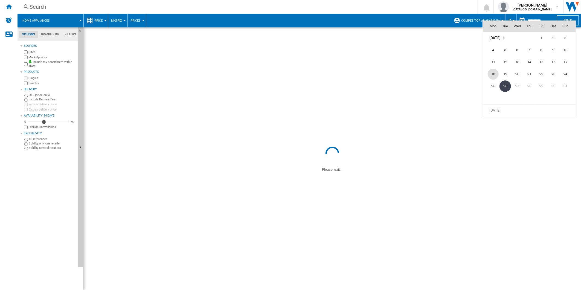
click at [496, 74] on span "18" at bounding box center [493, 74] width 11 height 11
type input "**********"
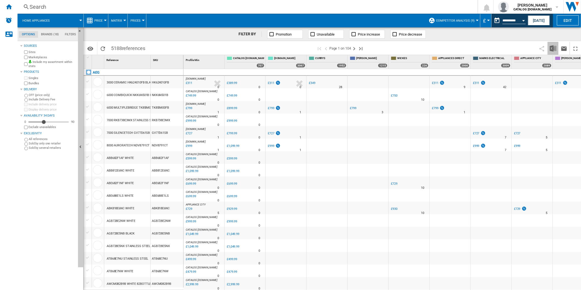
click at [556, 50] on img "Download in Excel" at bounding box center [553, 48] width 7 height 7
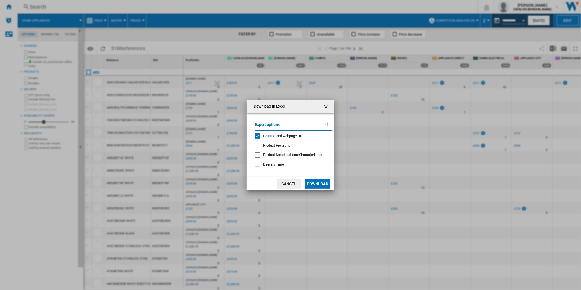
click at [281, 134] on div "Position and webpage link" at bounding box center [283, 136] width 40 height 5
click at [322, 184] on button "Download" at bounding box center [317, 184] width 25 height 10
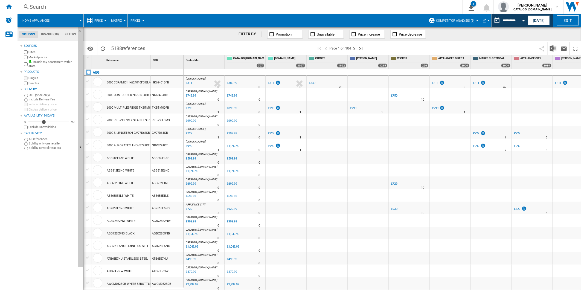
click at [419, 48] on span at bounding box center [452, 48] width 168 height 13
click at [494, 23] on button "This report is based on a date in the past." at bounding box center [497, 20] width 11 height 11
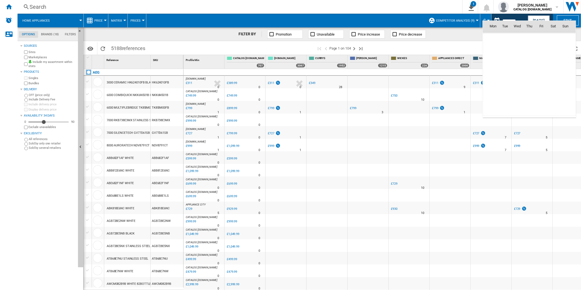
scroll to position [2611, 0]
click at [505, 74] on span "19" at bounding box center [505, 74] width 11 height 11
type input "**********"
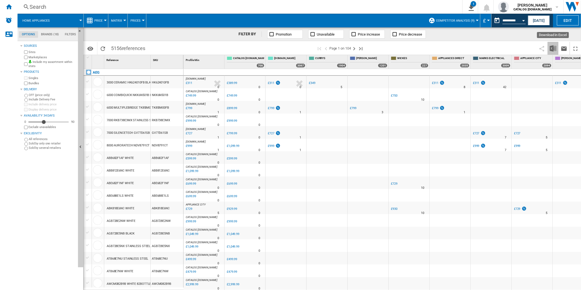
click at [554, 50] on img "Download in Excel" at bounding box center [553, 48] width 7 height 7
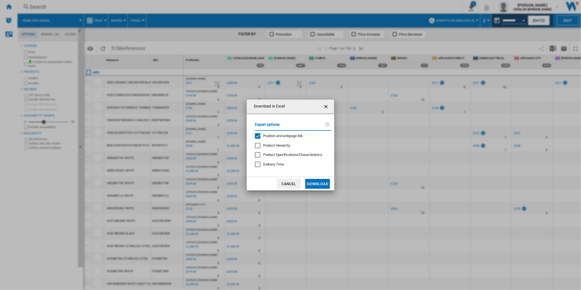
click at [265, 137] on span "Position and webpage link" at bounding box center [283, 136] width 40 height 4
click at [322, 178] on md-dialog-actions "Cancel Download" at bounding box center [291, 184] width 88 height 14
click at [322, 182] on button "Download" at bounding box center [317, 184] width 25 height 10
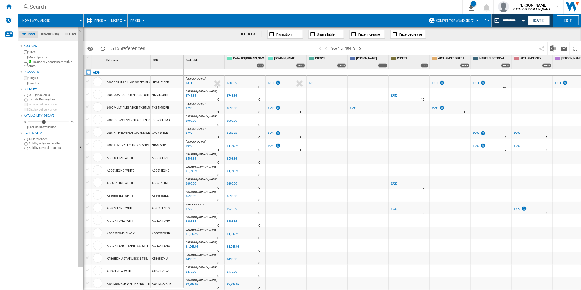
drag, startPoint x: 389, startPoint y: 45, endPoint x: 437, endPoint y: 36, distance: 48.9
click at [389, 45] on span at bounding box center [452, 48] width 168 height 13
click at [496, 19] on button "This report is based on a date in the past." at bounding box center [497, 20] width 11 height 11
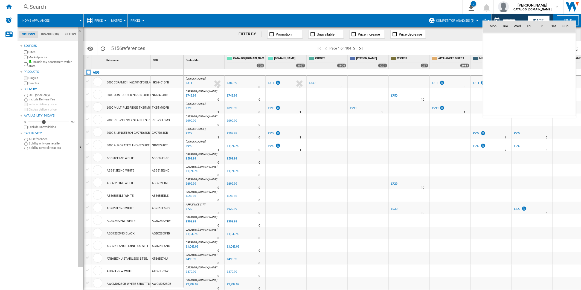
scroll to position [2611, 0]
click at [513, 71] on span "20" at bounding box center [517, 74] width 11 height 11
type input "**********"
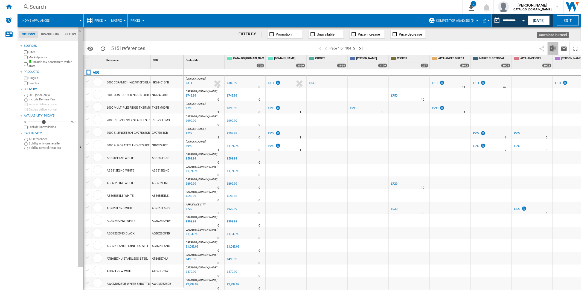
click at [552, 47] on img "Download in Excel" at bounding box center [553, 48] width 7 height 7
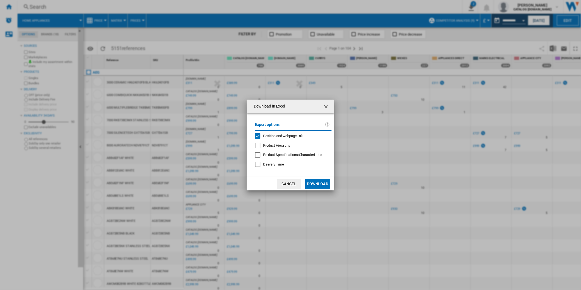
click at [279, 136] on span "Position and webpage link" at bounding box center [283, 136] width 40 height 4
click at [314, 180] on button "Download" at bounding box center [317, 184] width 25 height 10
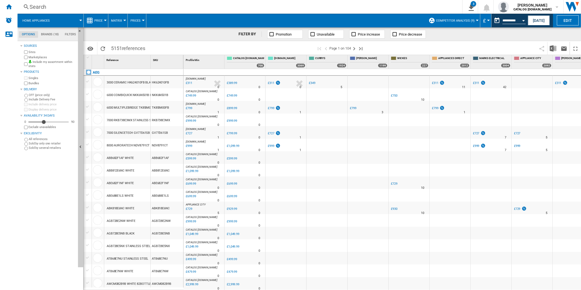
drag, startPoint x: 408, startPoint y: 48, endPoint x: 424, endPoint y: 47, distance: 15.6
click at [408, 48] on span at bounding box center [452, 48] width 168 height 13
click at [499, 21] on button "This report is based on a date in the past." at bounding box center [497, 20] width 11 height 11
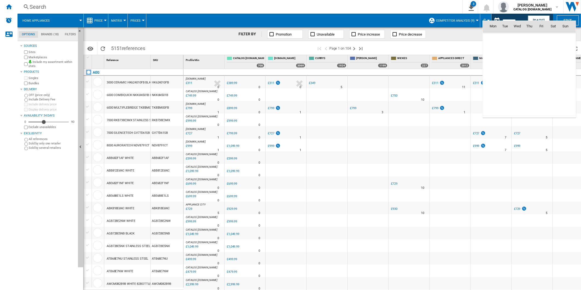
scroll to position [2611, 0]
click at [532, 71] on span "21" at bounding box center [529, 74] width 11 height 11
type input "**********"
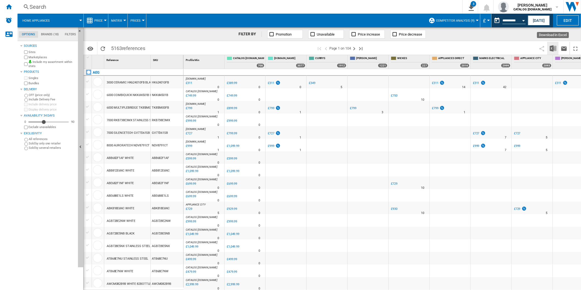
click at [553, 50] on img "Download in Excel" at bounding box center [553, 48] width 7 height 7
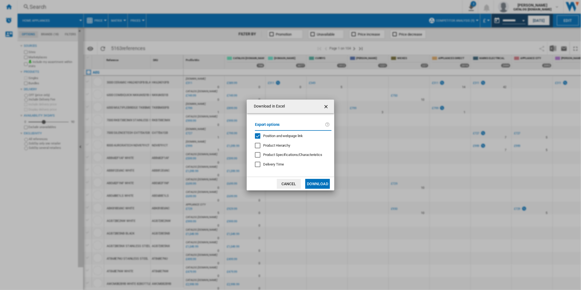
click at [272, 135] on span "Position and webpage link" at bounding box center [283, 136] width 40 height 4
click at [316, 186] on button "Download" at bounding box center [317, 184] width 25 height 10
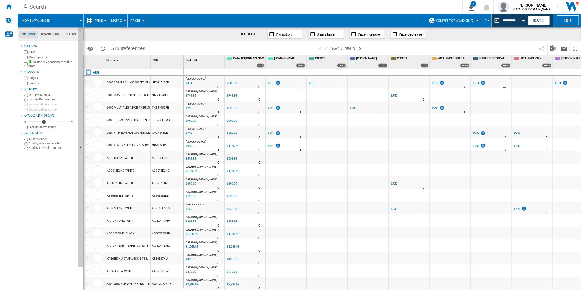
drag, startPoint x: 399, startPoint y: 47, endPoint x: 430, endPoint y: 46, distance: 31.8
click at [399, 47] on span at bounding box center [452, 48] width 168 height 13
click at [496, 21] on button "This report is based on a date in the past." at bounding box center [497, 20] width 11 height 11
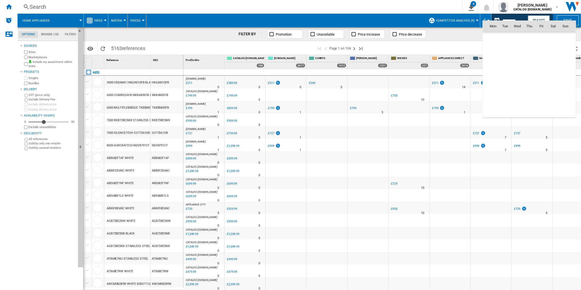
scroll to position [2611, 0]
click at [545, 76] on span "22" at bounding box center [541, 74] width 11 height 11
type input "**********"
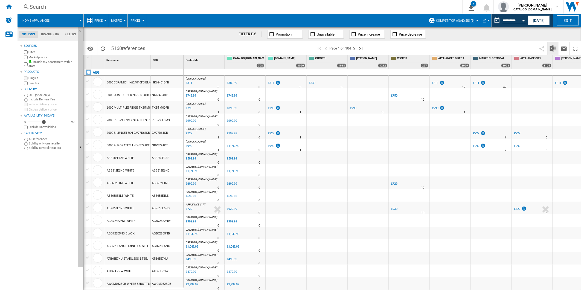
click at [553, 46] on img "Download in Excel" at bounding box center [553, 48] width 7 height 7
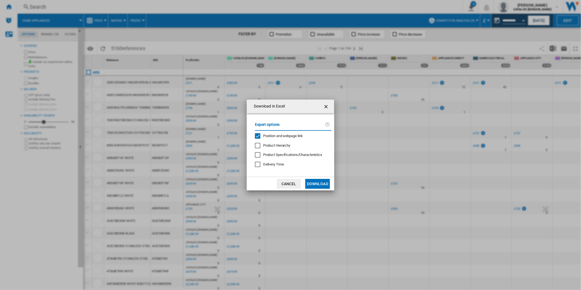
click at [286, 138] on span "Position and webpage link" at bounding box center [283, 136] width 40 height 4
click at [319, 189] on button "Download" at bounding box center [317, 184] width 25 height 10
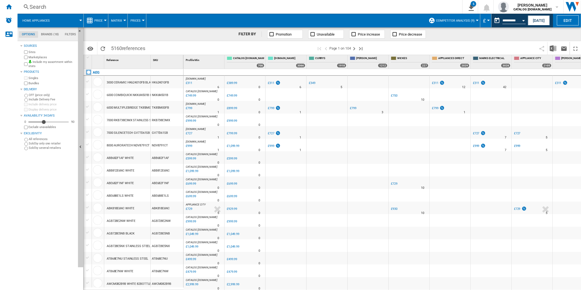
drag, startPoint x: 420, startPoint y: 46, endPoint x: 436, endPoint y: 44, distance: 16.5
click at [420, 46] on span at bounding box center [452, 48] width 168 height 13
click at [498, 25] on button "This report is based on a date in the past." at bounding box center [497, 20] width 11 height 11
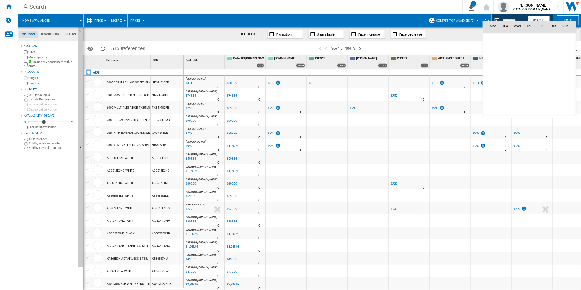
scroll to position [2611, 0]
click at [556, 73] on span "23" at bounding box center [553, 74] width 11 height 11
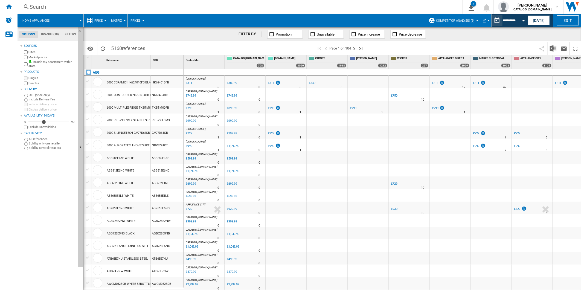
type input "**********"
click at [554, 47] on img "Download in Excel" at bounding box center [553, 48] width 7 height 7
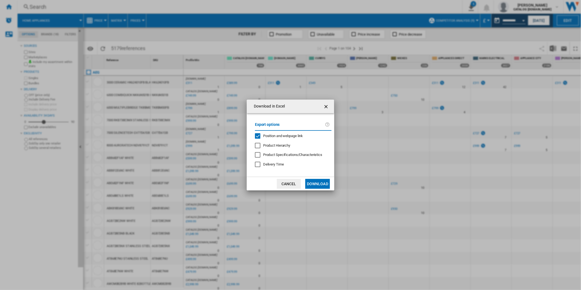
click at [281, 134] on span "Position and webpage link" at bounding box center [283, 136] width 40 height 4
click at [319, 184] on button "Download" at bounding box center [317, 184] width 25 height 10
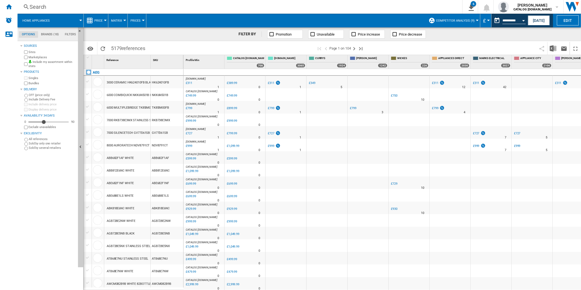
drag, startPoint x: 395, startPoint y: 49, endPoint x: 411, endPoint y: 47, distance: 16.0
click at [395, 49] on span at bounding box center [452, 48] width 168 height 13
click at [497, 22] on button "This report is based on a date in the past." at bounding box center [497, 20] width 11 height 11
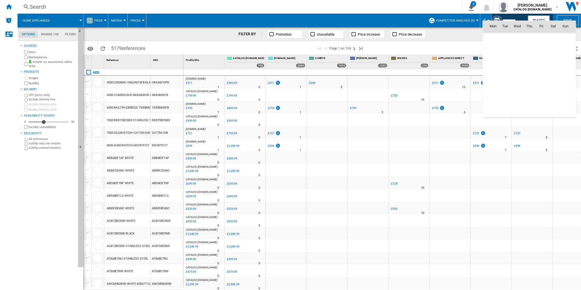
scroll to position [2611, 0]
click at [568, 76] on span "24" at bounding box center [565, 74] width 11 height 11
type input "**********"
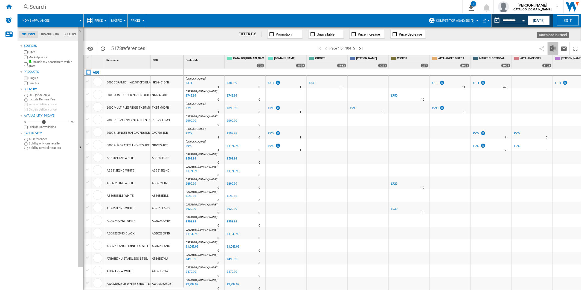
click at [552, 48] on img "Download in Excel" at bounding box center [553, 48] width 7 height 7
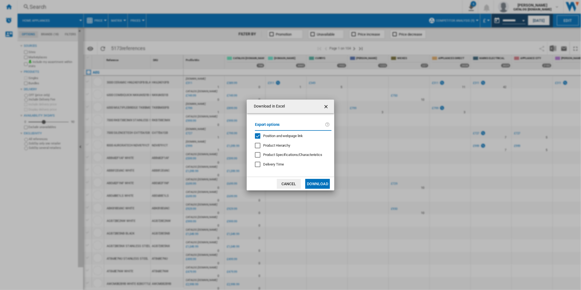
click at [290, 138] on span "Position and webpage link" at bounding box center [283, 136] width 40 height 4
click at [316, 186] on button "Download" at bounding box center [317, 184] width 25 height 10
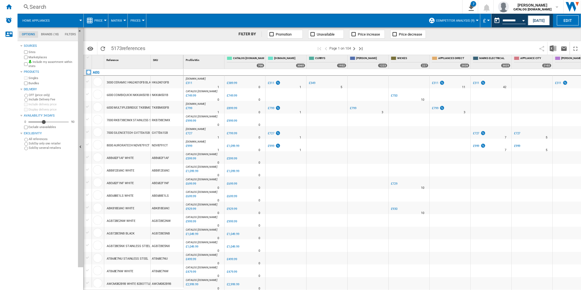
drag, startPoint x: 400, startPoint y: 49, endPoint x: 392, endPoint y: 50, distance: 7.4
click at [400, 49] on span at bounding box center [452, 48] width 168 height 13
click at [174, 6] on div "Search" at bounding box center [239, 7] width 419 height 8
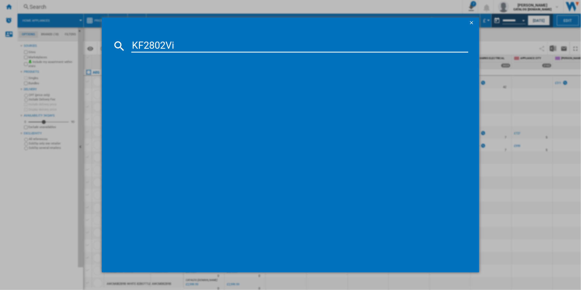
type input "KF2802Vi"
